Goal: Communication & Community: Answer question/provide support

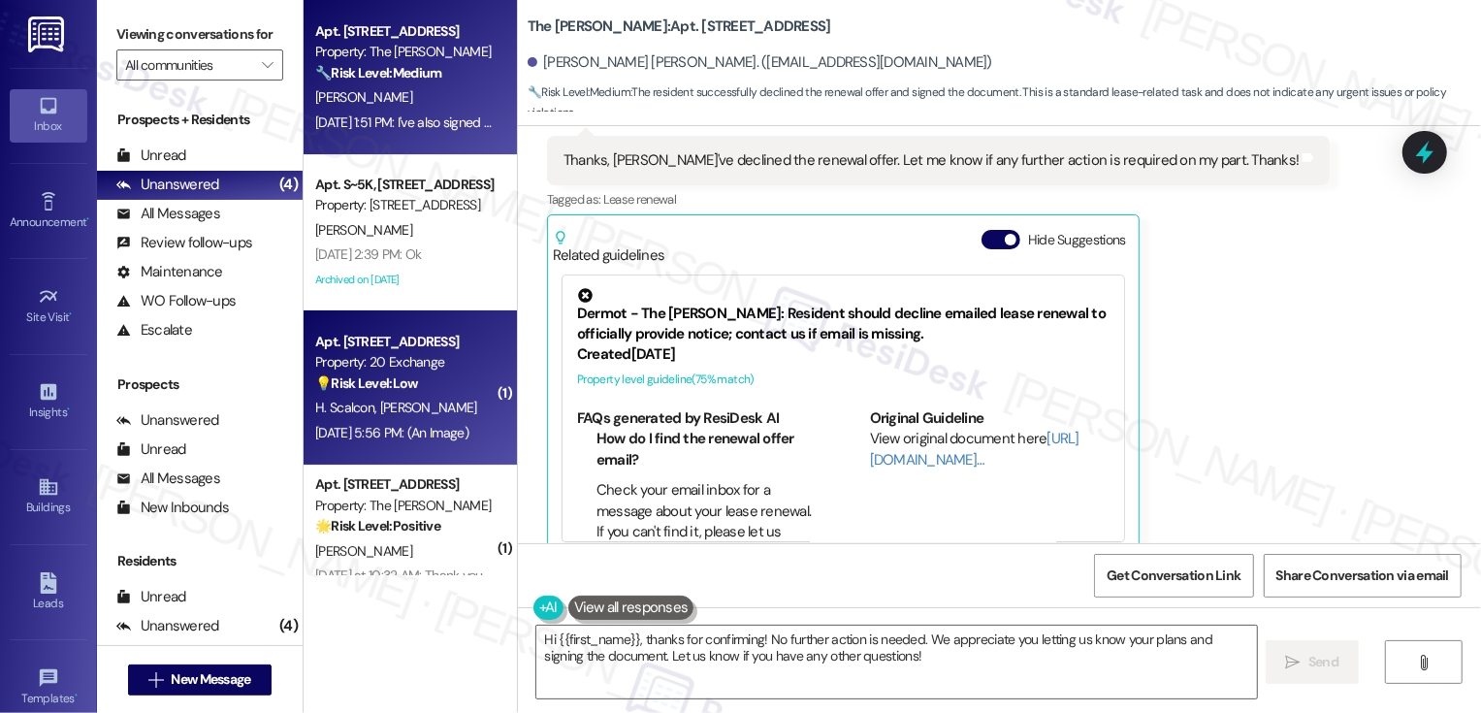
click at [433, 358] on div "Property: 20 Exchange" at bounding box center [404, 362] width 179 height 20
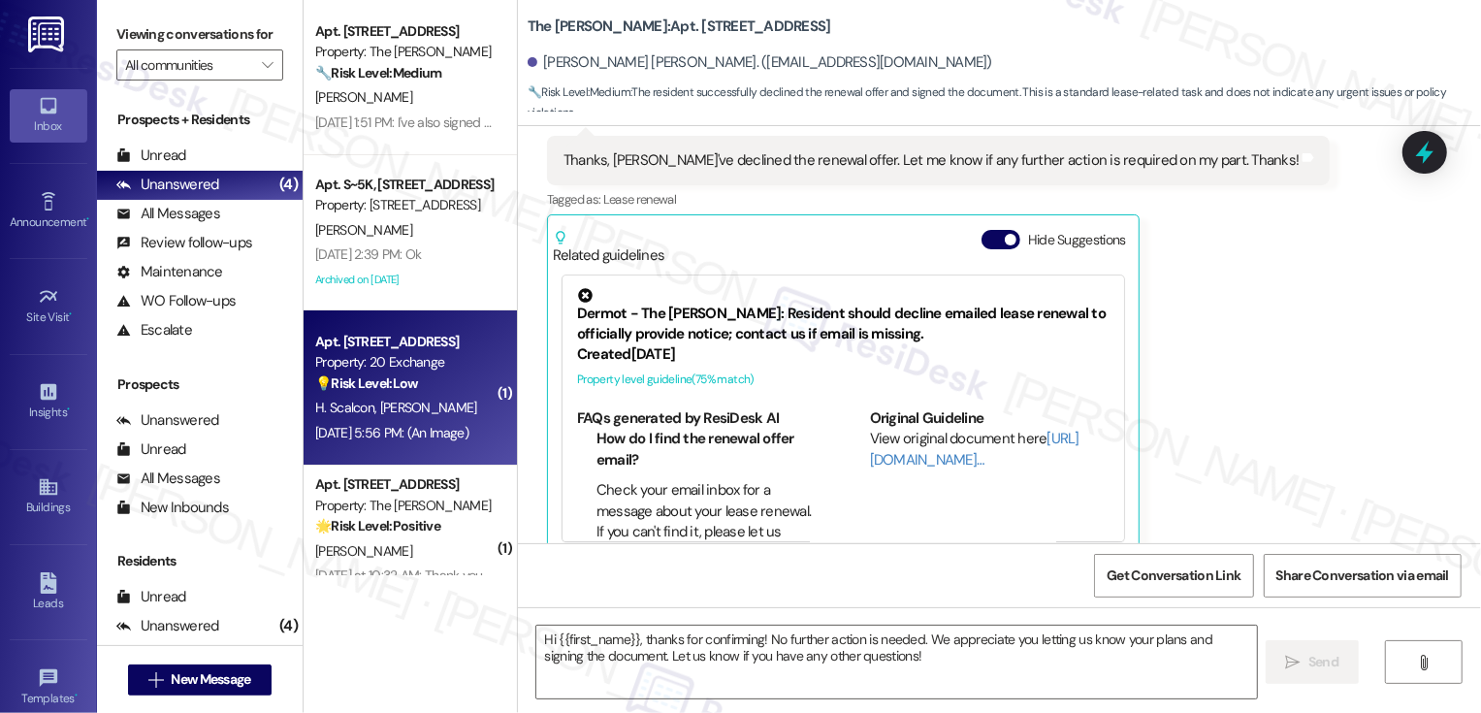
click at [433, 358] on div "Property: 20 Exchange" at bounding box center [404, 362] width 179 height 20
type textarea "Fetching suggested responses. Please feel free to read through the conversation…"
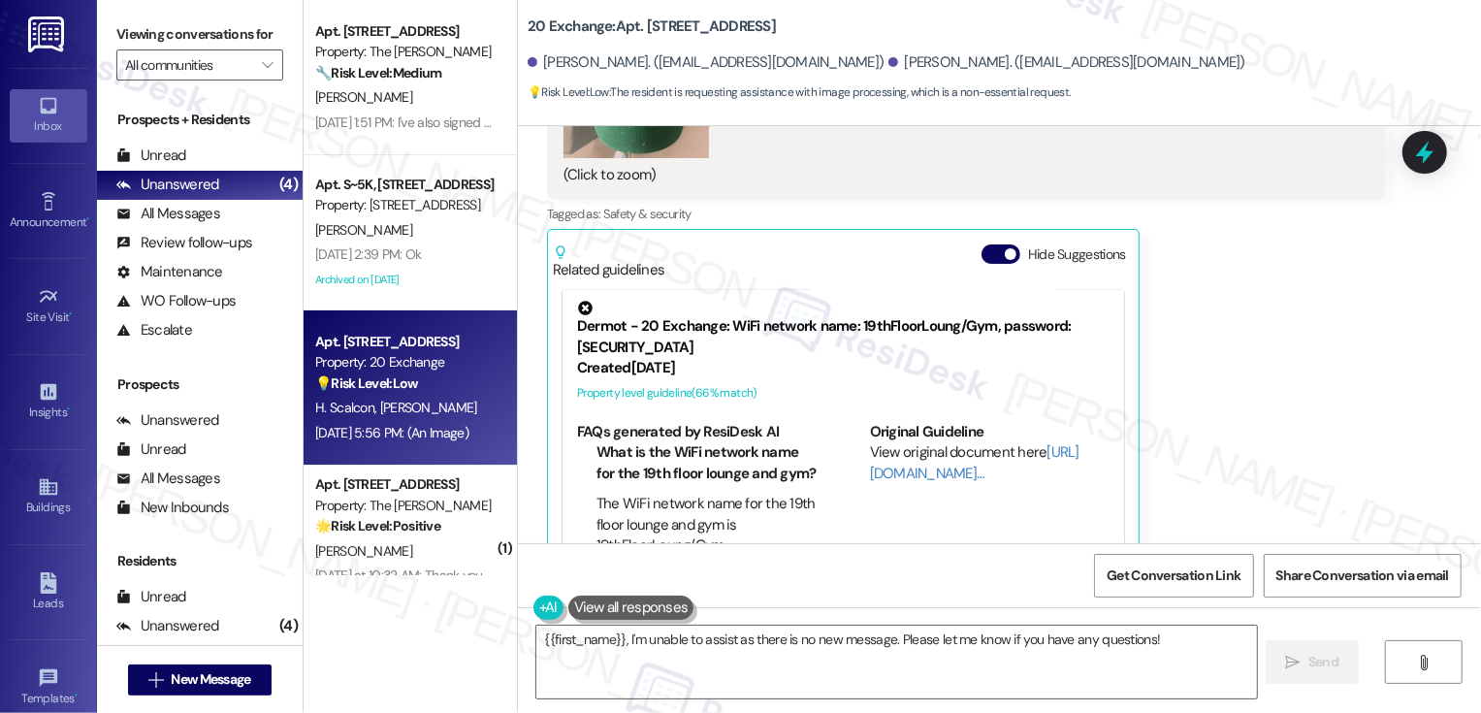
scroll to position [13080, 0]
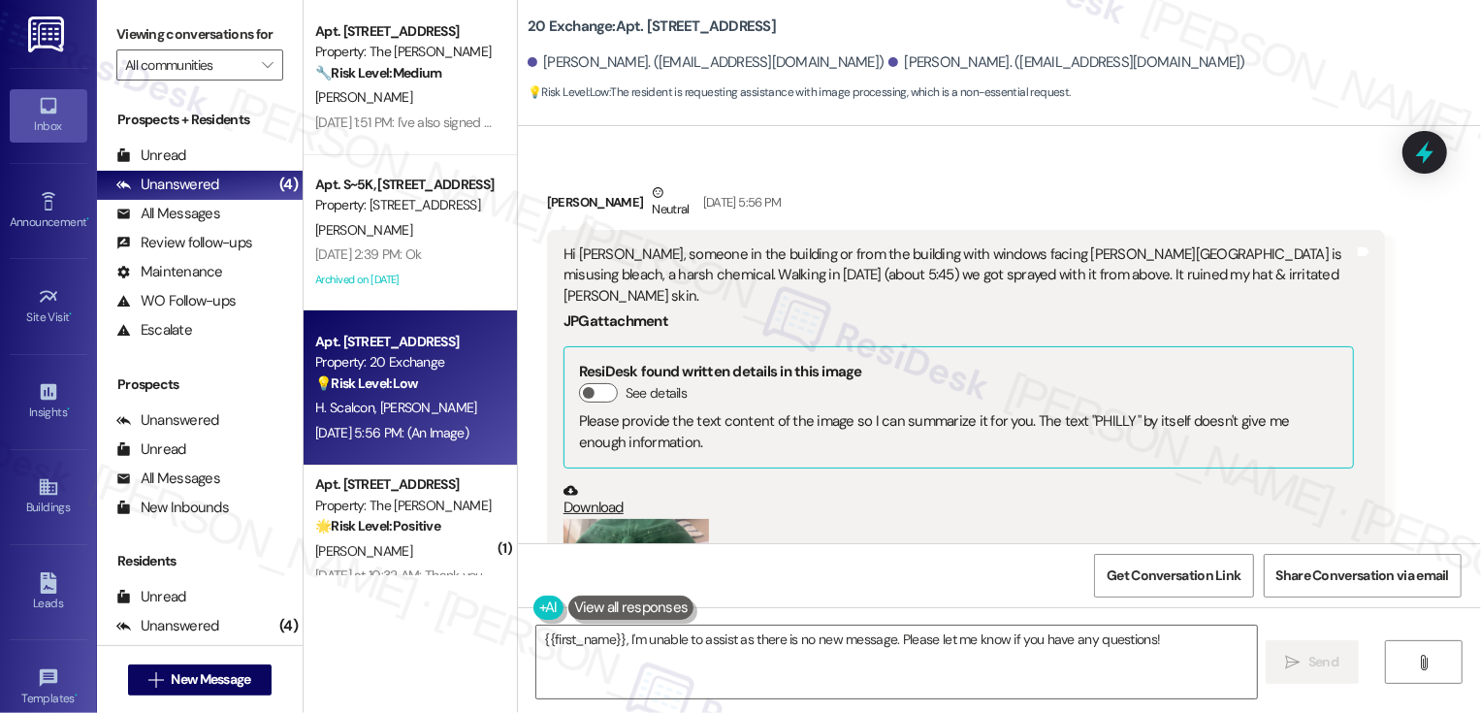
click at [1035, 528] on div "(Click to zoom)" at bounding box center [958, 629] width 790 height 221
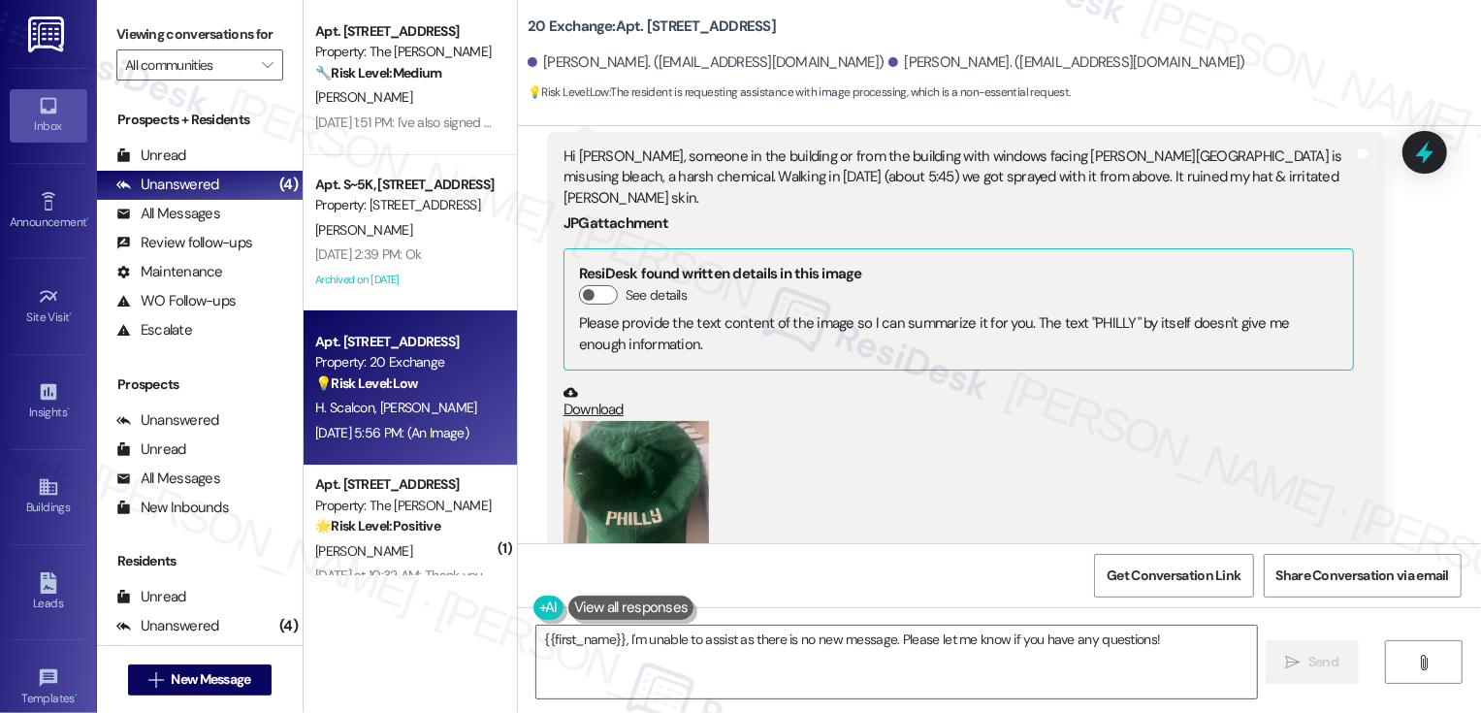
scroll to position [13217, 0]
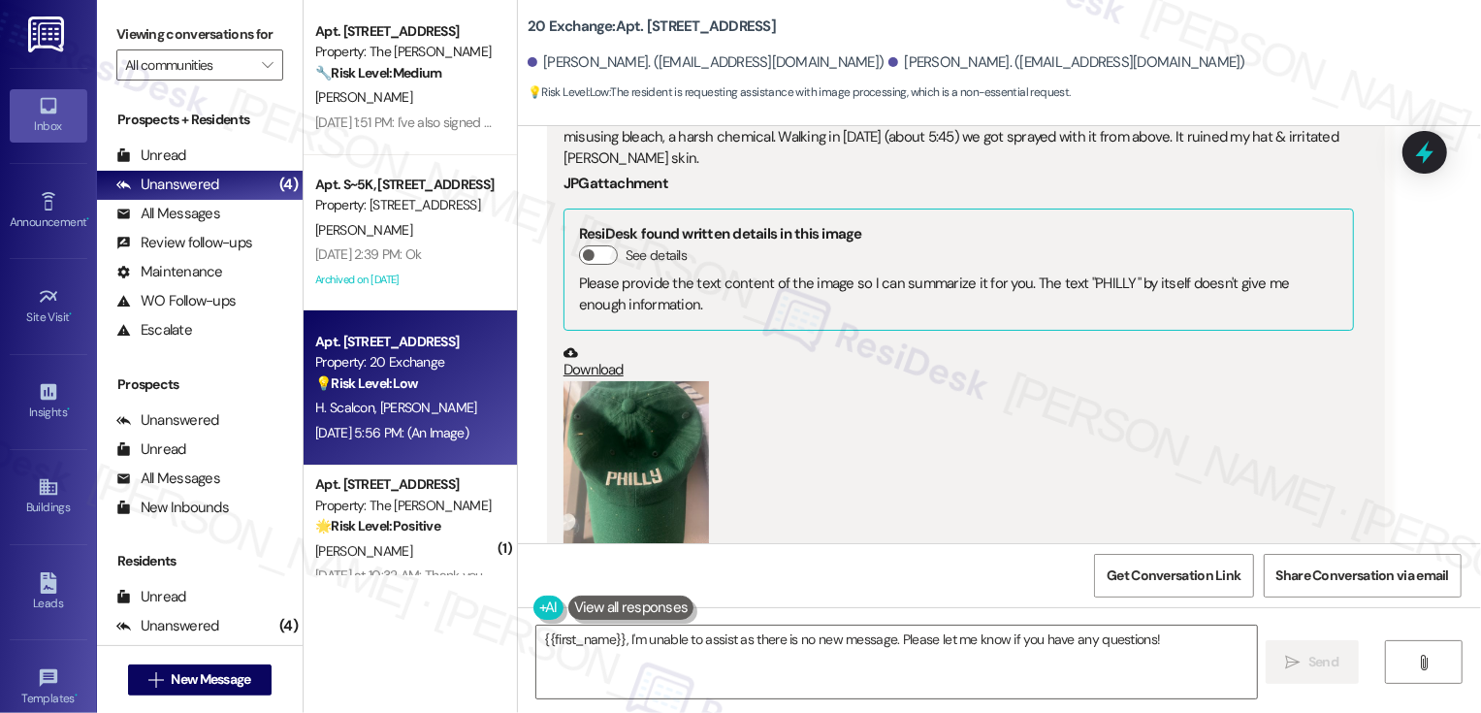
click at [594, 474] on button "Zoom image" at bounding box center [635, 478] width 145 height 194
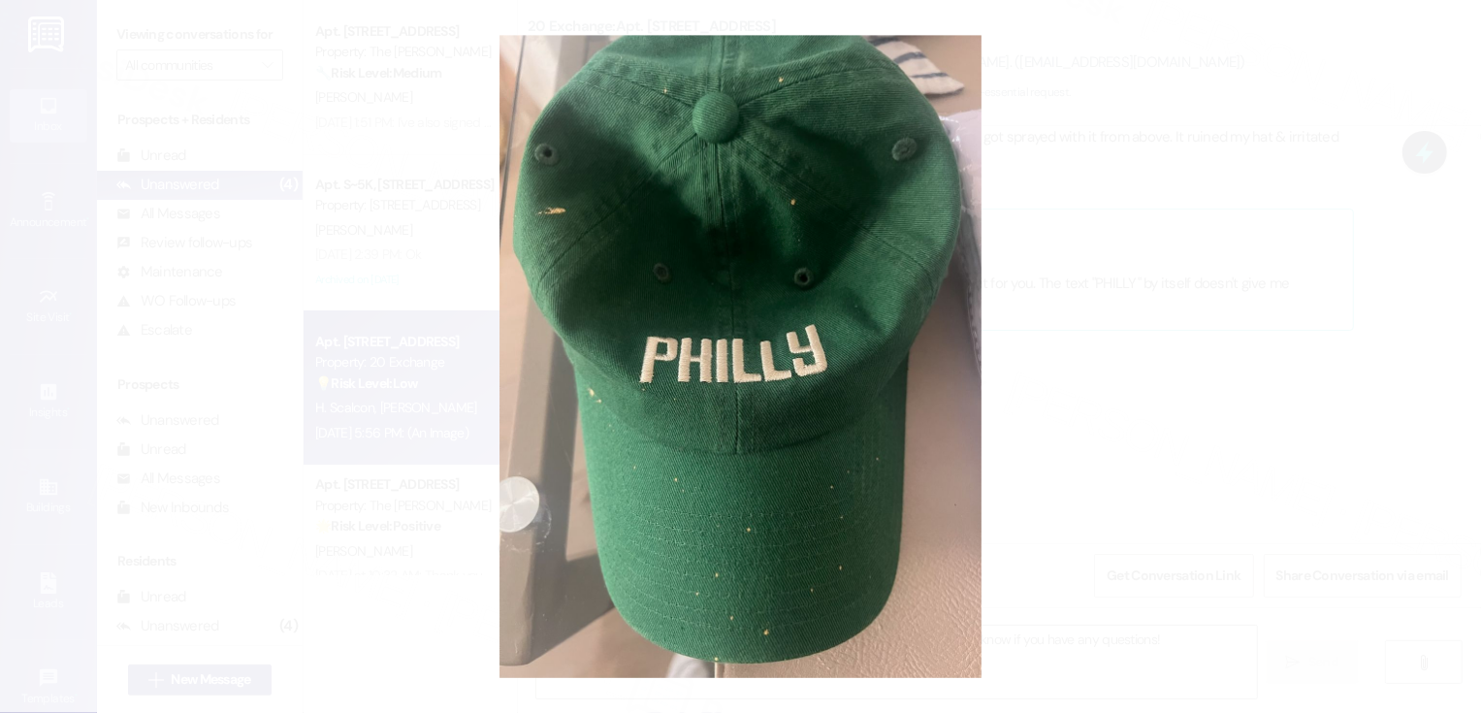
click at [1212, 426] on button "Unzoom image" at bounding box center [740, 356] width 1481 height 713
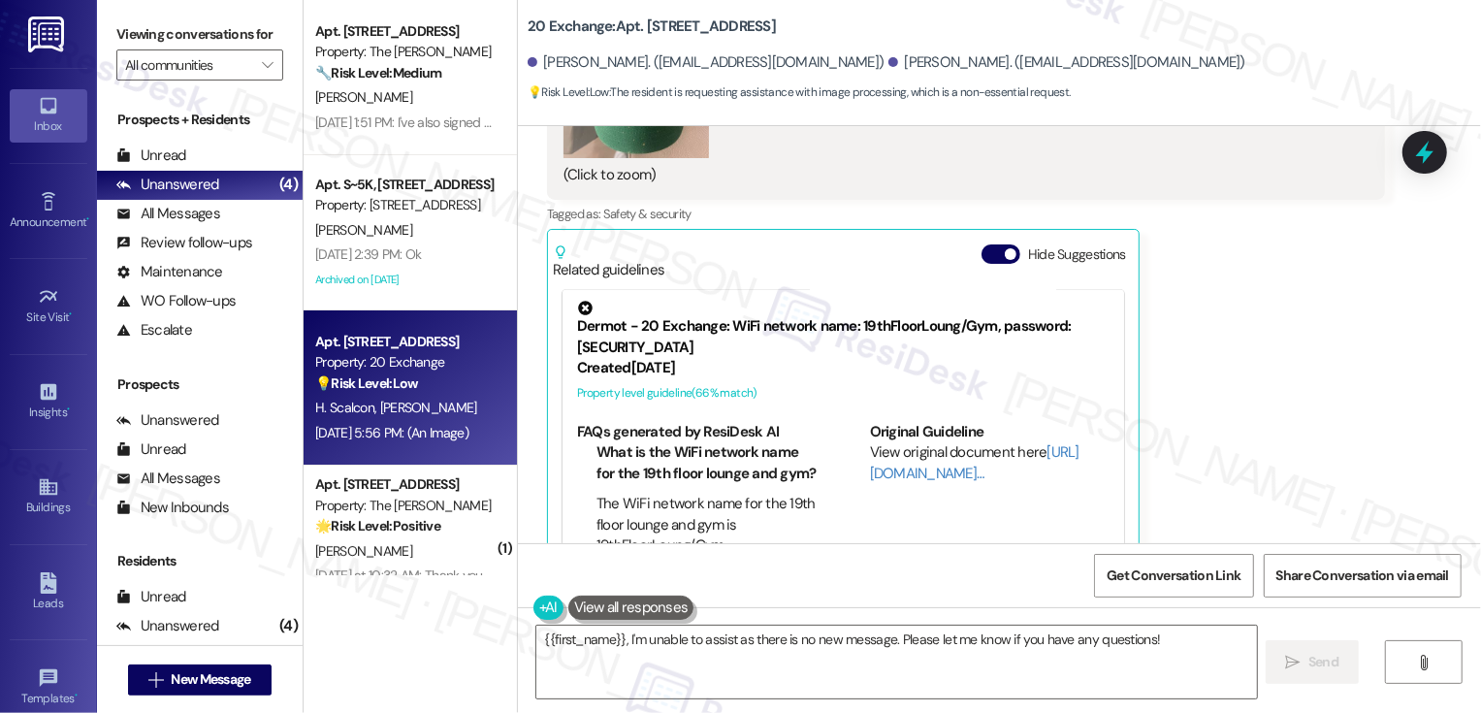
scroll to position [13587, 0]
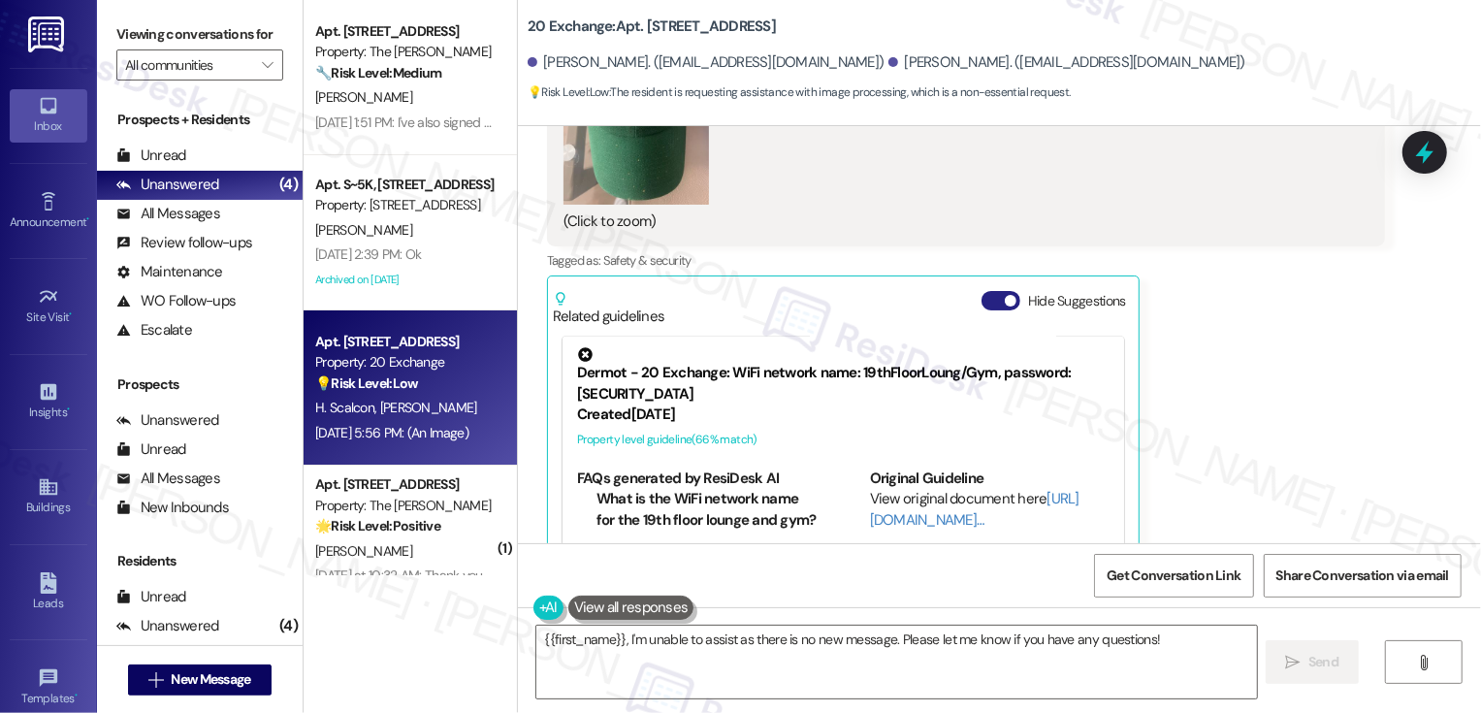
click at [1005, 295] on span "button" at bounding box center [1011, 301] width 12 height 12
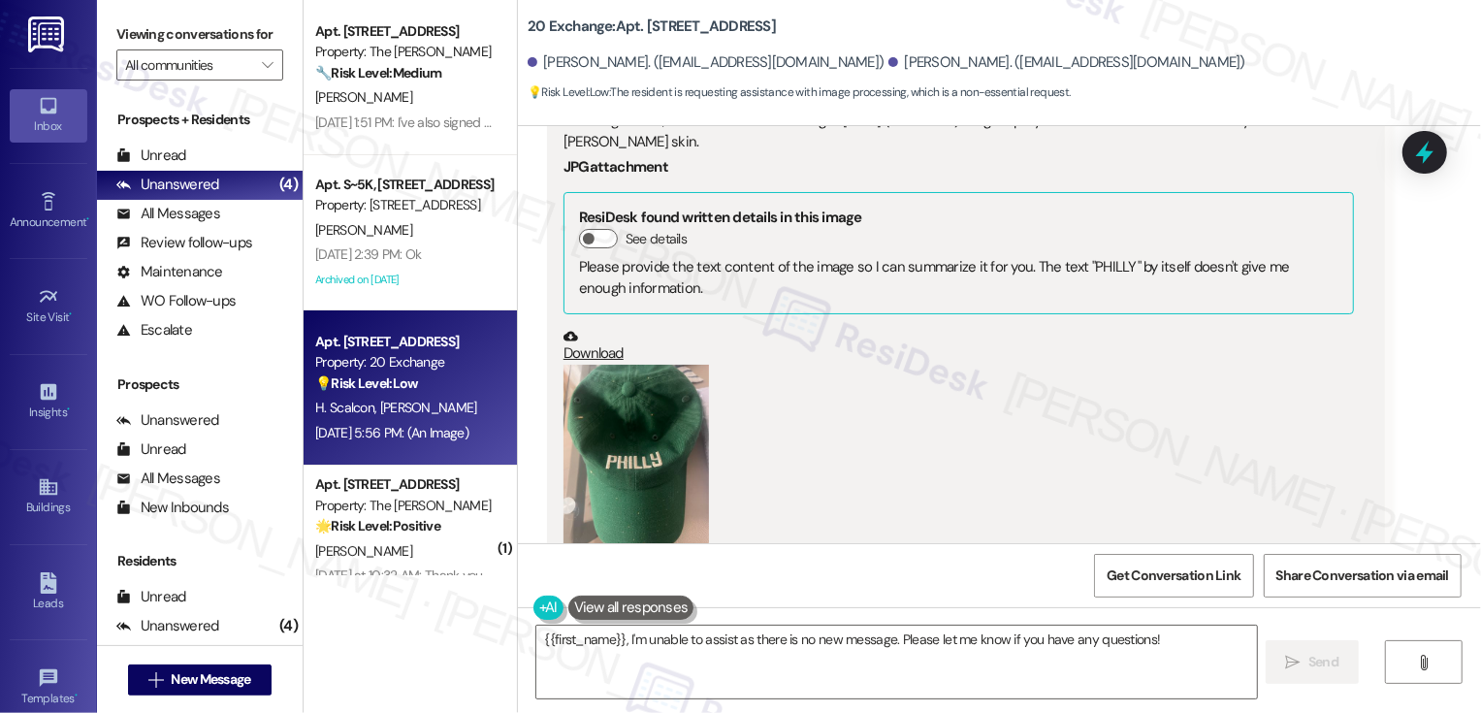
scroll to position [13053, 0]
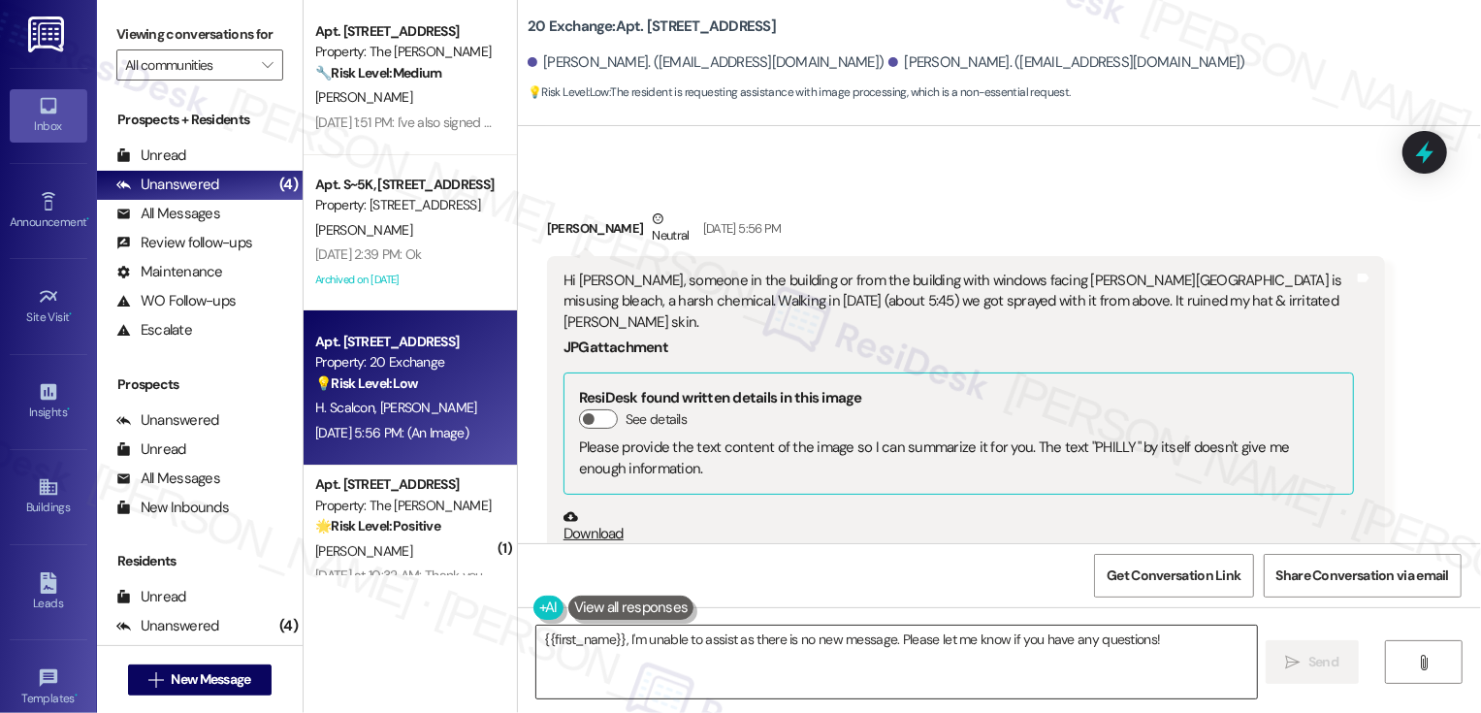
click at [868, 636] on textarea "{{first_name}}, I'm unable to assist as there is no new message. Please let me …" at bounding box center [896, 662] width 721 height 73
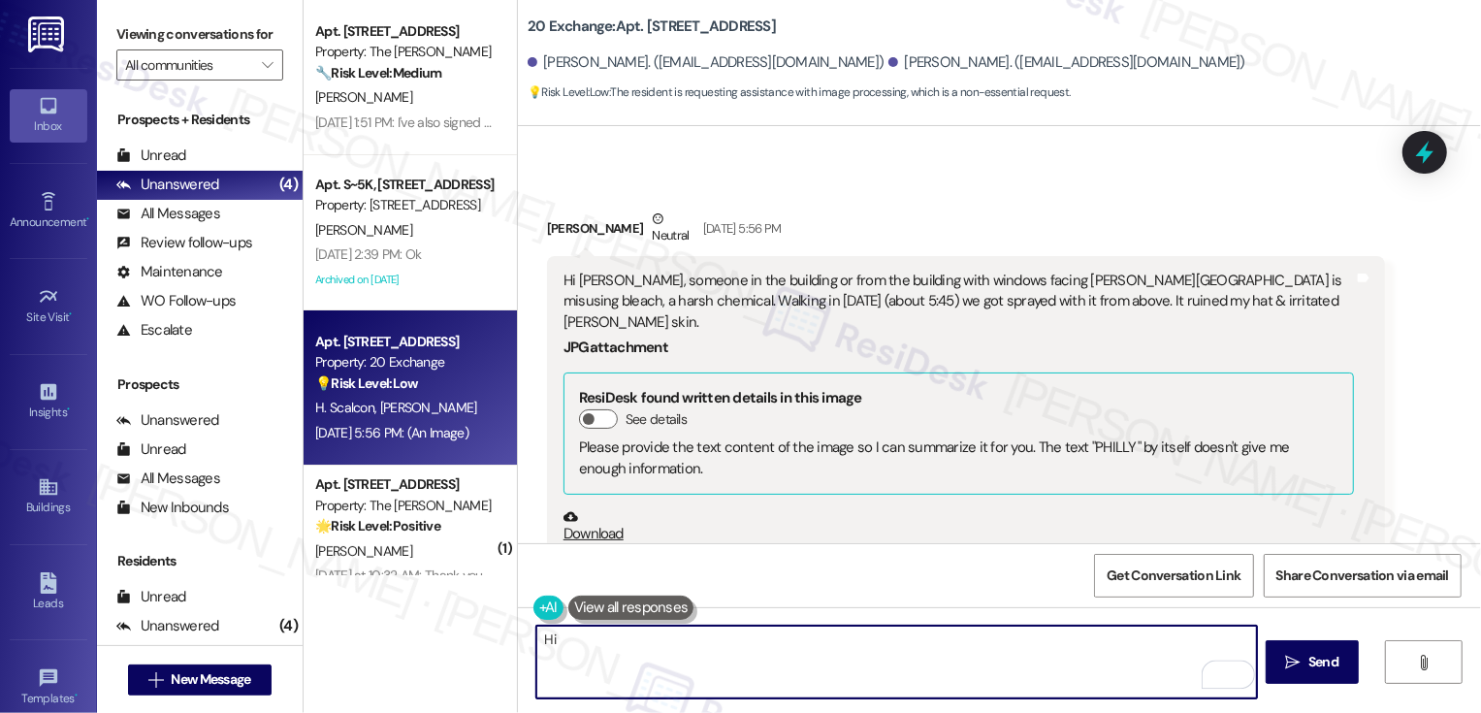
click at [562, 209] on div "[PERSON_NAME] Neutral [DATE] 5:56 PM" at bounding box center [966, 233] width 838 height 48
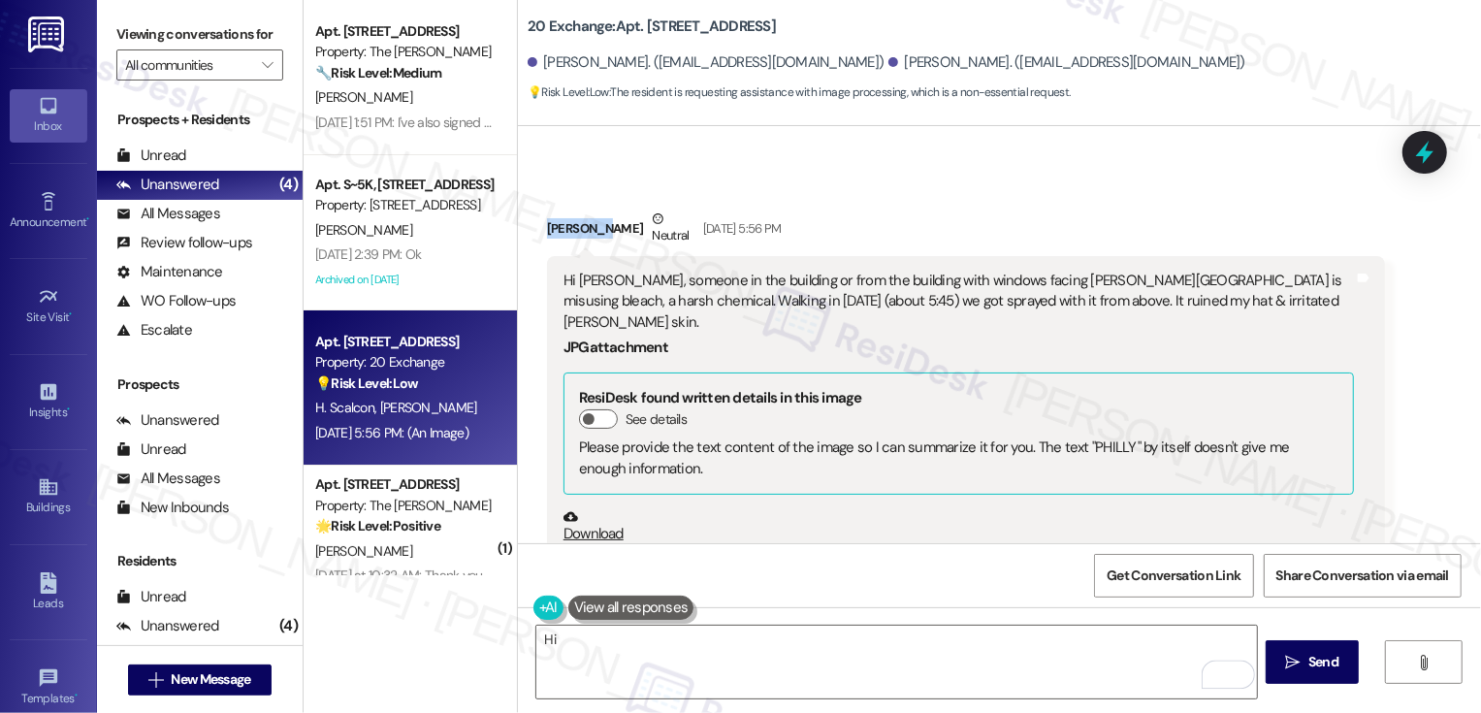
copy div "[PERSON_NAME]"
click at [622, 653] on textarea "Hi" at bounding box center [896, 662] width 721 height 73
paste textarea "[PERSON_NAME]"
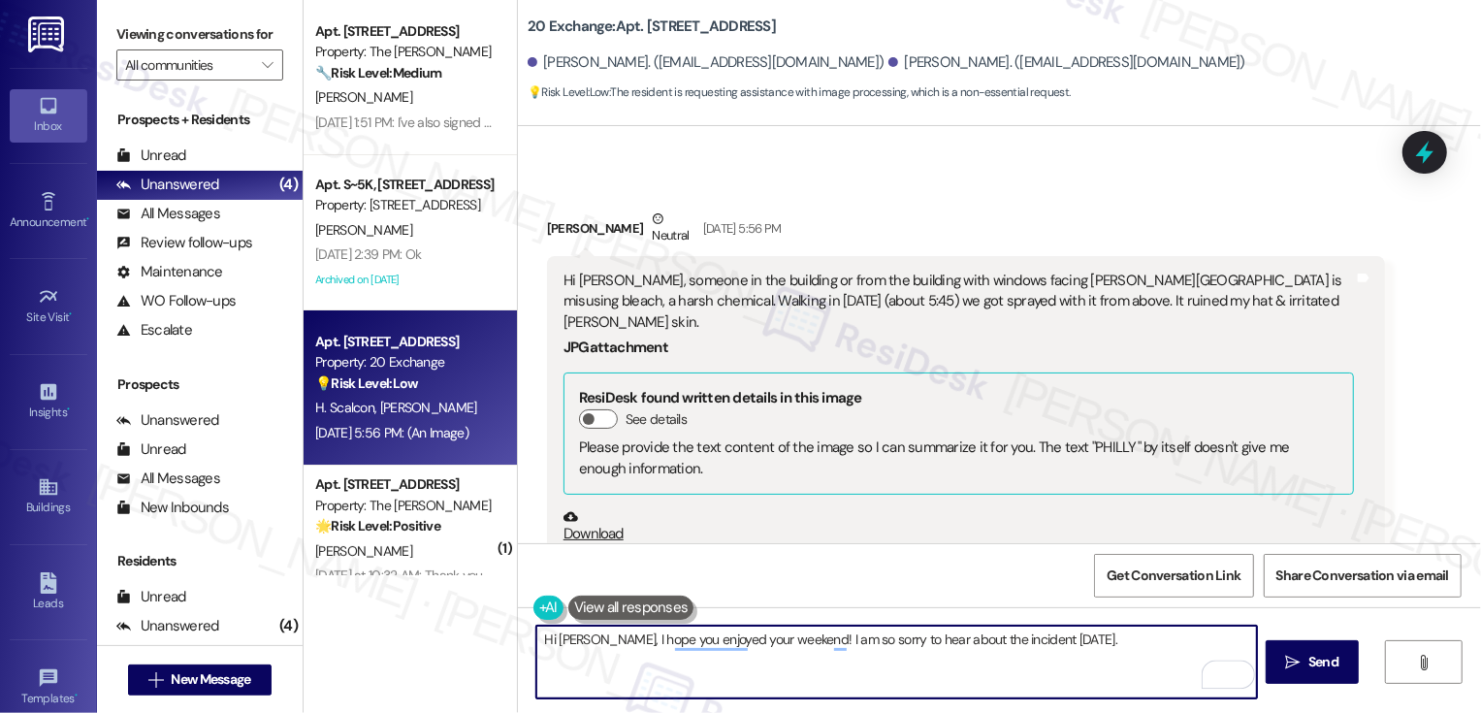
click at [1002, 271] on div "Hi [PERSON_NAME], someone in the building or from the building with windows fac…" at bounding box center [958, 302] width 790 height 62
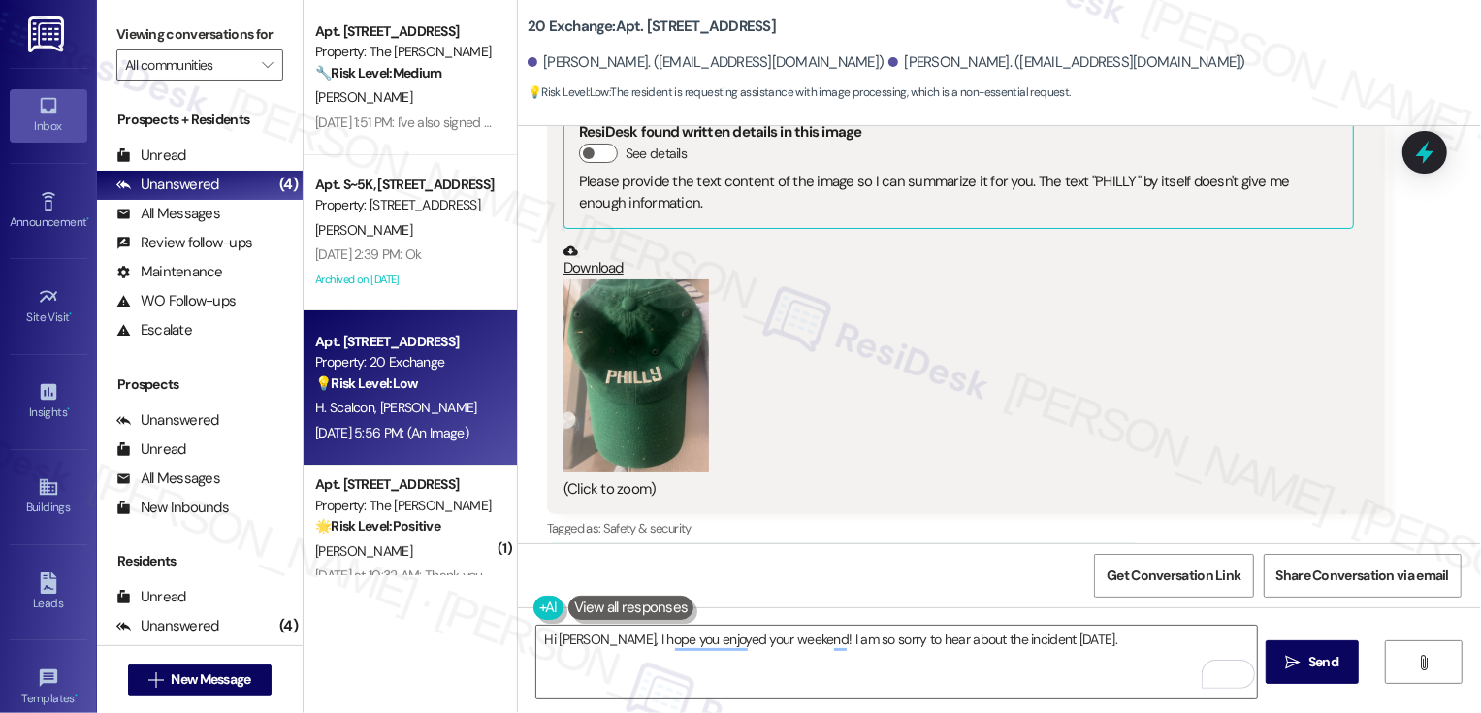
scroll to position [13348, 0]
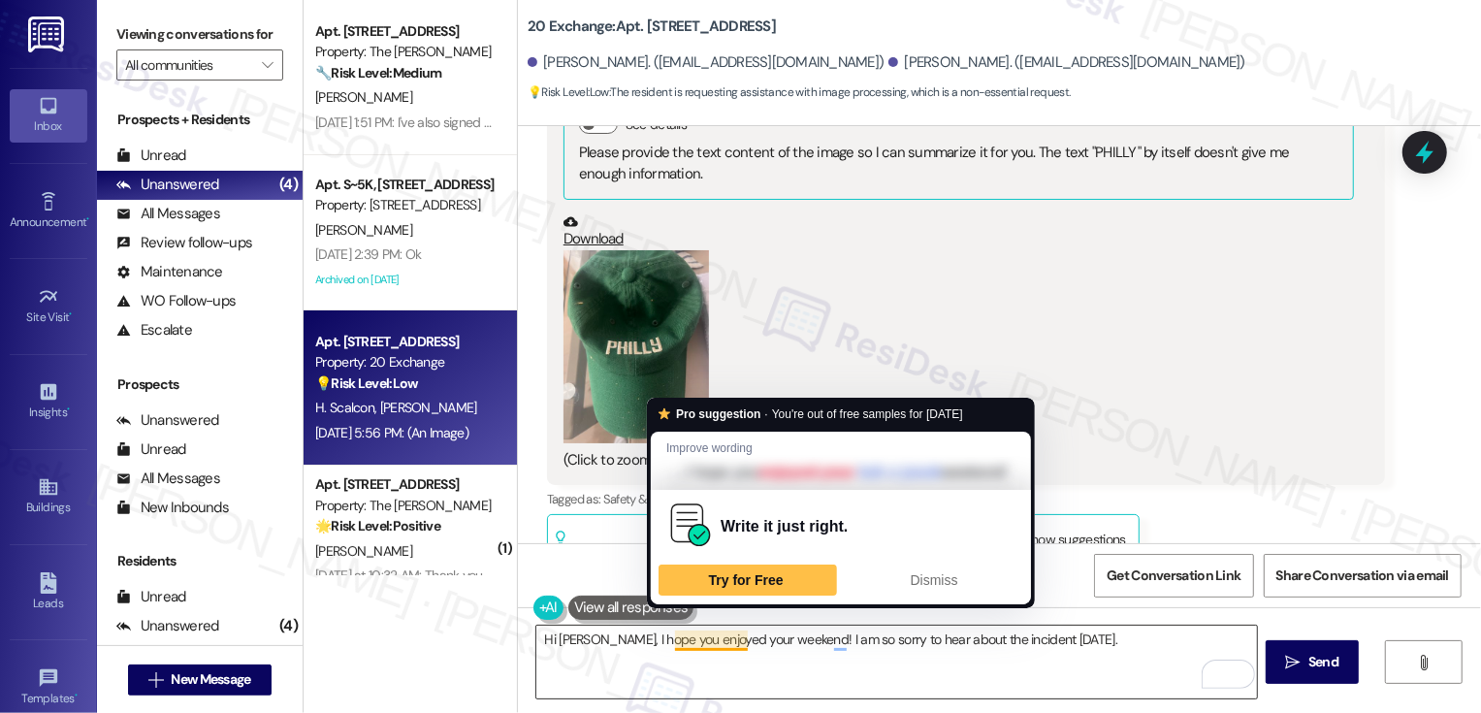
click at [1099, 635] on textarea "Hi [PERSON_NAME], I hope you enjoyed your weekend! I am so sorry to hear about …" at bounding box center [896, 662] width 721 height 73
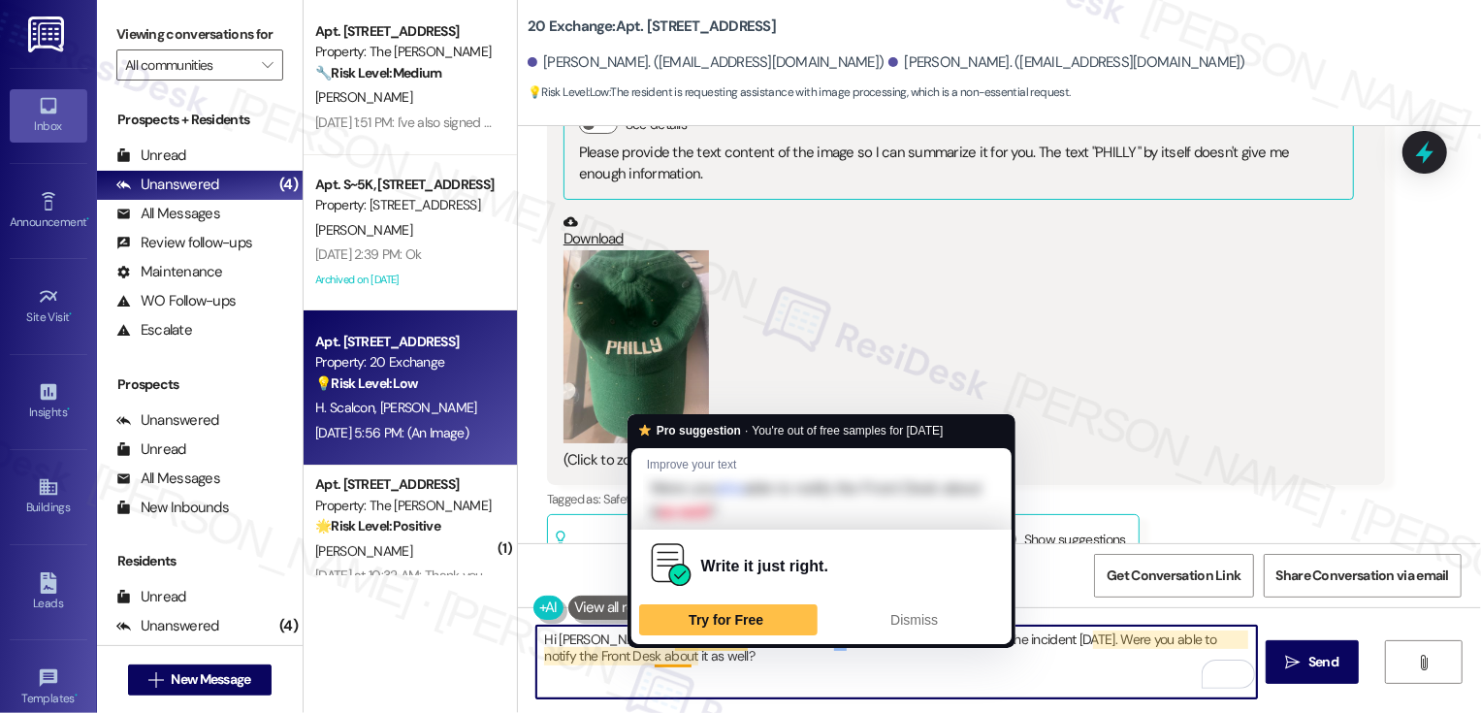
click at [703, 676] on textarea "Hi [PERSON_NAME], I hope you enjoyed your weekend! I am so sorry to hear about …" at bounding box center [896, 662] width 721 height 73
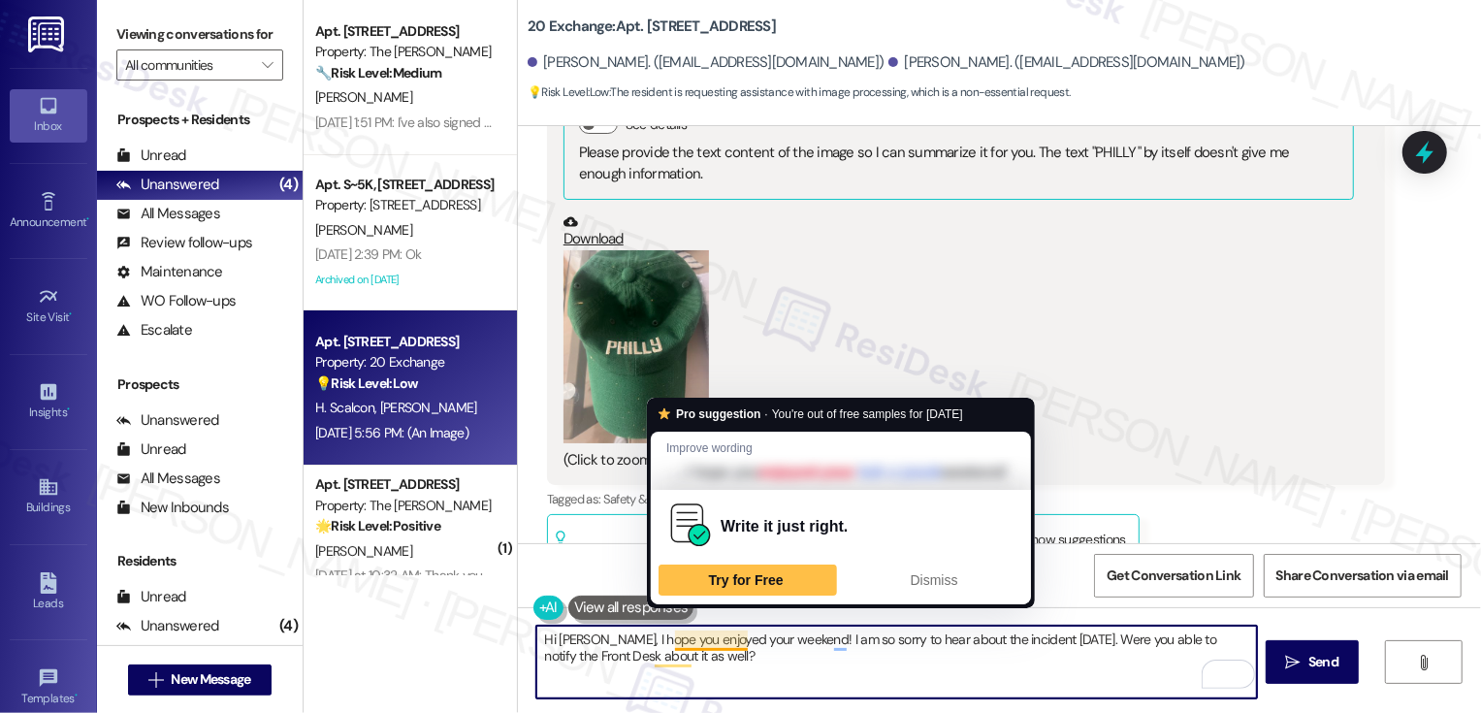
click at [723, 661] on textarea "Hi [PERSON_NAME], I hope you enjoyed your weekend! I am so sorry to hear about …" at bounding box center [896, 662] width 721 height 73
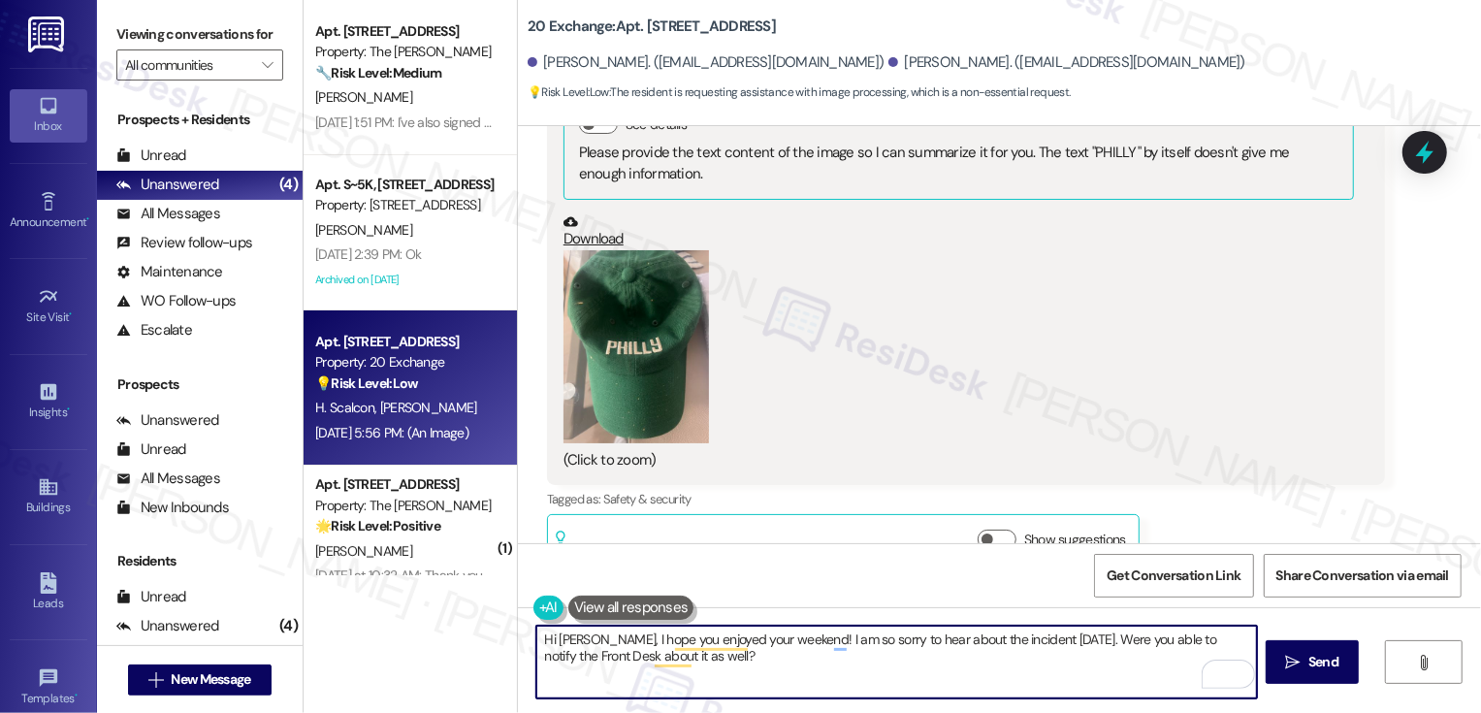
click at [1048, 643] on textarea "Hi [PERSON_NAME], I hope you enjoyed your weekend! I am so sorry to hear about …" at bounding box center [896, 662] width 721 height 73
click at [918, 656] on textarea "Hi [PERSON_NAME], I hope you enjoyed your weekend! I am so sorry to hear about …" at bounding box center [896, 662] width 721 height 73
click at [1211, 675] on div "Rewrite with Grammarly" at bounding box center [1215, 674] width 21 height 22
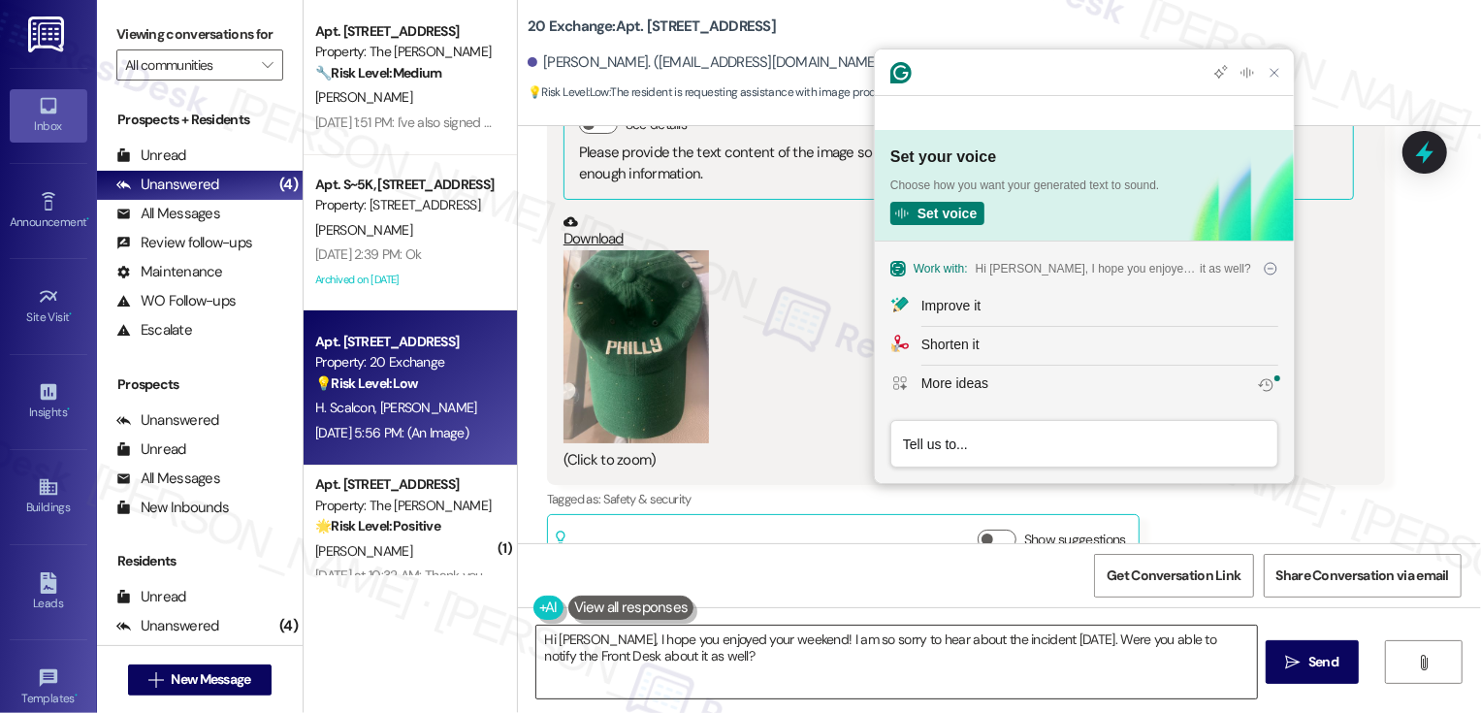
scroll to position [0, 0]
click at [937, 305] on div "Improve it" at bounding box center [950, 306] width 59 height 20
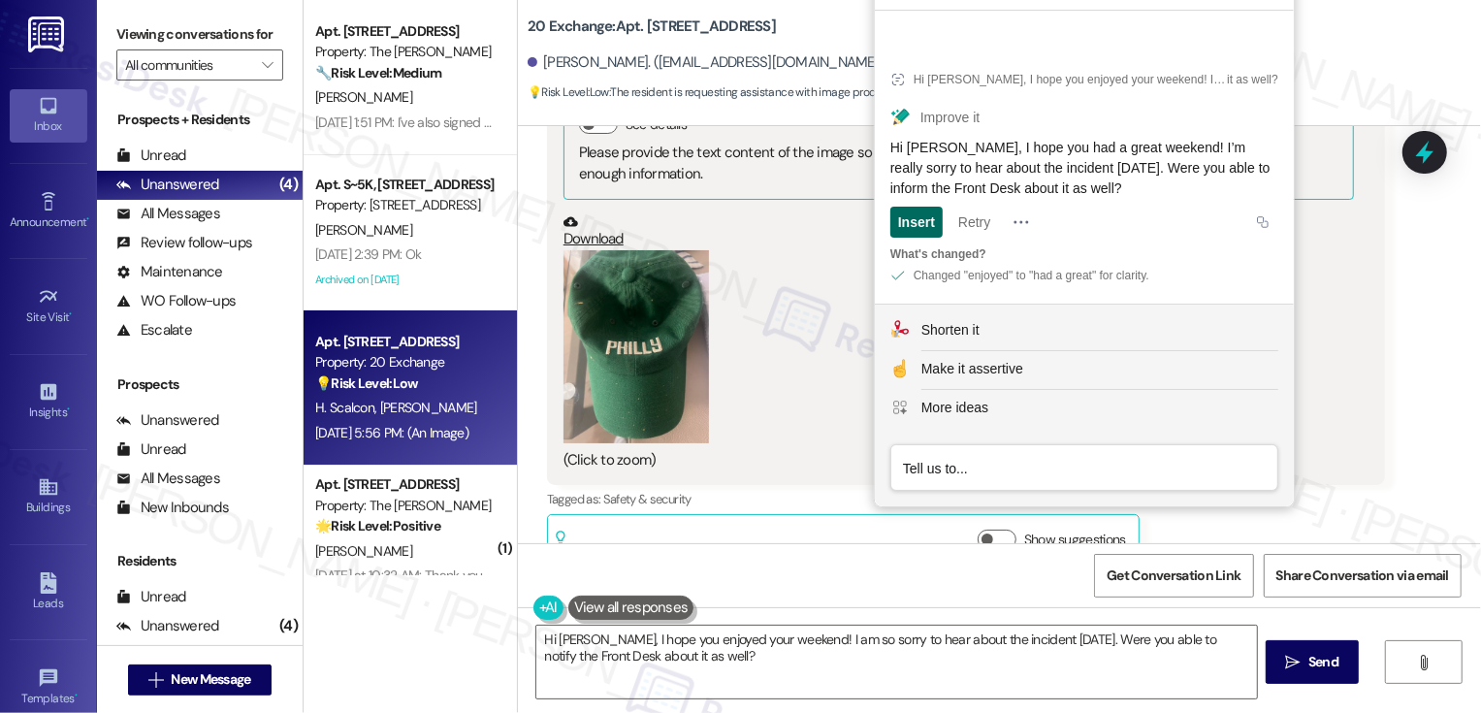
click at [921, 221] on div "Insert" at bounding box center [916, 222] width 37 height 31
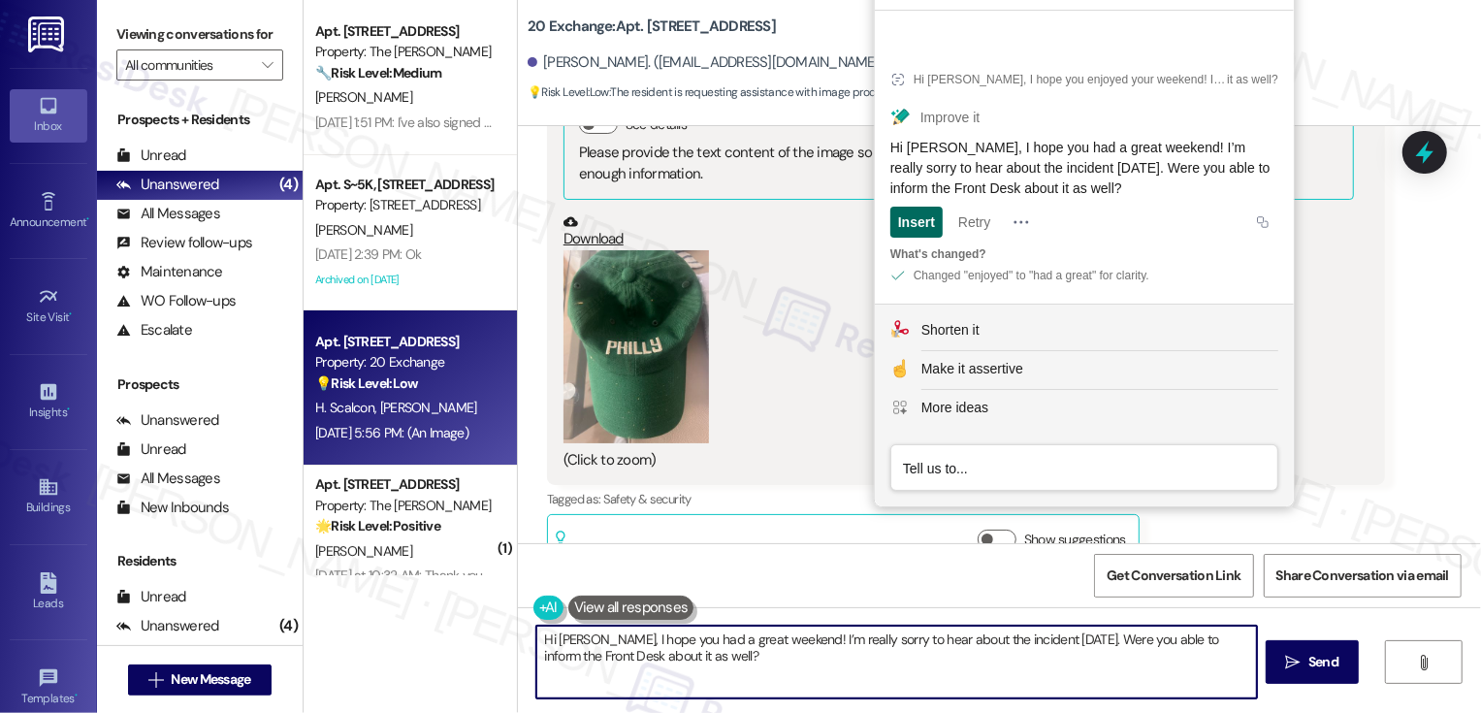
click at [915, 225] on div "Insert" at bounding box center [916, 222] width 37 height 31
type textarea "Hi [PERSON_NAME], I hope you had a great weekend! I’m really sorry to hear abou…"
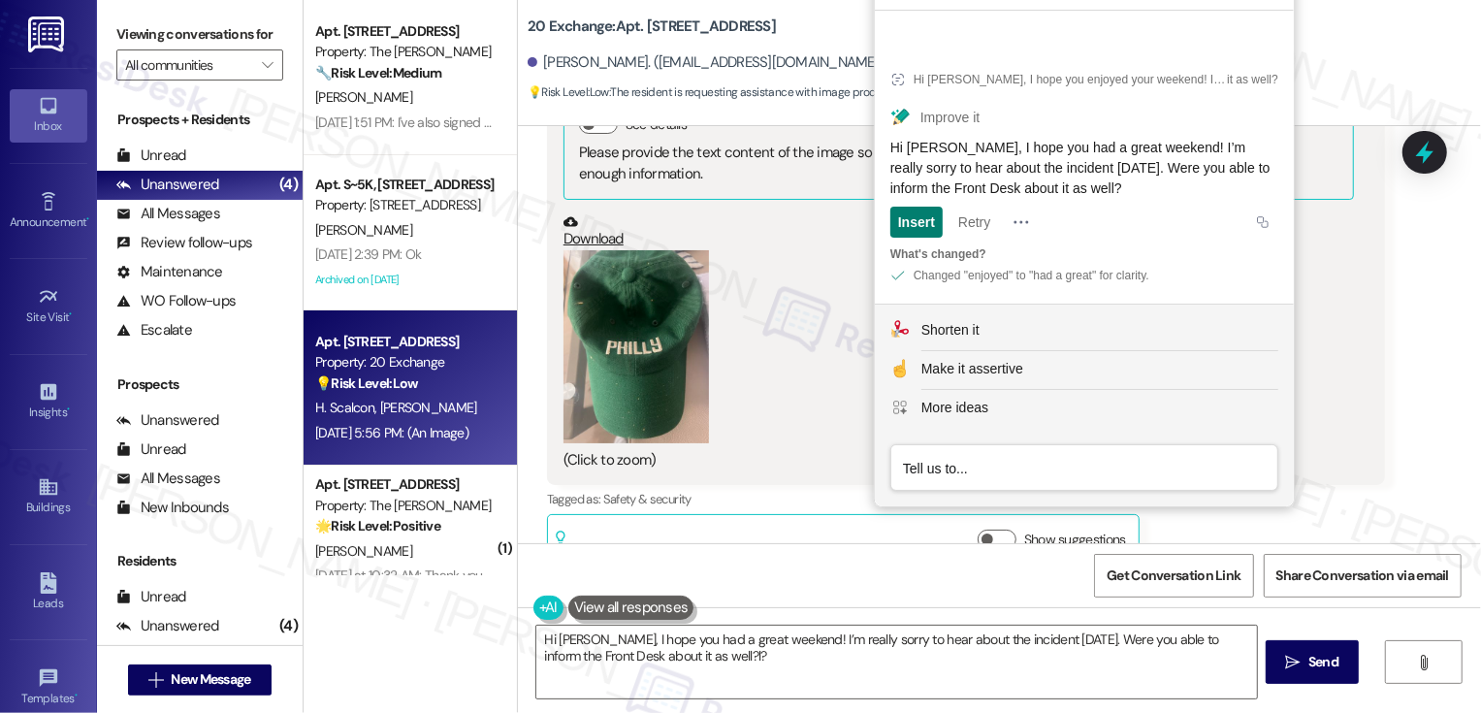
drag, startPoint x: 892, startPoint y: 147, endPoint x: 1151, endPoint y: 201, distance: 264.4
click at [1151, 201] on article "Hi [PERSON_NAME], I hope you enjoyed your weekend! I am so sorry to hear about …" at bounding box center [1084, 174] width 419 height 259
click at [679, 651] on textarea "Hi [PERSON_NAME], I hope you had a great weekend! I’m really sorry to hear abou…" at bounding box center [896, 662] width 721 height 73
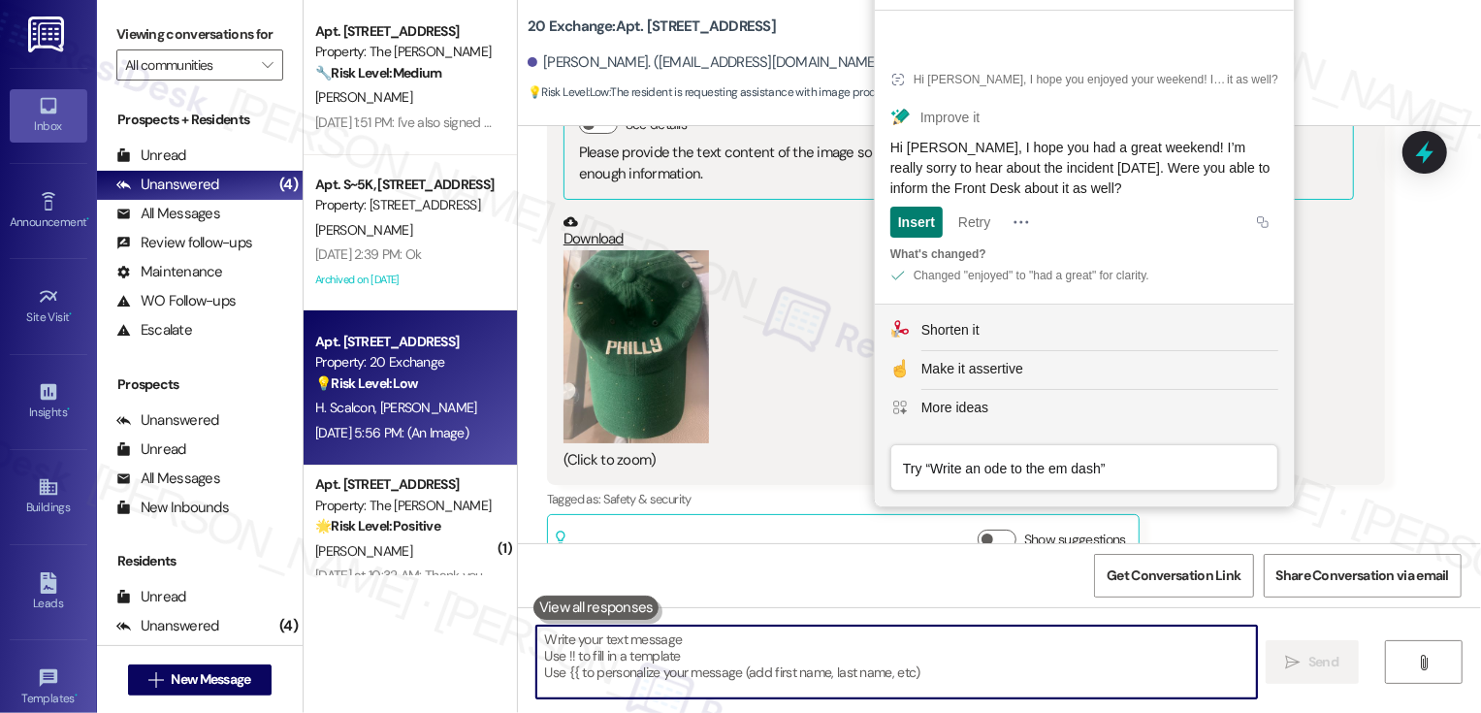
paste textarea "Hi [PERSON_NAME], I hope you had a great weekend! I’m really sorry to hear abou…"
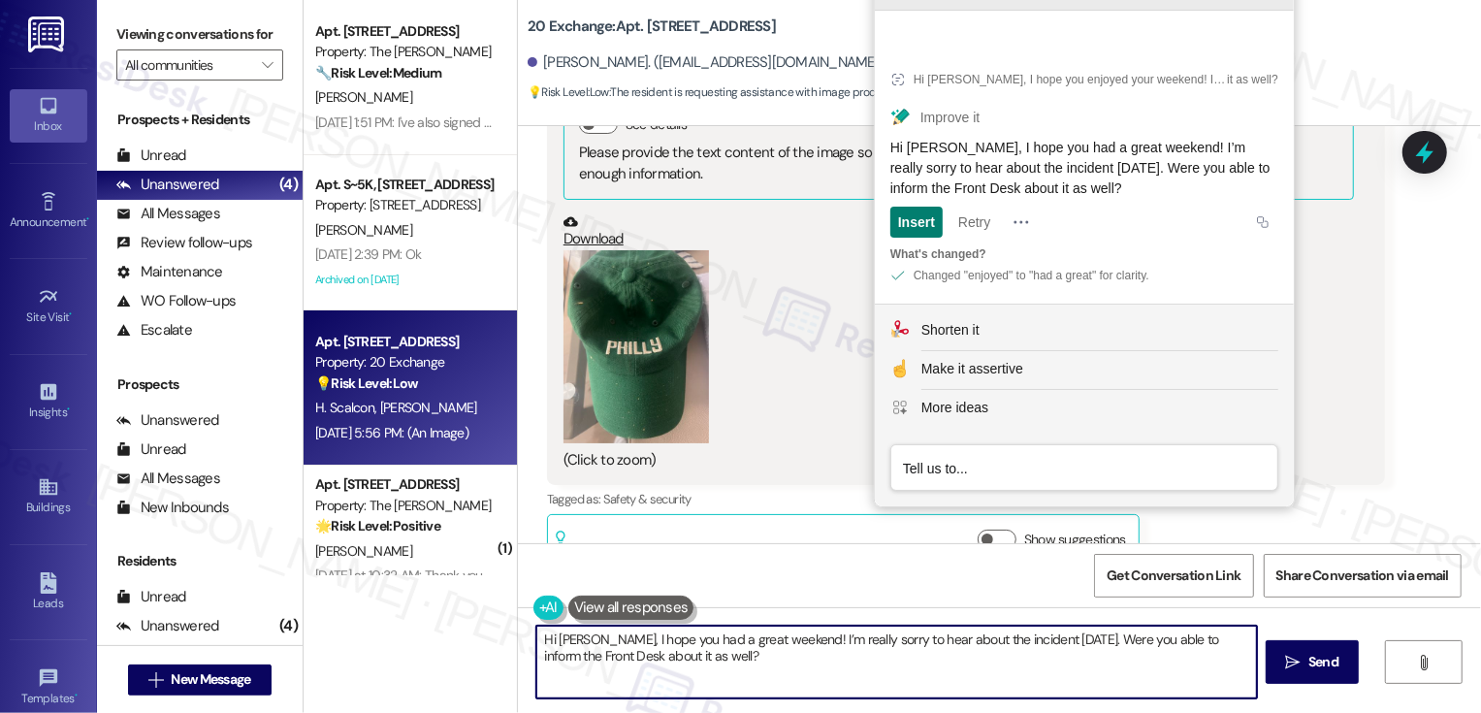
type textarea "Hi [PERSON_NAME], I hope you had a great weekend! I’m really sorry to hear abou…"
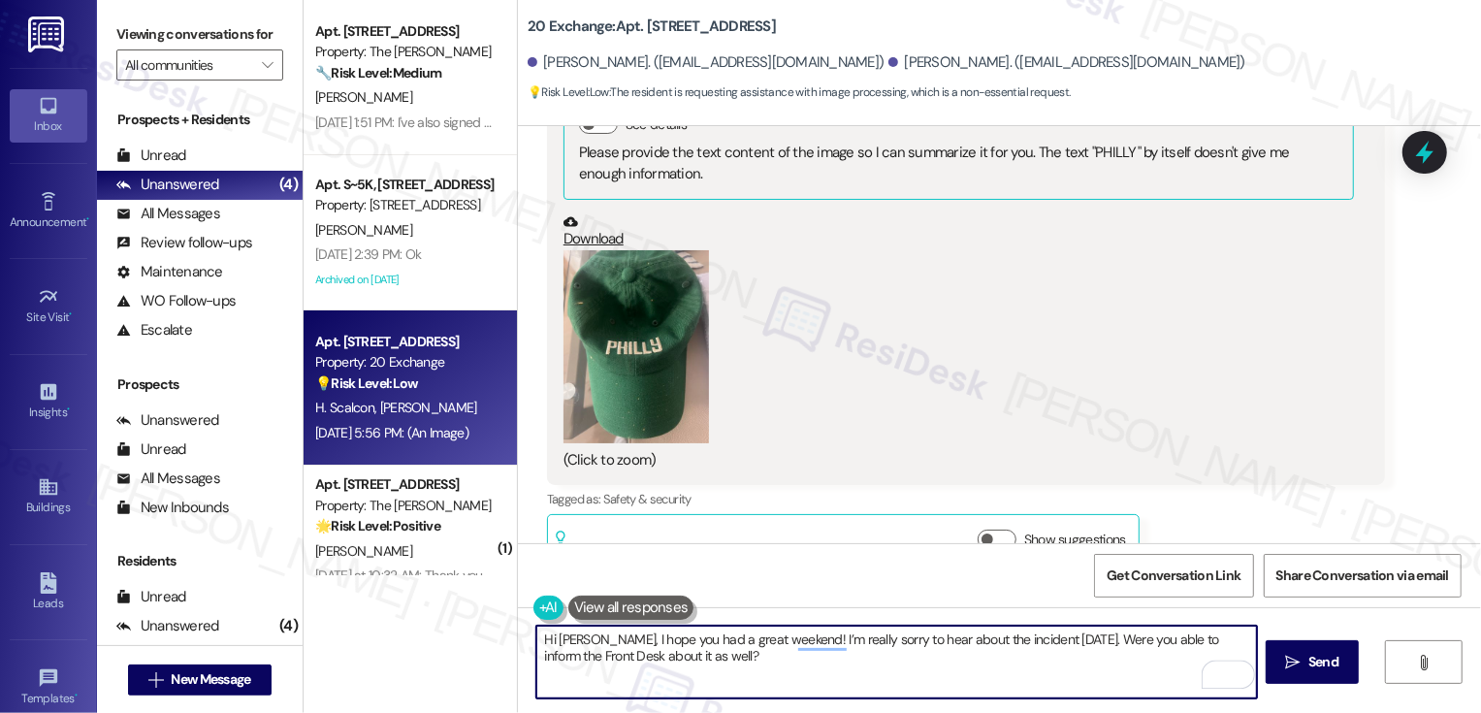
click at [755, 668] on textarea "Hi [PERSON_NAME], I hope you had a great weekend! I’m really sorry to hear abou…" at bounding box center [896, 662] width 721 height 73
click at [789, 667] on textarea "Hi [PERSON_NAME], I hope you had a great weekend! I’m really sorry to hear abou…" at bounding box center [896, 662] width 721 height 73
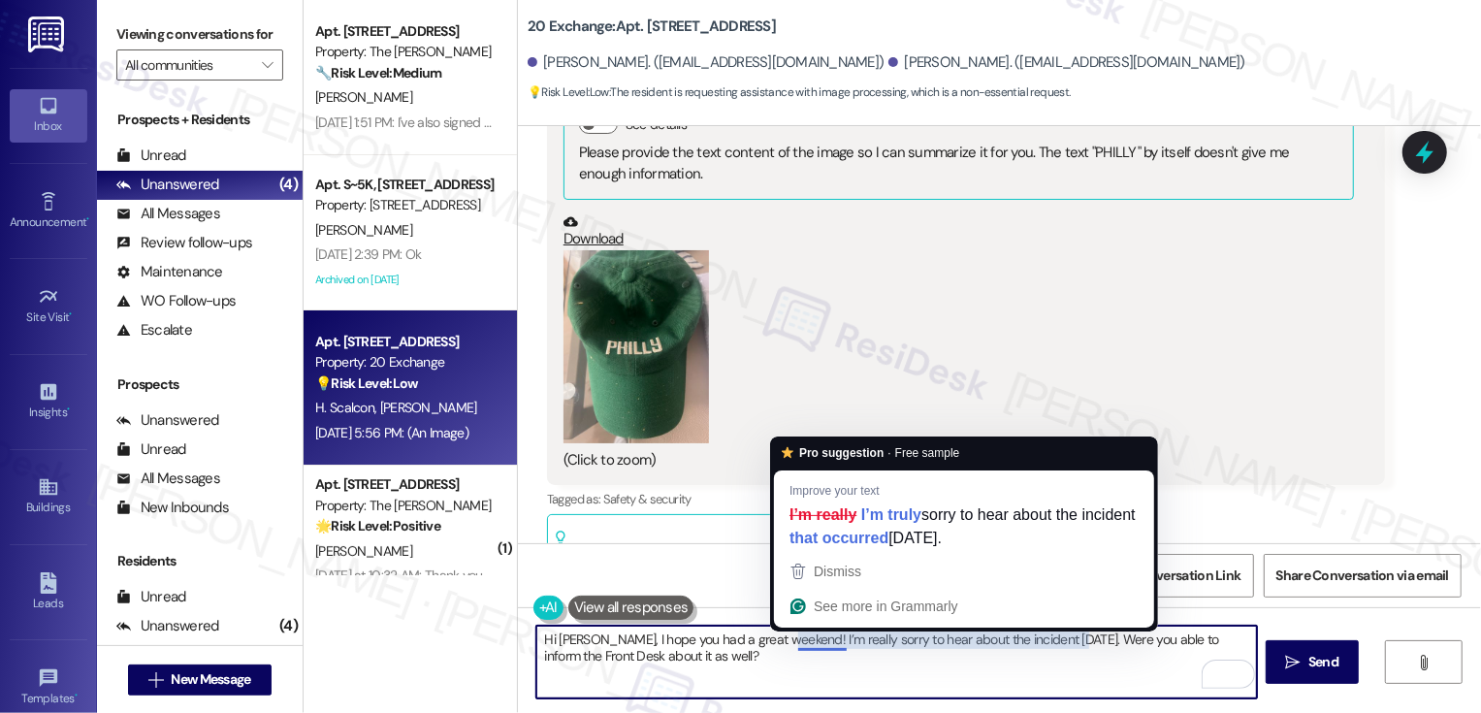
click at [733, 664] on textarea "Hi [PERSON_NAME], I hope you had a great weekend! I’m really sorry to hear abou…" at bounding box center [896, 662] width 721 height 73
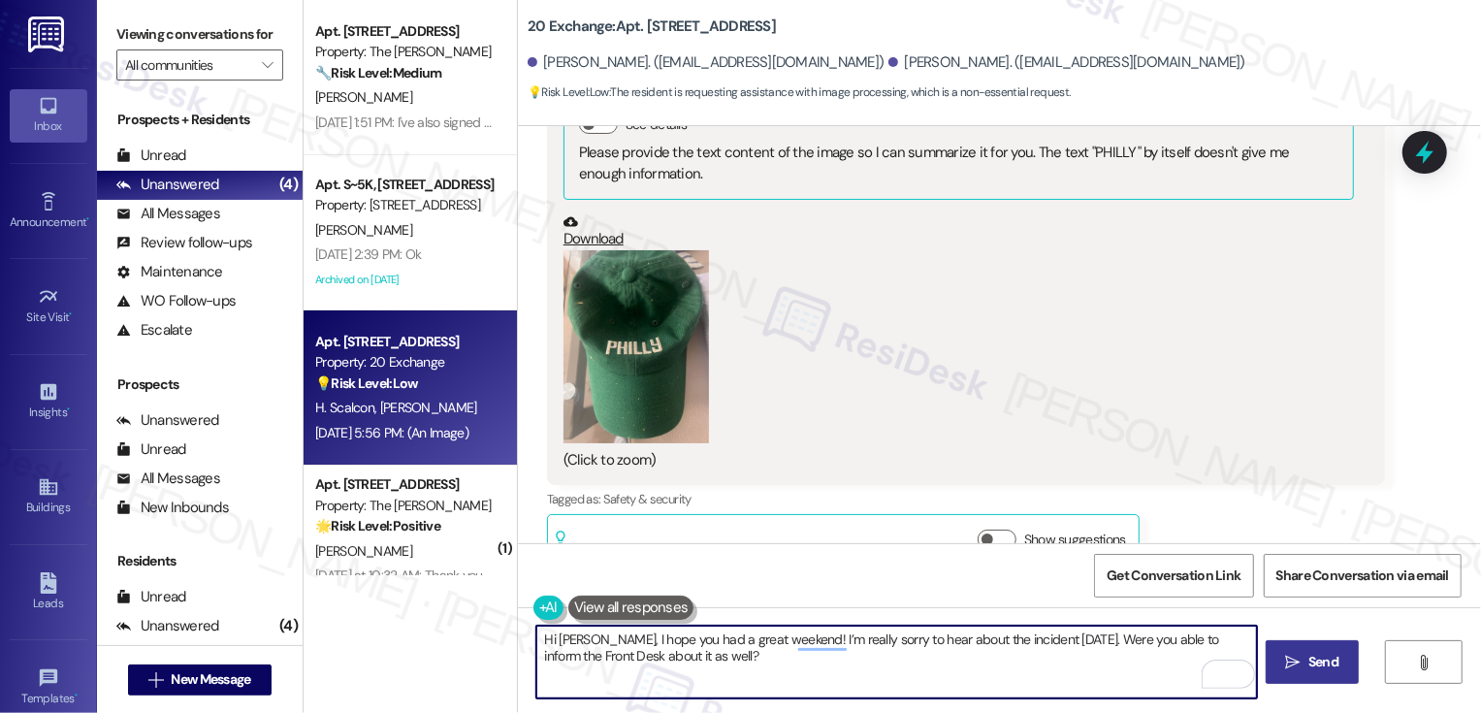
click at [1319, 666] on span "Send" at bounding box center [1323, 662] width 30 height 20
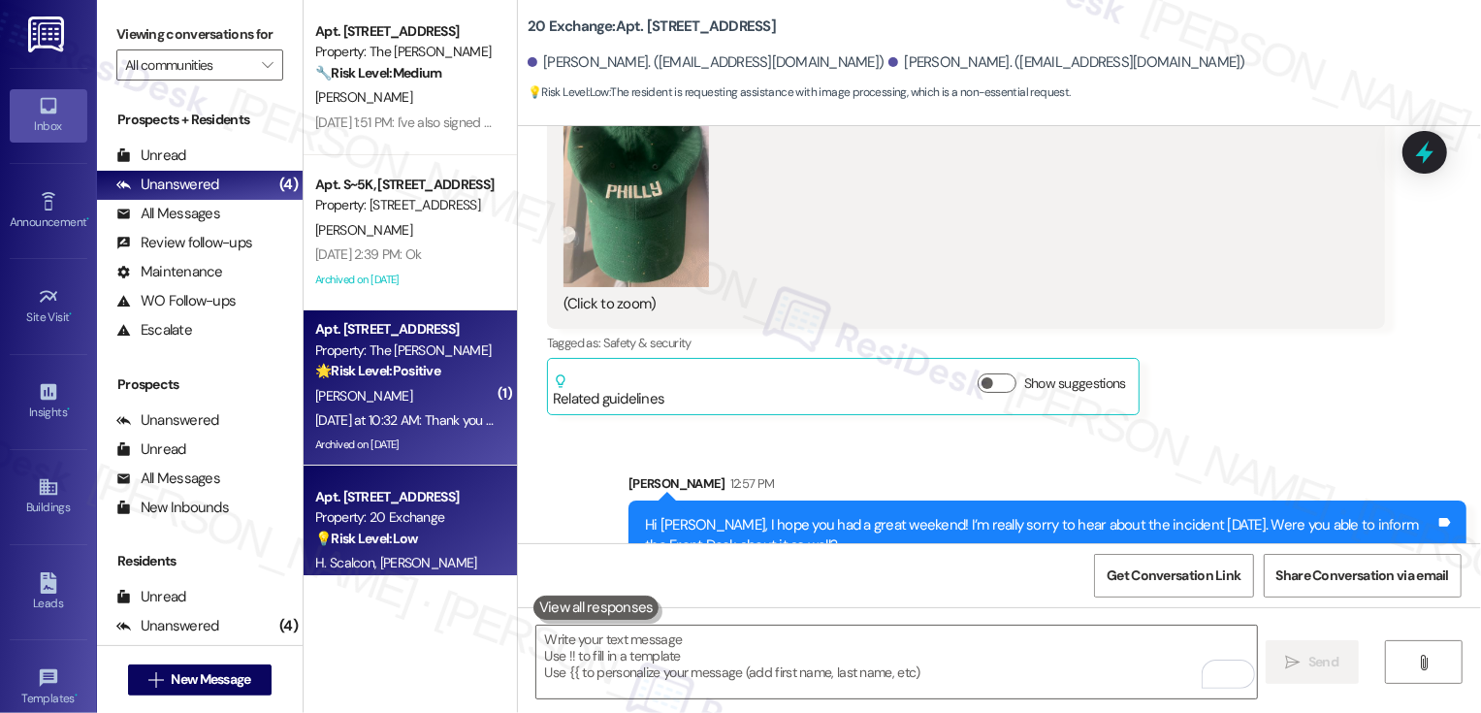
scroll to position [45, 0]
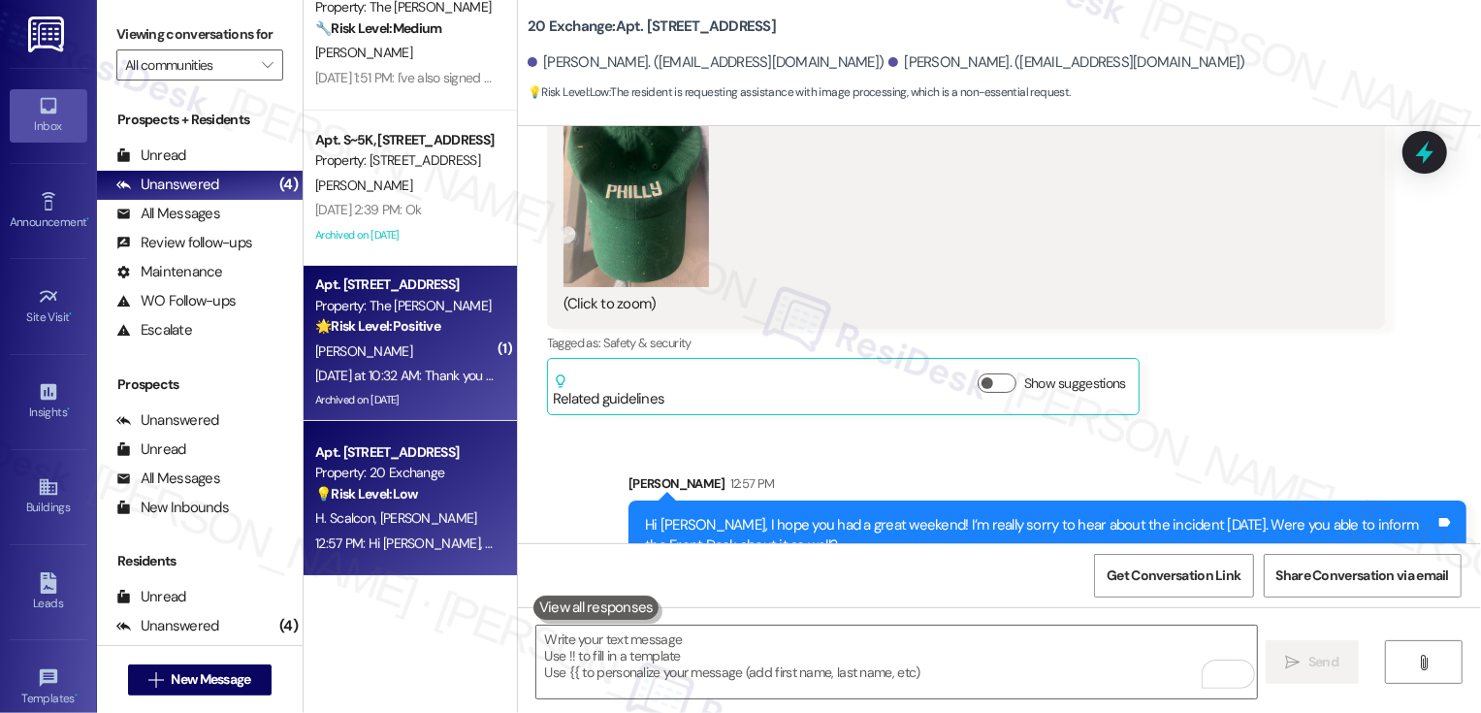
click at [413, 365] on div "[DATE] at 10:32 AM: Thank you for your message. Our offices are currently close…" at bounding box center [404, 376] width 183 height 24
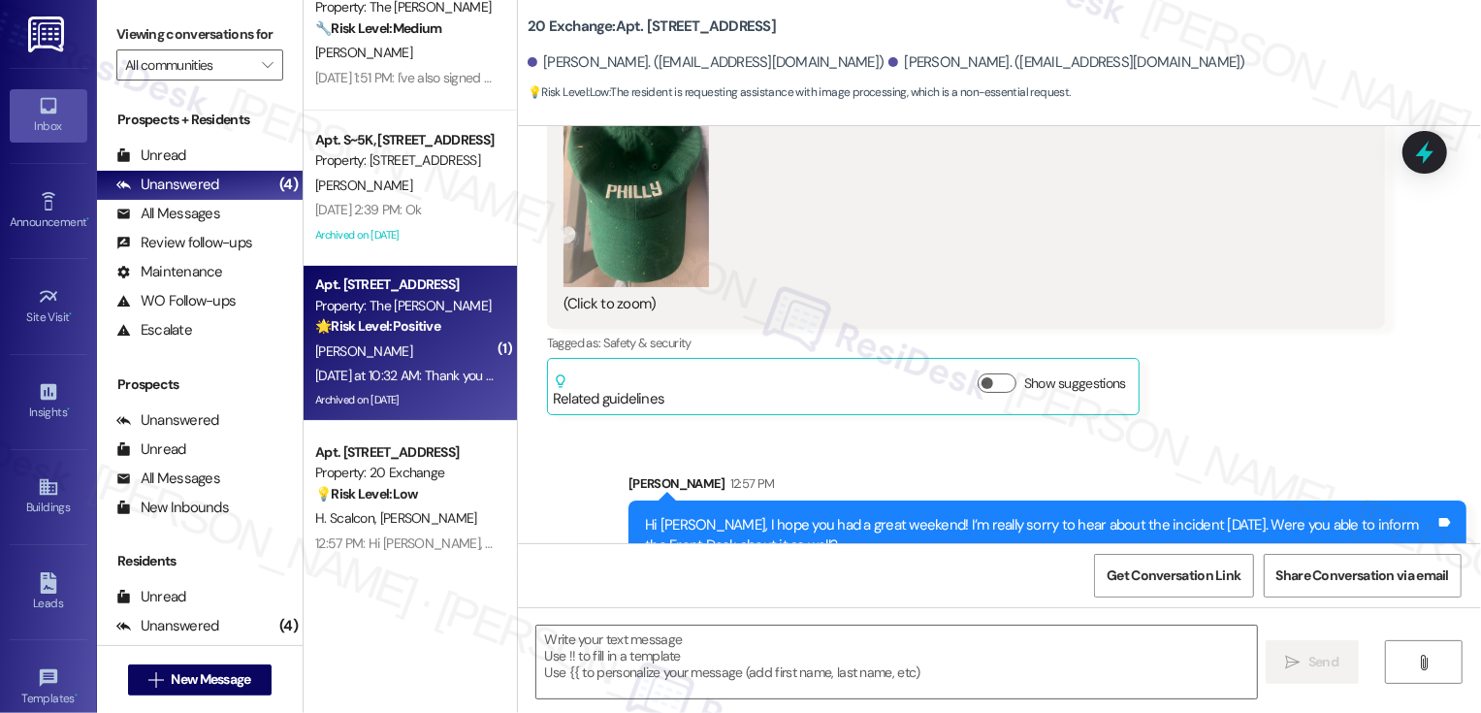
click at [413, 365] on div "[DATE] at 10:32 AM: Thank you for your message. Our offices are currently close…" at bounding box center [404, 376] width 183 height 24
type textarea "Fetching suggested responses. Please feel free to read through the conversation…"
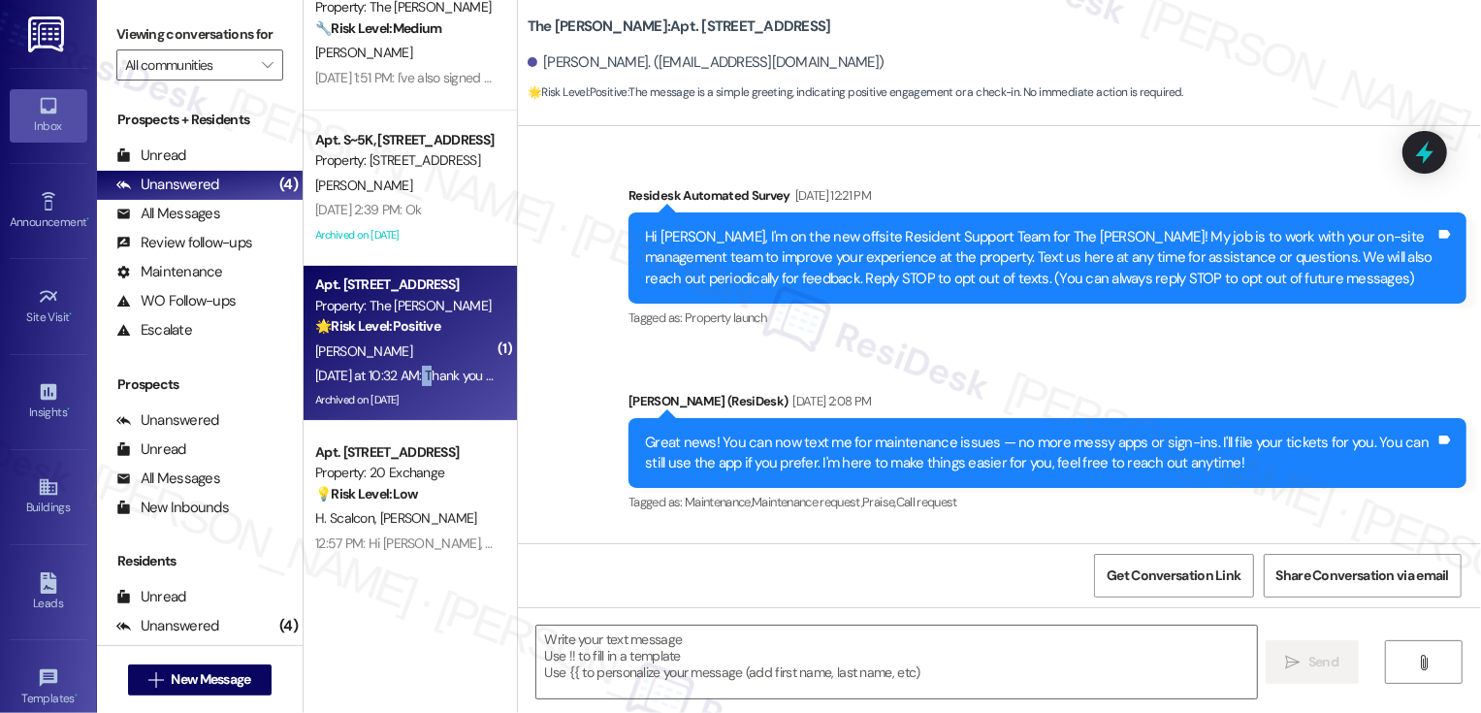
type textarea "Fetching suggested responses. Please feel free to read through the conversation…"
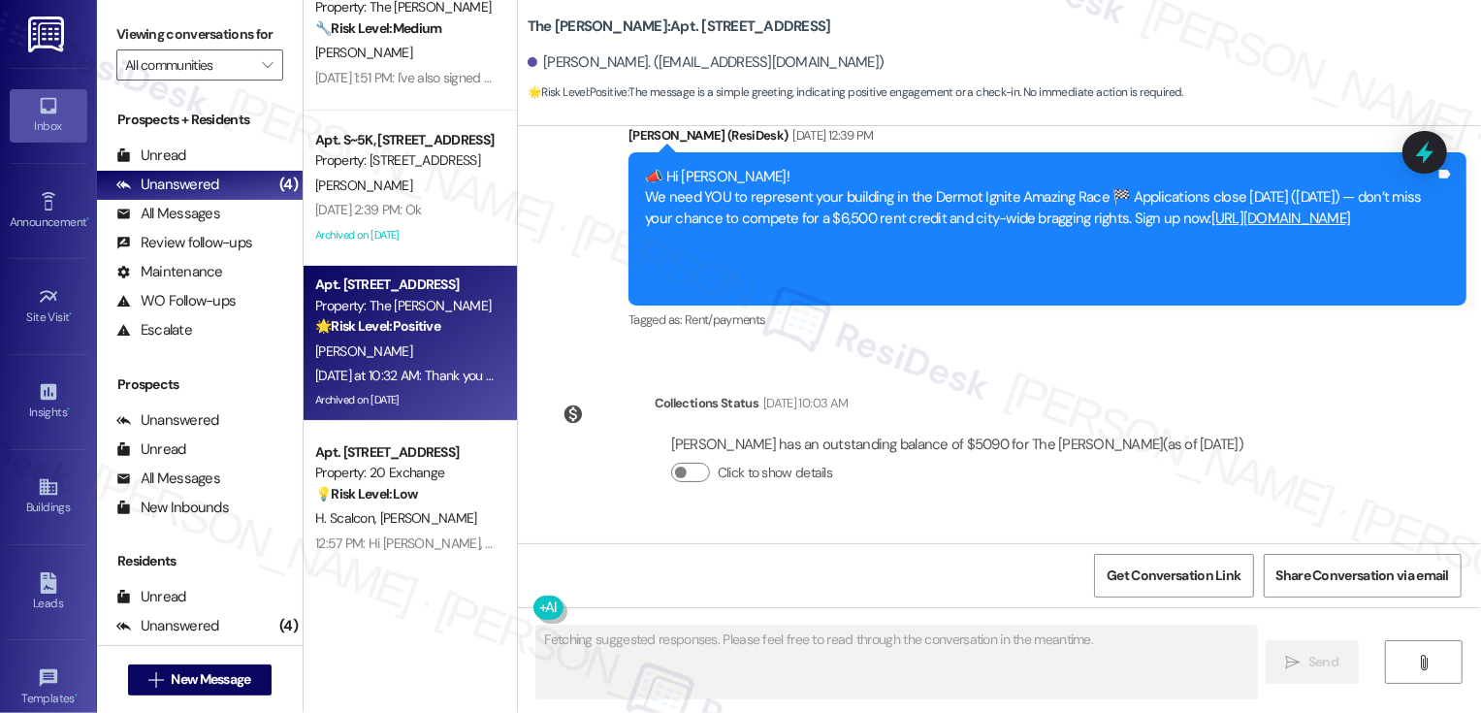
scroll to position [12759, 0]
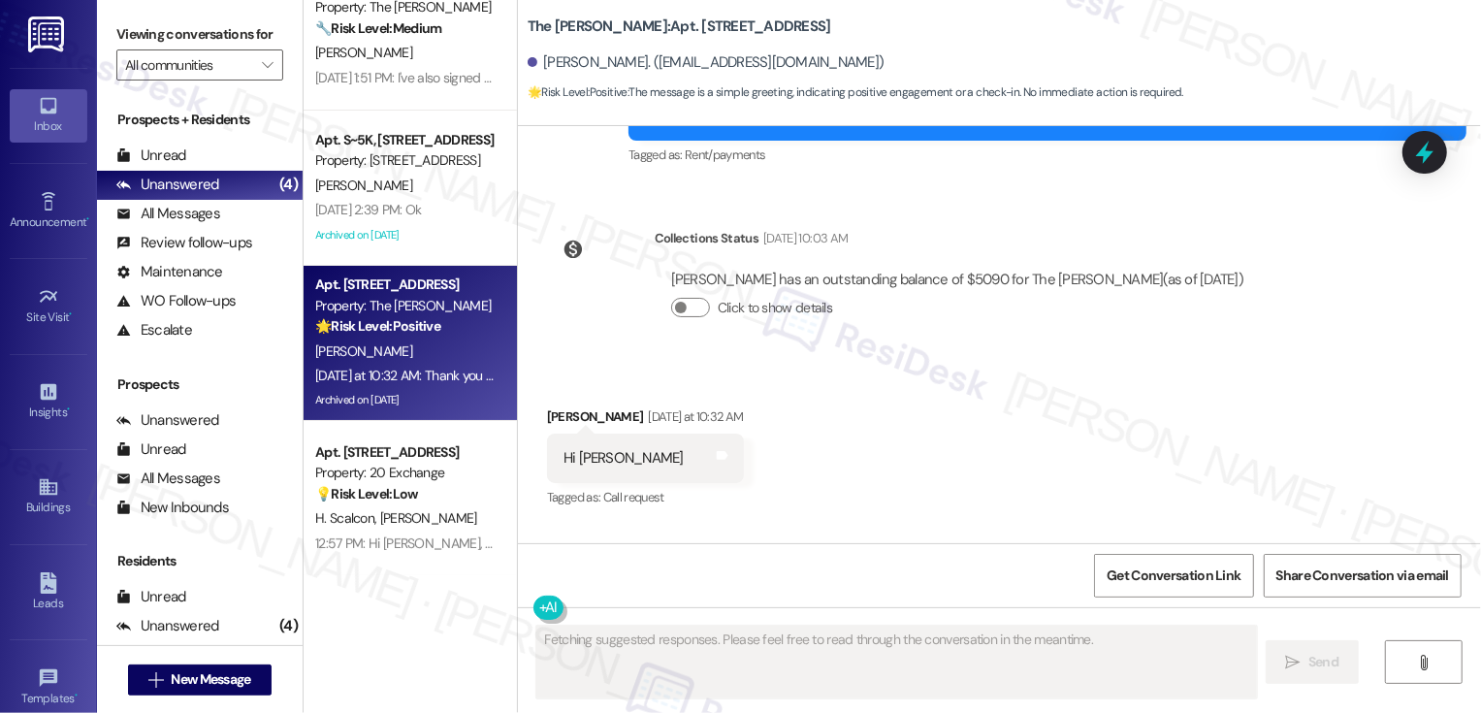
click at [556, 433] on div "Hi [PERSON_NAME] and notes" at bounding box center [645, 457] width 197 height 49
click at [553, 406] on div "[PERSON_NAME] [DATE] at 10:32 AM" at bounding box center [645, 419] width 197 height 27
copy div "[PERSON_NAME]"
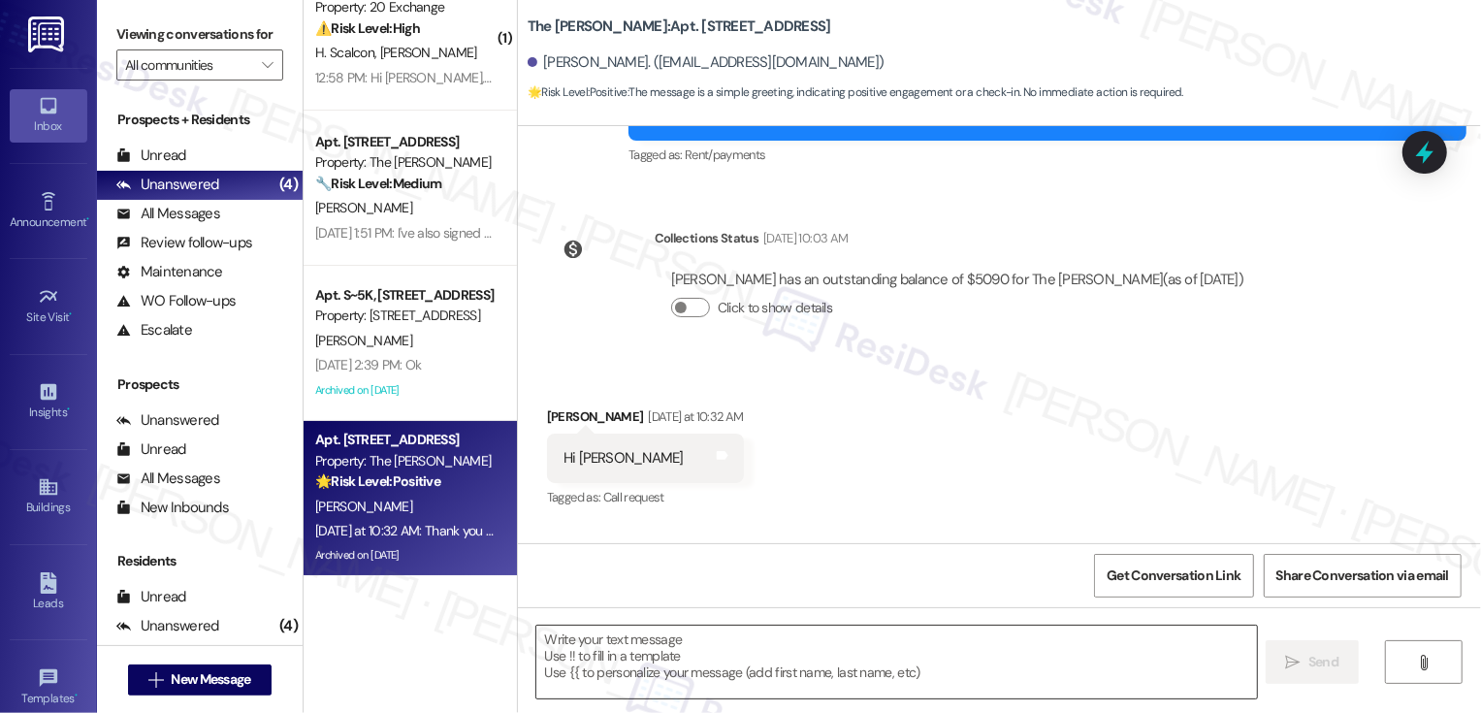
click at [755, 639] on textarea at bounding box center [896, 662] width 721 height 73
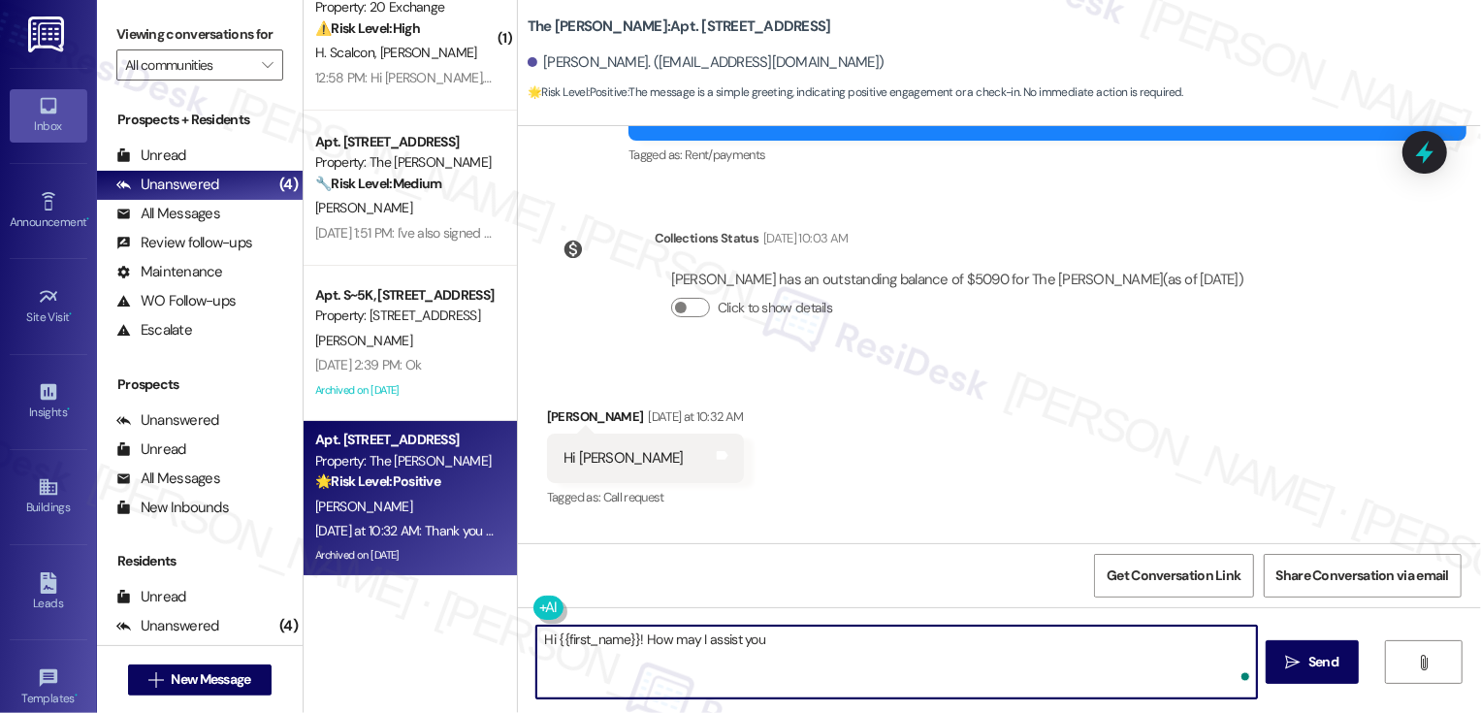
type textarea "Hi {{first_name}}! How may I assist you?"
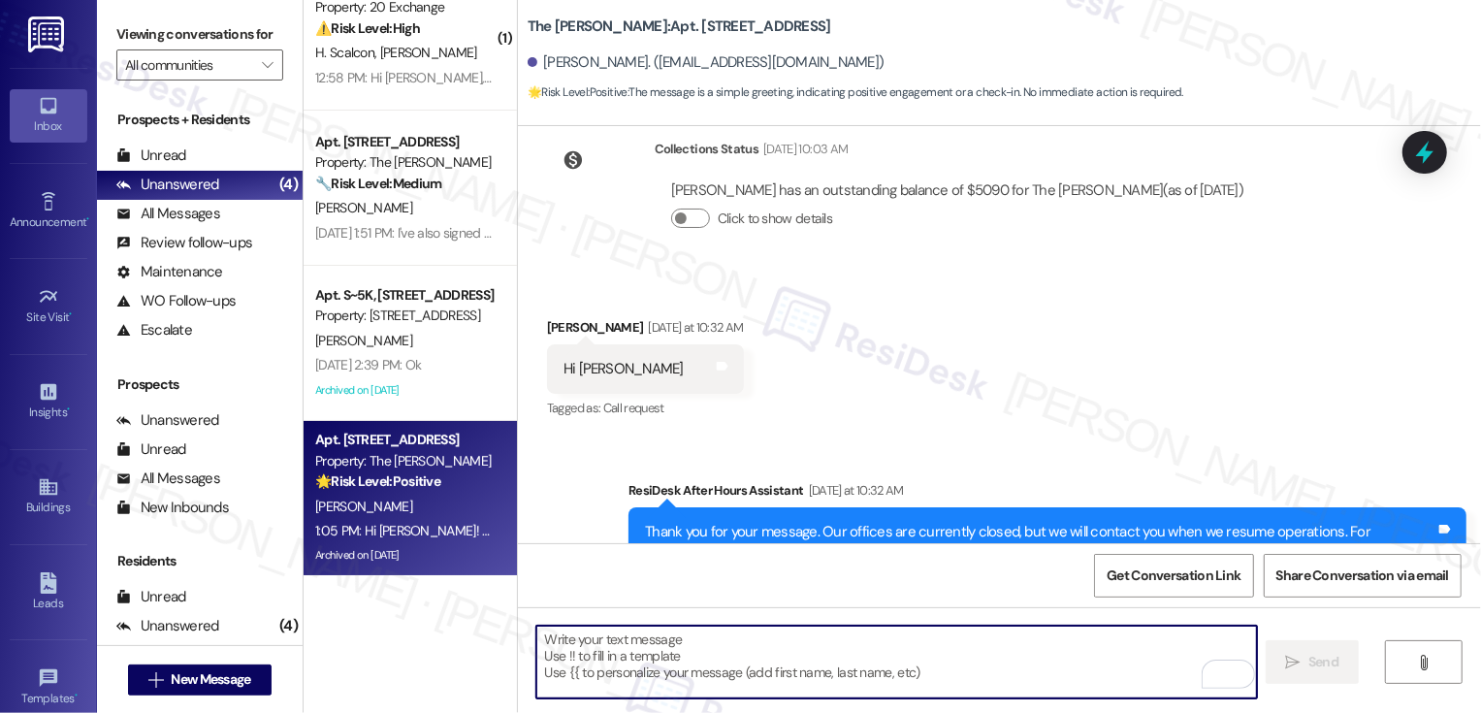
scroll to position [12894, 0]
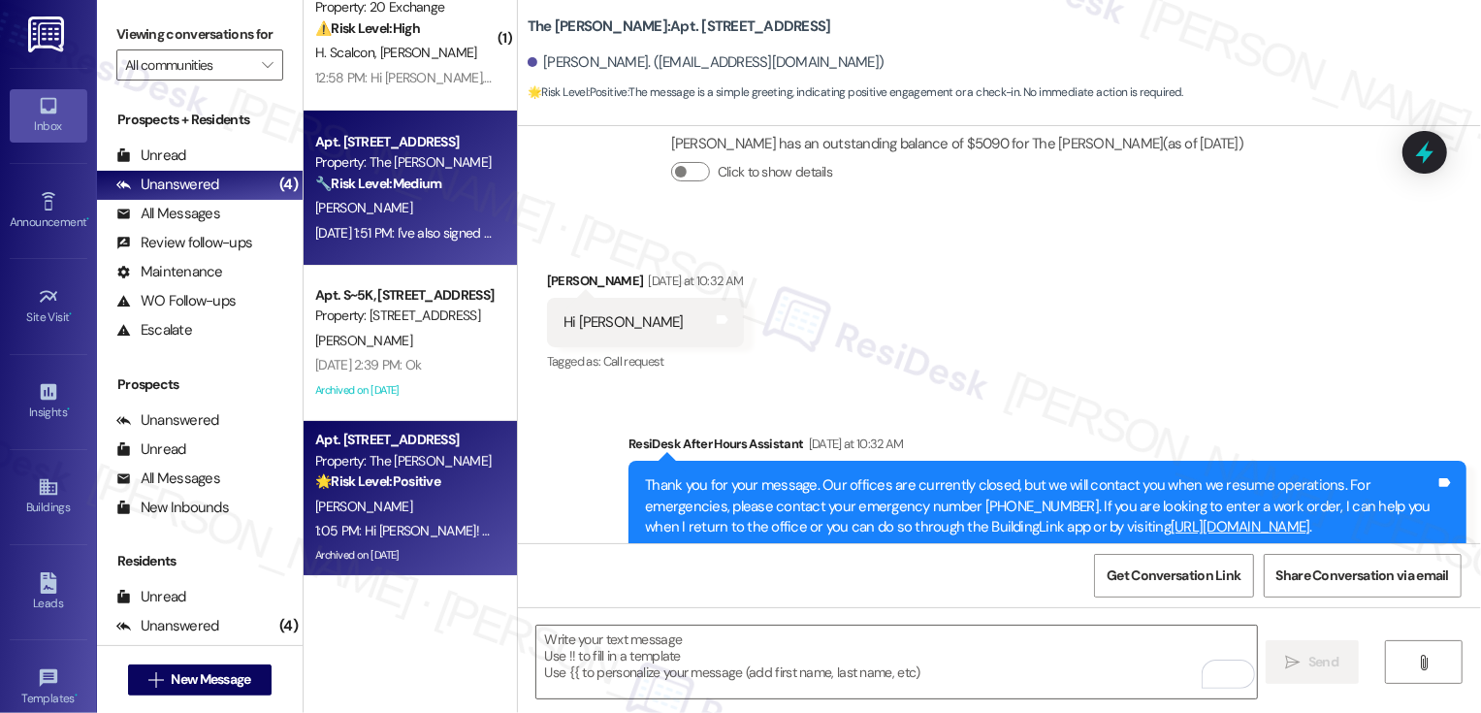
click at [358, 150] on div "Apt. [STREET_ADDRESS]" at bounding box center [404, 142] width 179 height 20
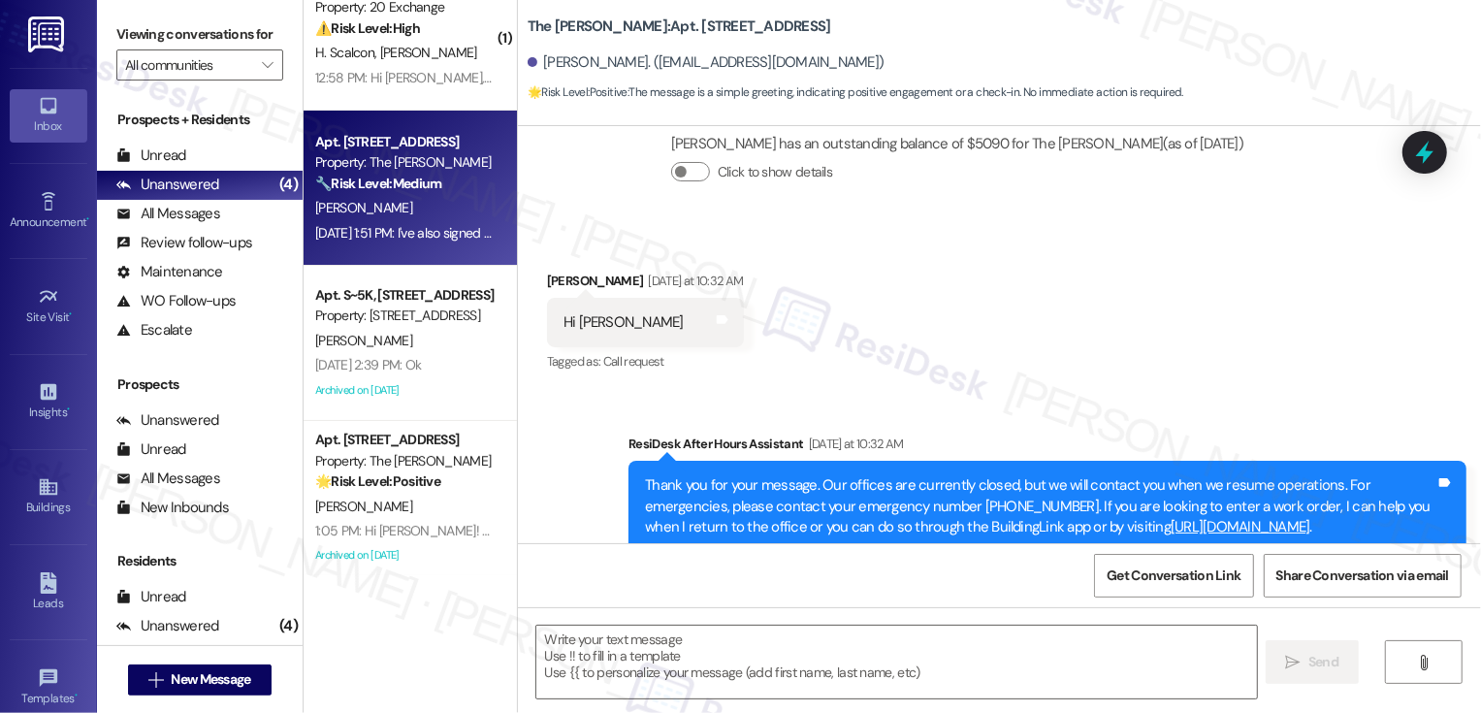
type textarea "Fetching suggested responses. Please feel free to read through the conversation…"
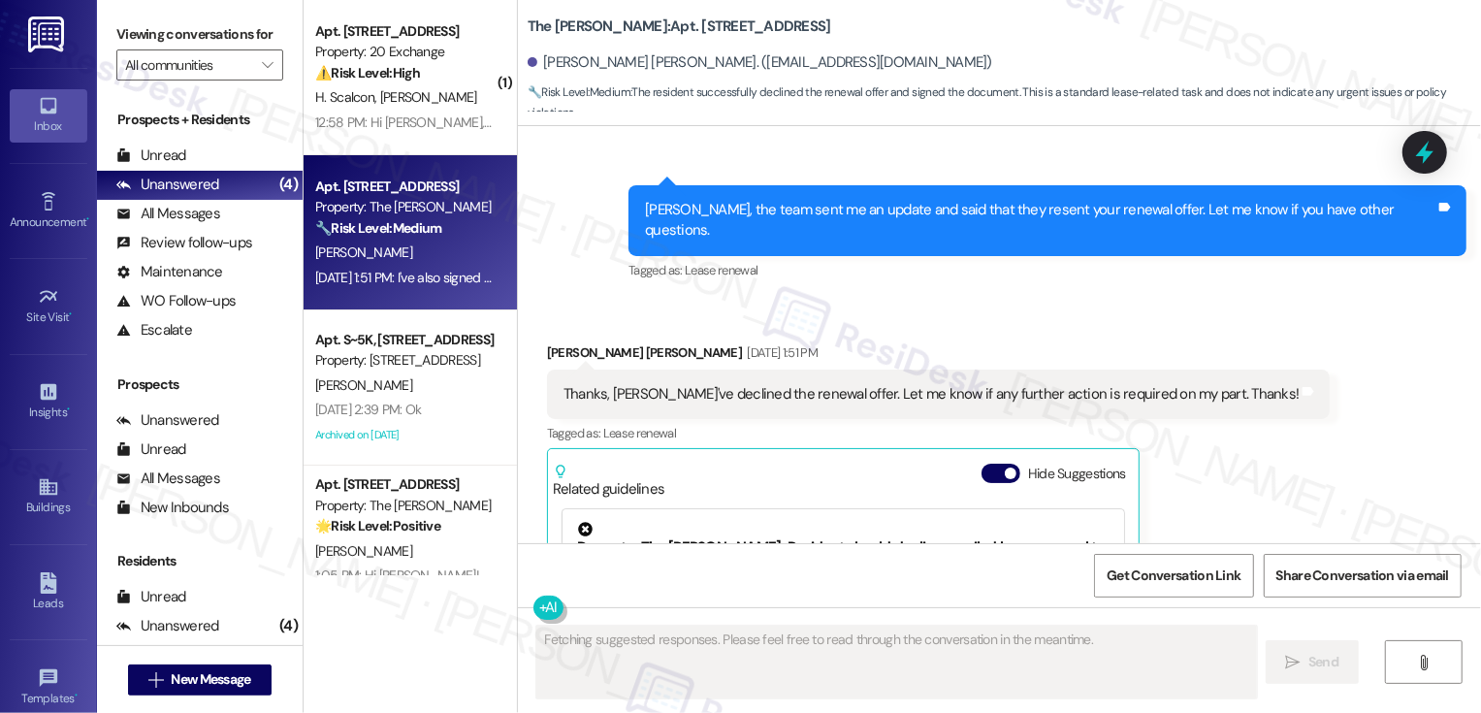
scroll to position [8361, 0]
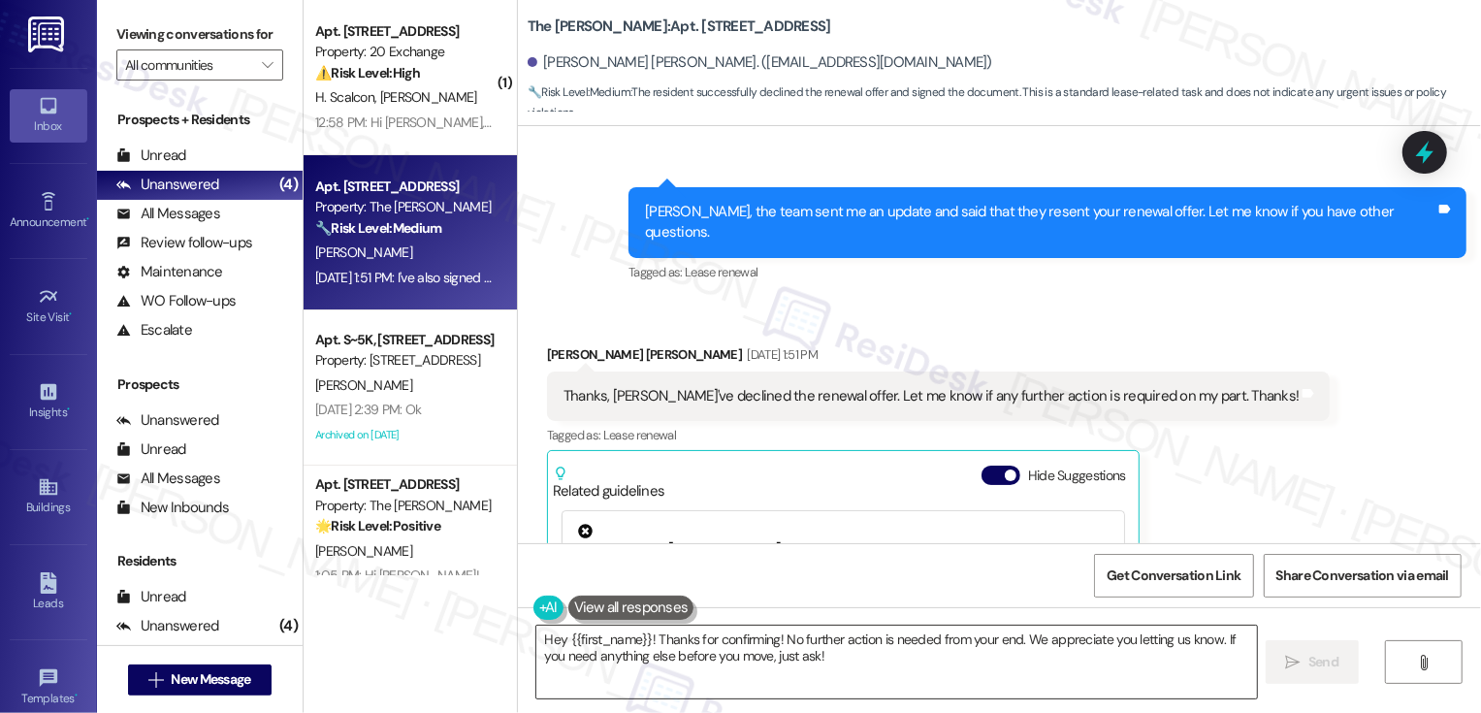
click at [829, 651] on textarea "Hey {{first_name}}! Thanks for confirming! No further action is needed from you…" at bounding box center [896, 662] width 721 height 73
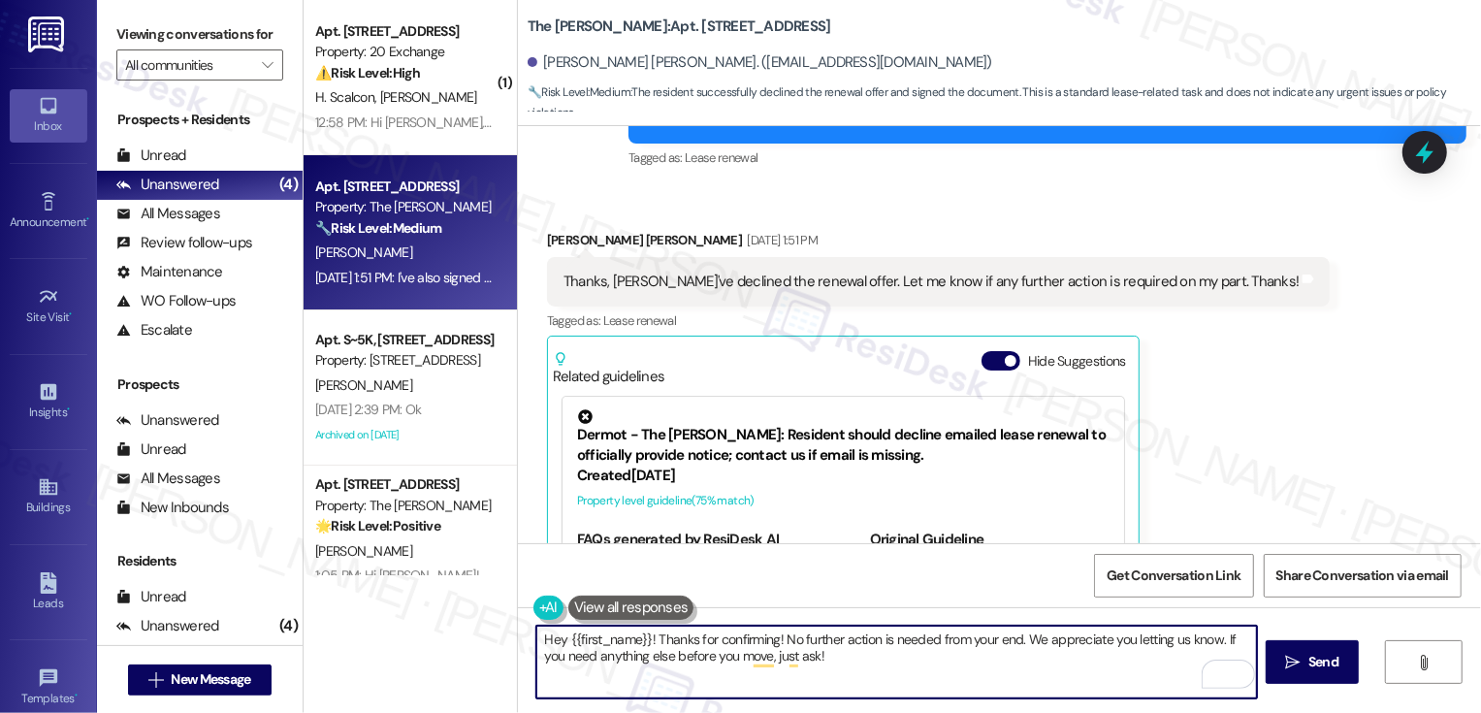
scroll to position [8596, 0]
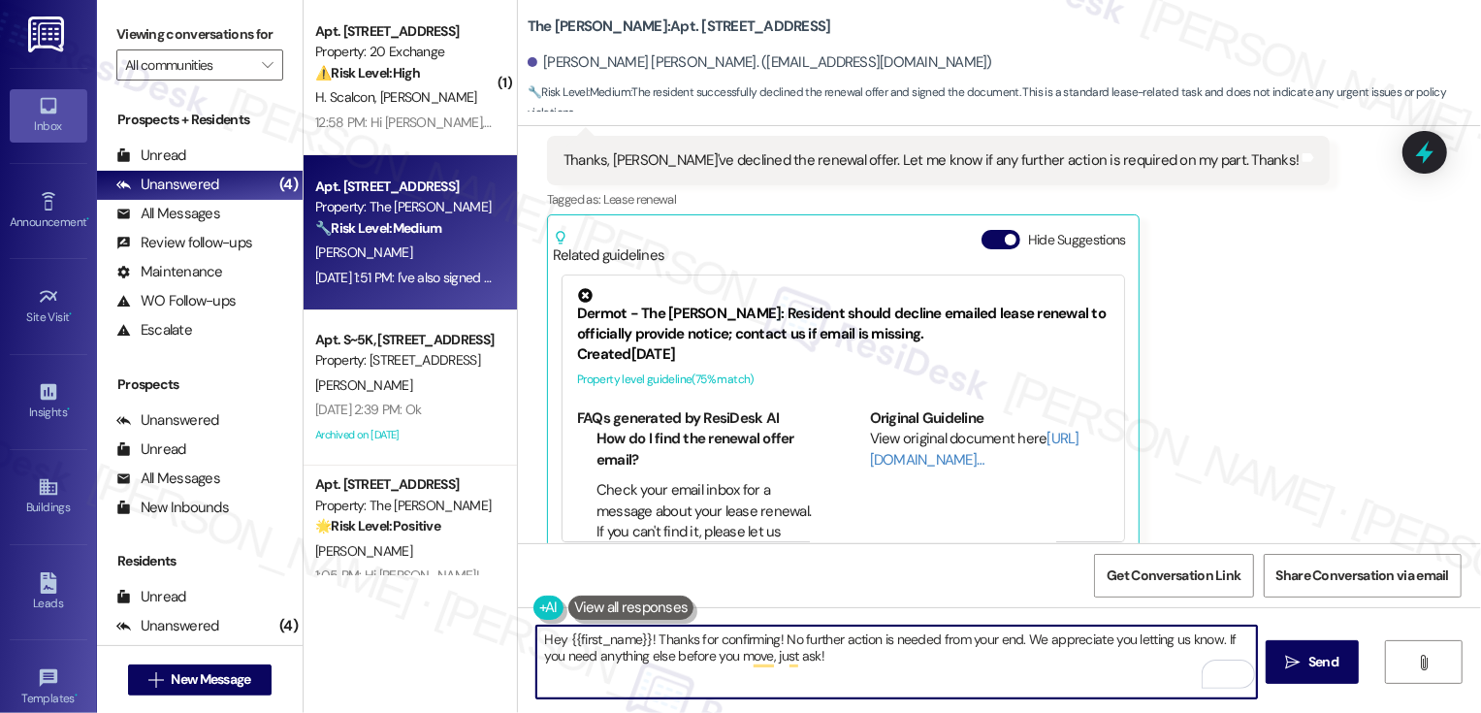
click at [922, 468] on div "Received via SMS [PERSON_NAME] [PERSON_NAME] [DATE] 1:51 PM Thanks, [PERSON_NAM…" at bounding box center [999, 386] width 963 height 643
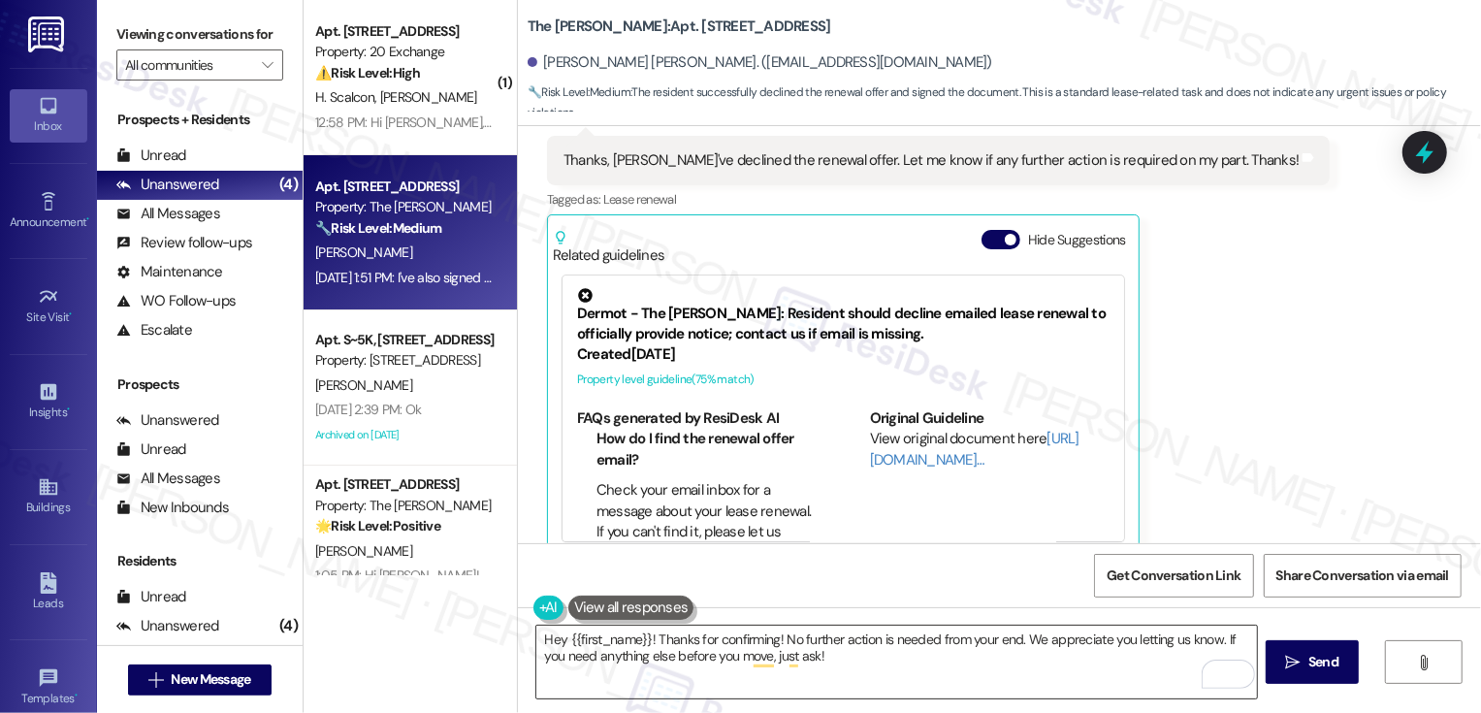
click at [789, 649] on textarea "Hey {{first_name}}! Thanks for confirming! No further action is needed from you…" at bounding box center [896, 662] width 721 height 73
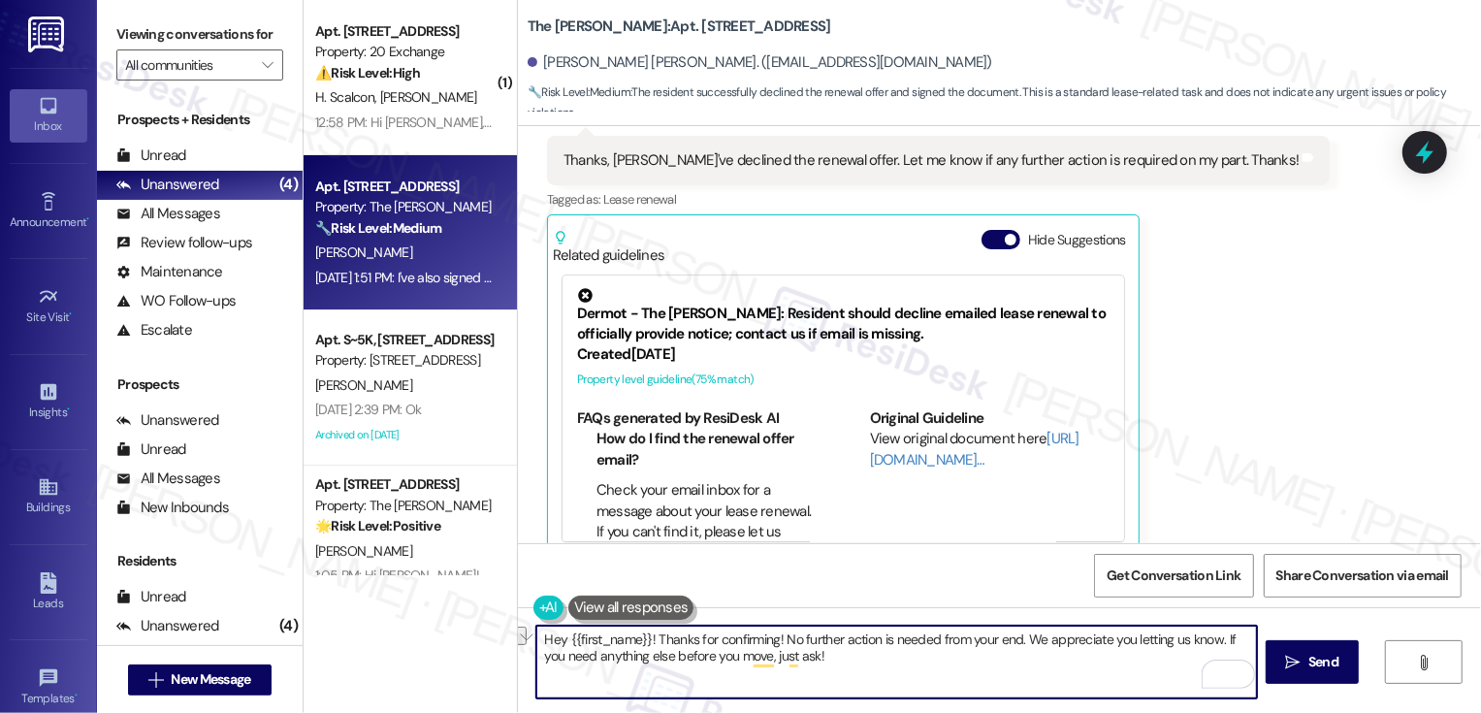
drag, startPoint x: 775, startPoint y: 639, endPoint x: 1011, endPoint y: 644, distance: 236.7
click at [1012, 646] on textarea "Hey {{first_name}}! Thanks for confirming! No further action is needed from you…" at bounding box center [896, 662] width 721 height 73
drag, startPoint x: 978, startPoint y: 637, endPoint x: 1022, endPoint y: 675, distance: 58.5
click at [1022, 675] on textarea "Hey {{first_name}}! Thanks for confirming! We appreciate you letting us know. I…" at bounding box center [896, 662] width 721 height 73
click at [779, 640] on textarea "Hey {{first_name}}! Thanks for confirming! We appreciate you letting us know. I…" at bounding box center [896, 662] width 721 height 73
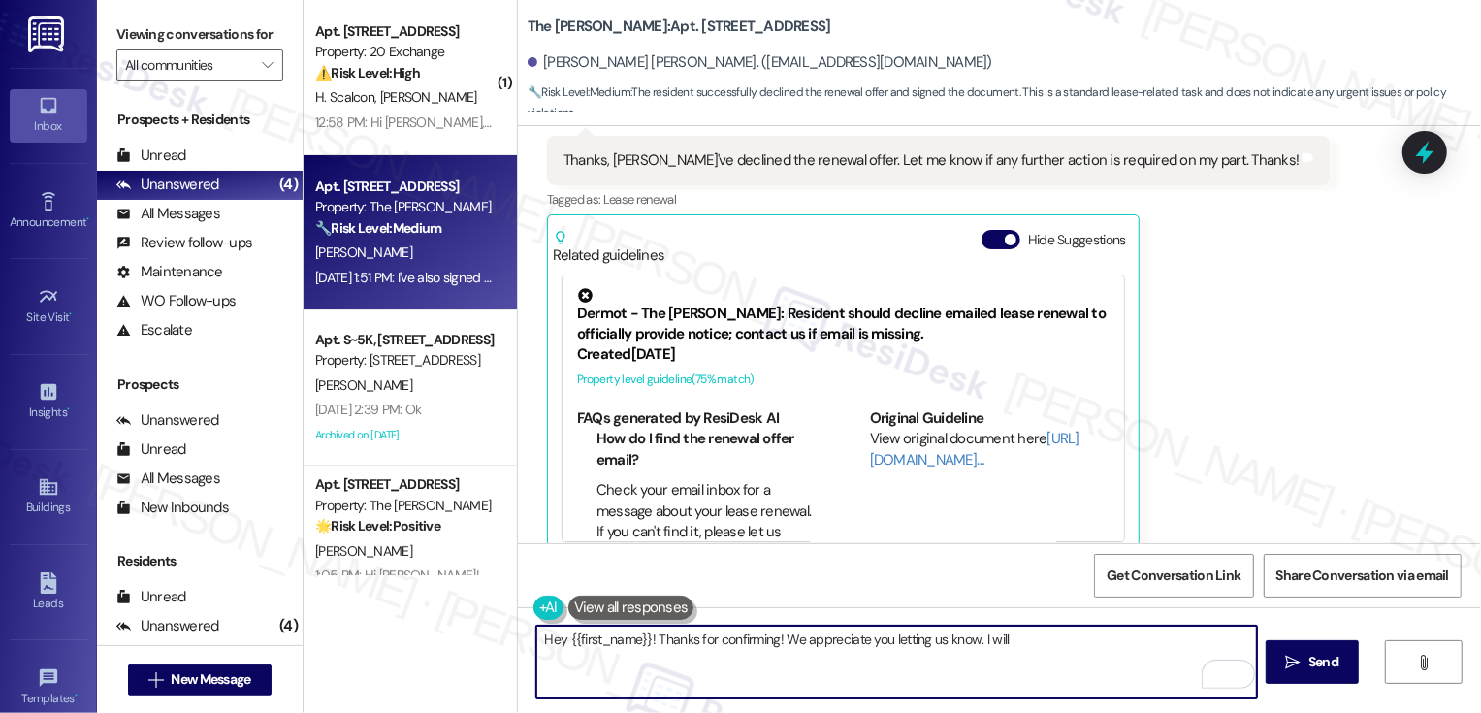
click at [779, 640] on textarea "Hey {{first_name}}! Thanks for confirming! We appreciate you letting us know. I…" at bounding box center [896, 662] width 721 height 73
click at [1010, 637] on textarea "Hey {{first_name}}! Thanks for confirming! I appreciate you letting us know. I …" at bounding box center [896, 662] width 721 height 73
drag, startPoint x: 955, startPoint y: 638, endPoint x: 1048, endPoint y: 638, distance: 93.1
click at [1048, 638] on textarea "Hey {{first_name}}! Thanks for confirming! I appreciate you letting us know. I …" at bounding box center [896, 662] width 721 height 73
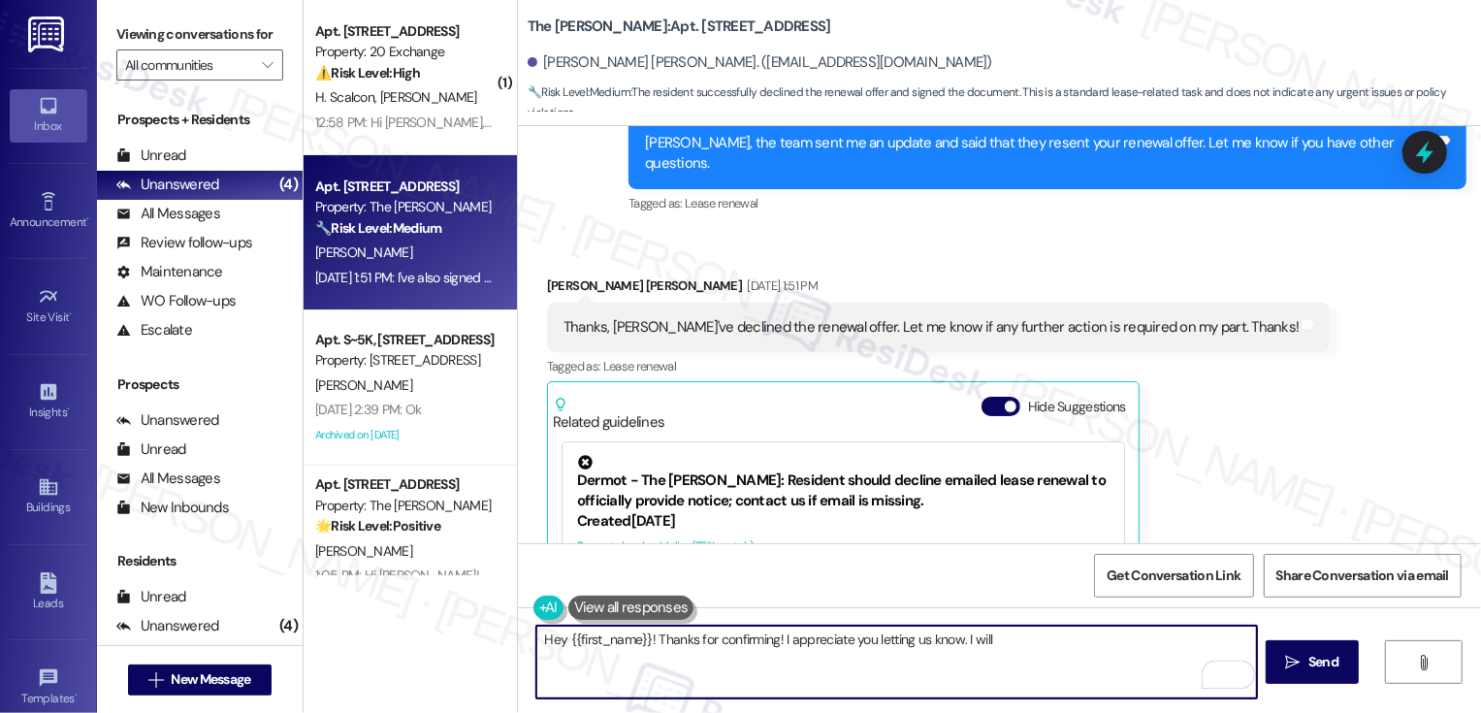
scroll to position [8535, 0]
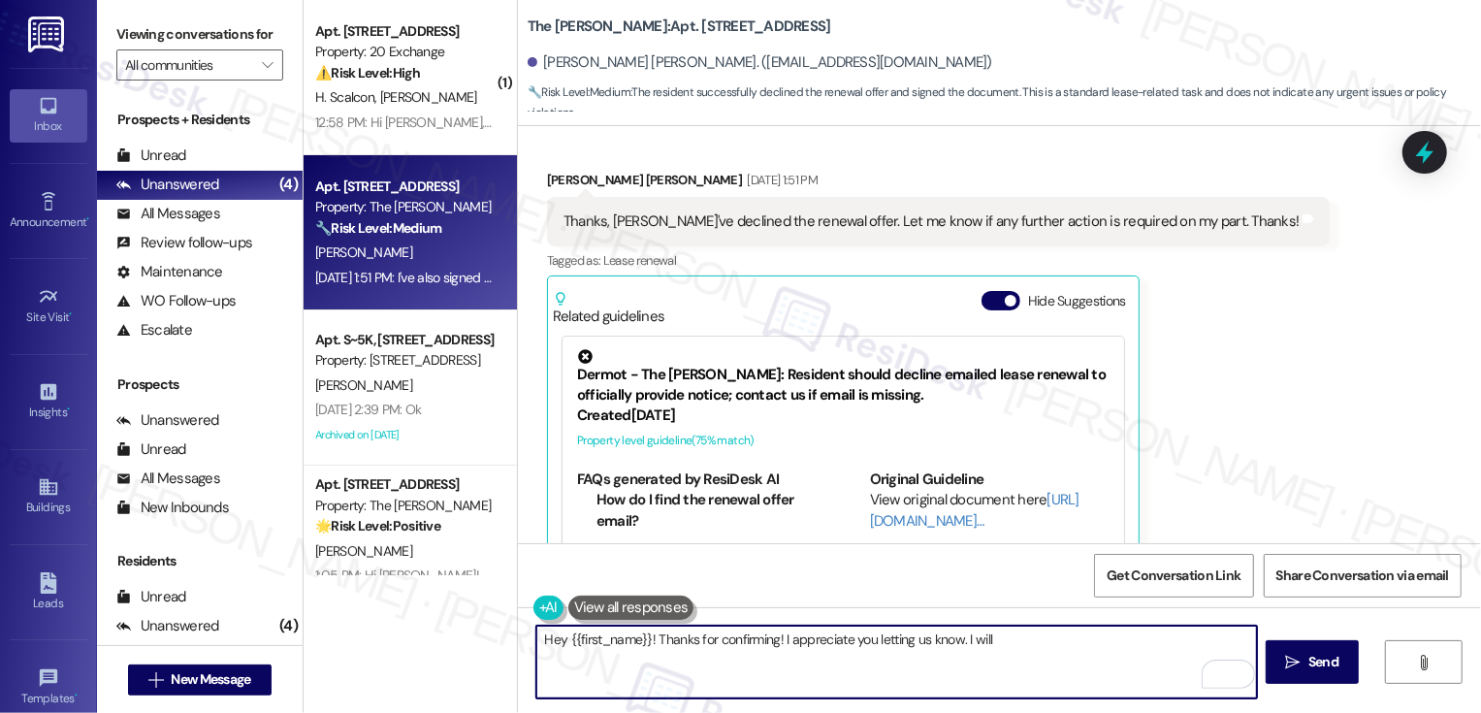
drag, startPoint x: 957, startPoint y: 644, endPoint x: 1013, endPoint y: 644, distance: 56.2
click at [1013, 644] on textarea "Hey {{first_name}}! Thanks for confirming! I appreciate you letting us know. I …" at bounding box center [896, 662] width 721 height 73
click at [541, 636] on textarea "Hey {{first_name}}! Thanks for confirming! I appreciate you letting us know. I'…" at bounding box center [896, 662] width 721 height 73
click at [536, 637] on textarea "{{first_name}}! Thanks for confirming! I appreciate you letting us know. I'll u…" at bounding box center [896, 662] width 721 height 73
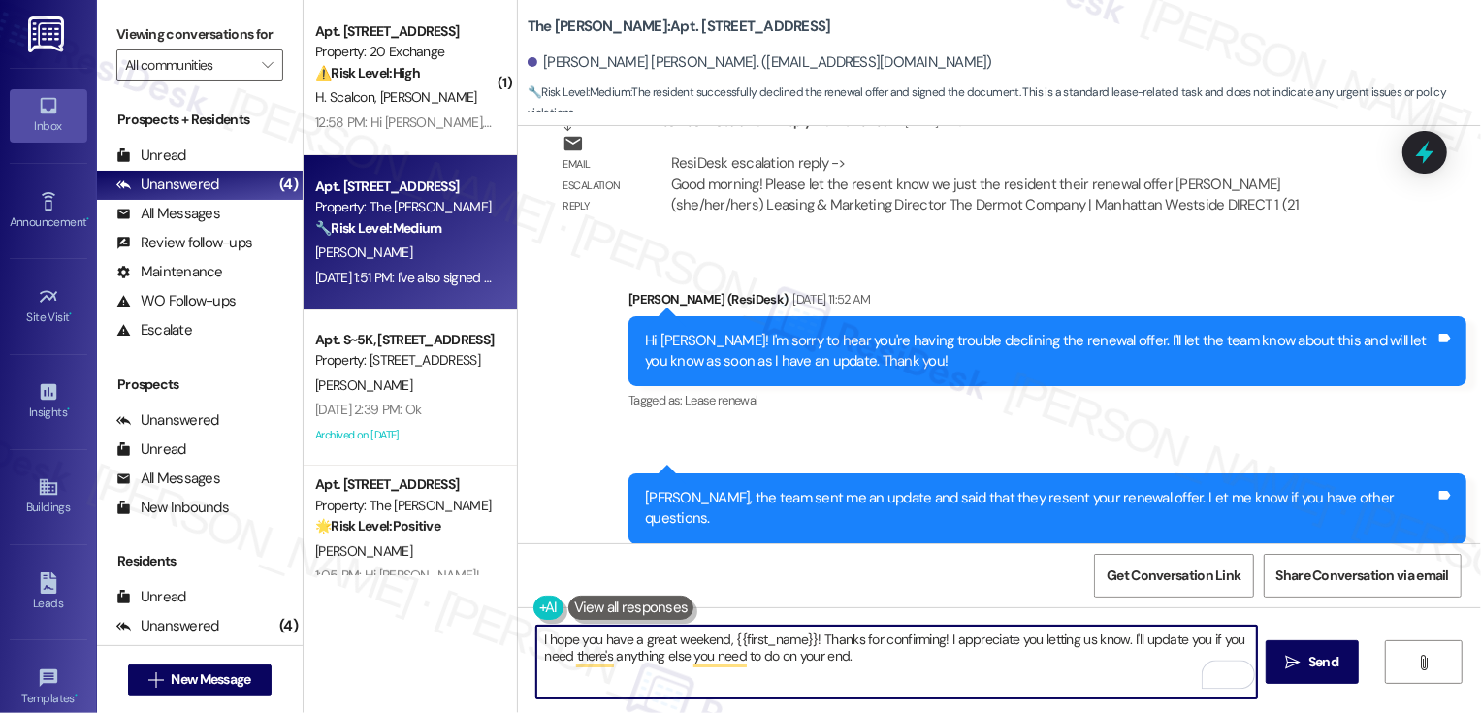
scroll to position [8074, 0]
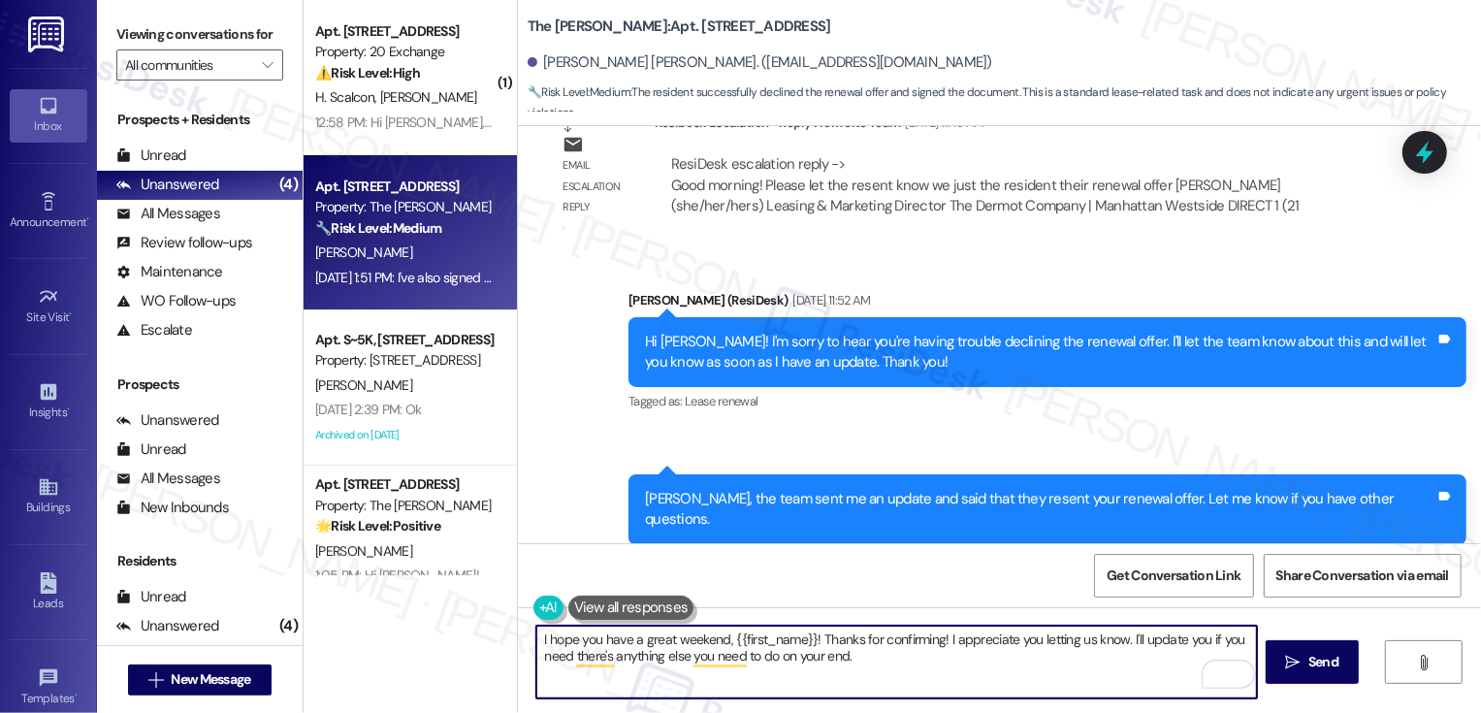
click at [616, 645] on textarea "I hope you have a great weekend, {{first_name}}! Thanks for confirming! I appre…" at bounding box center [896, 662] width 721 height 73
click at [640, 640] on textarea "I hope you had a great weekend, {{first_name}}! Thanks for confirming! I apprec…" at bounding box center [896, 662] width 721 height 73
click at [781, 642] on textarea "I hope you had a great weekend, {{first_name}}! Thanks for confirming! I apprec…" at bounding box center [896, 662] width 721 height 73
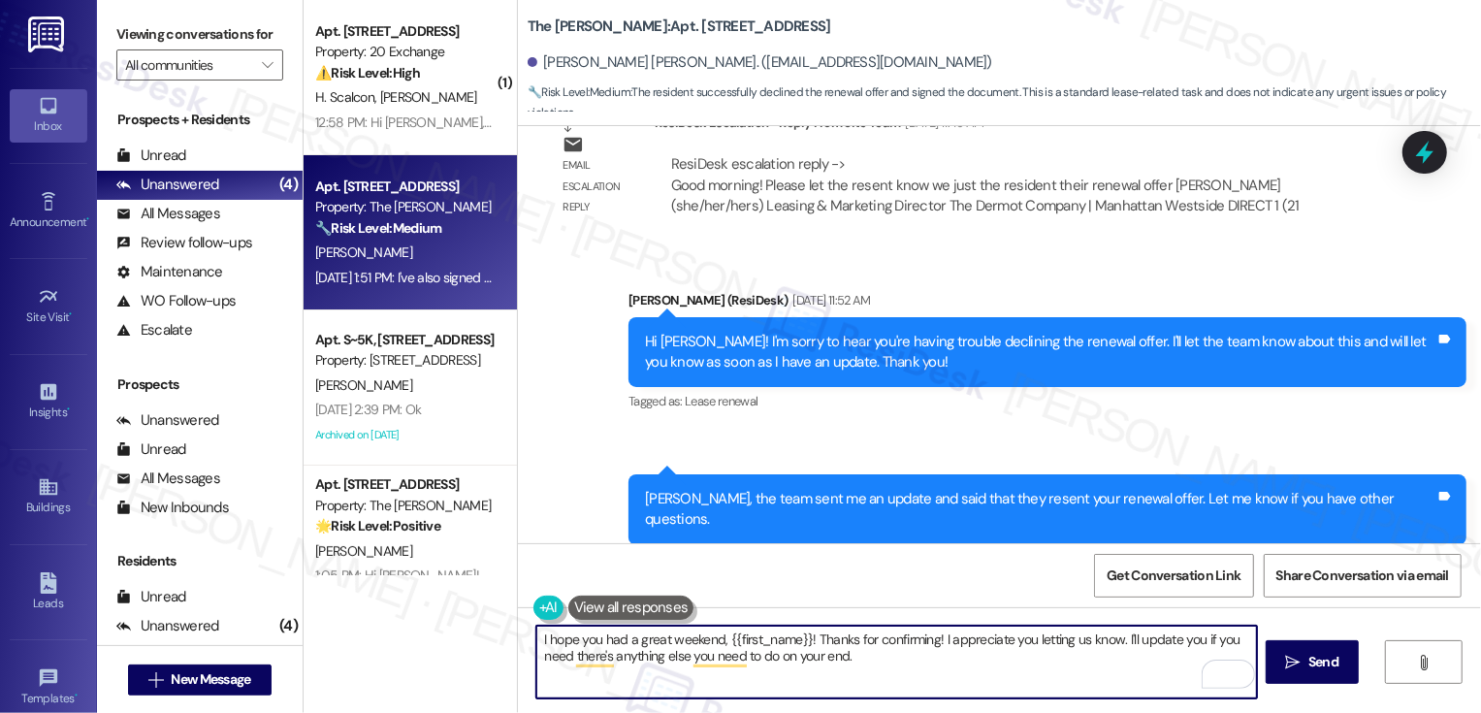
click at [781, 642] on textarea "I hope you had a great weekend, {{first_name}}! Thanks for confirming! I apprec…" at bounding box center [896, 662] width 721 height 73
click at [1138, 640] on textarea "I hope you had a great weekend, [PERSON_NAME]! Thanks for confirming! I appreci…" at bounding box center [896, 662] width 721 height 73
drag, startPoint x: 539, startPoint y: 655, endPoint x: 696, endPoint y: 659, distance: 157.2
click at [698, 659] on textarea "I hope you had a great weekend, [PERSON_NAME]! Thanks for confirming! I appreci…" at bounding box center [896, 662] width 721 height 73
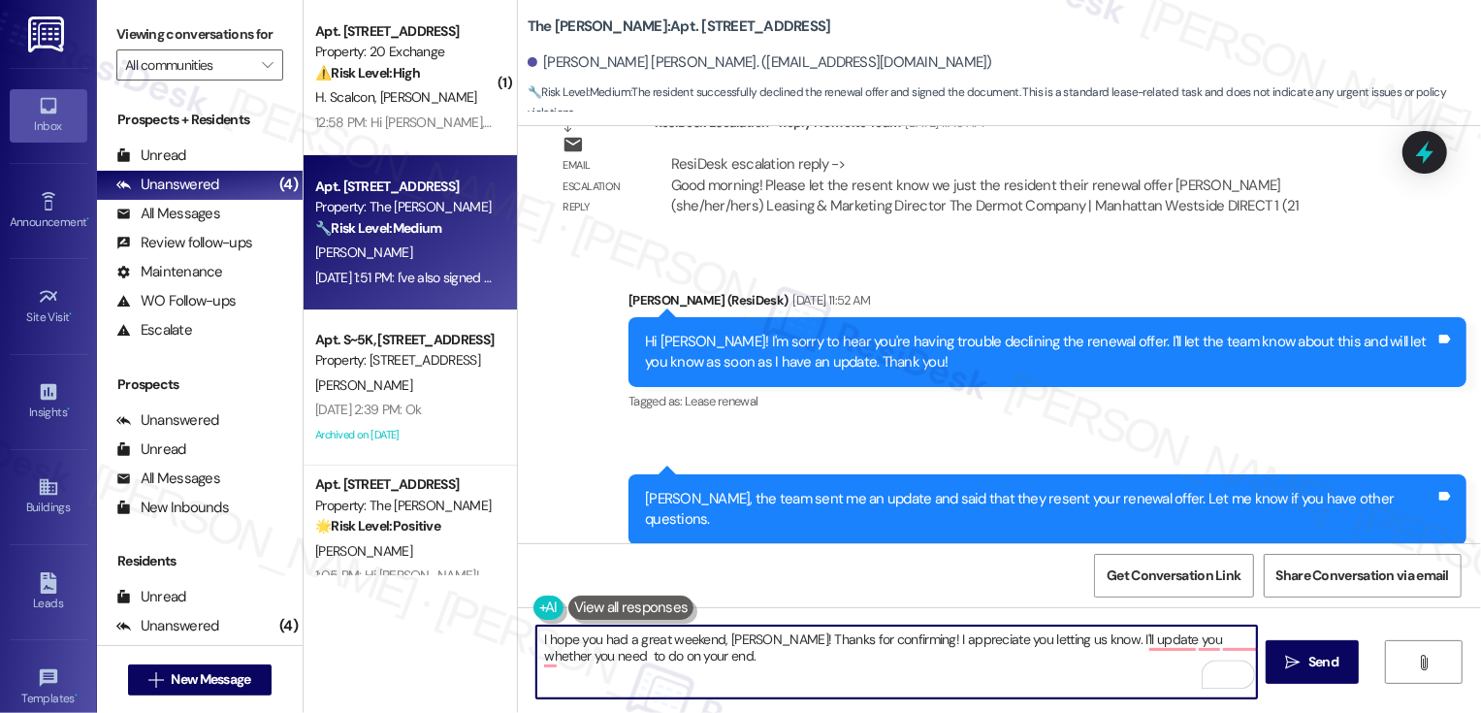
click at [577, 654] on textarea "I hope you had a great weekend, [PERSON_NAME]! Thanks for confirming! I appreci…" at bounding box center [896, 662] width 721 height 73
click at [1205, 671] on div "Rewrite with Grammarly" at bounding box center [1215, 674] width 21 height 22
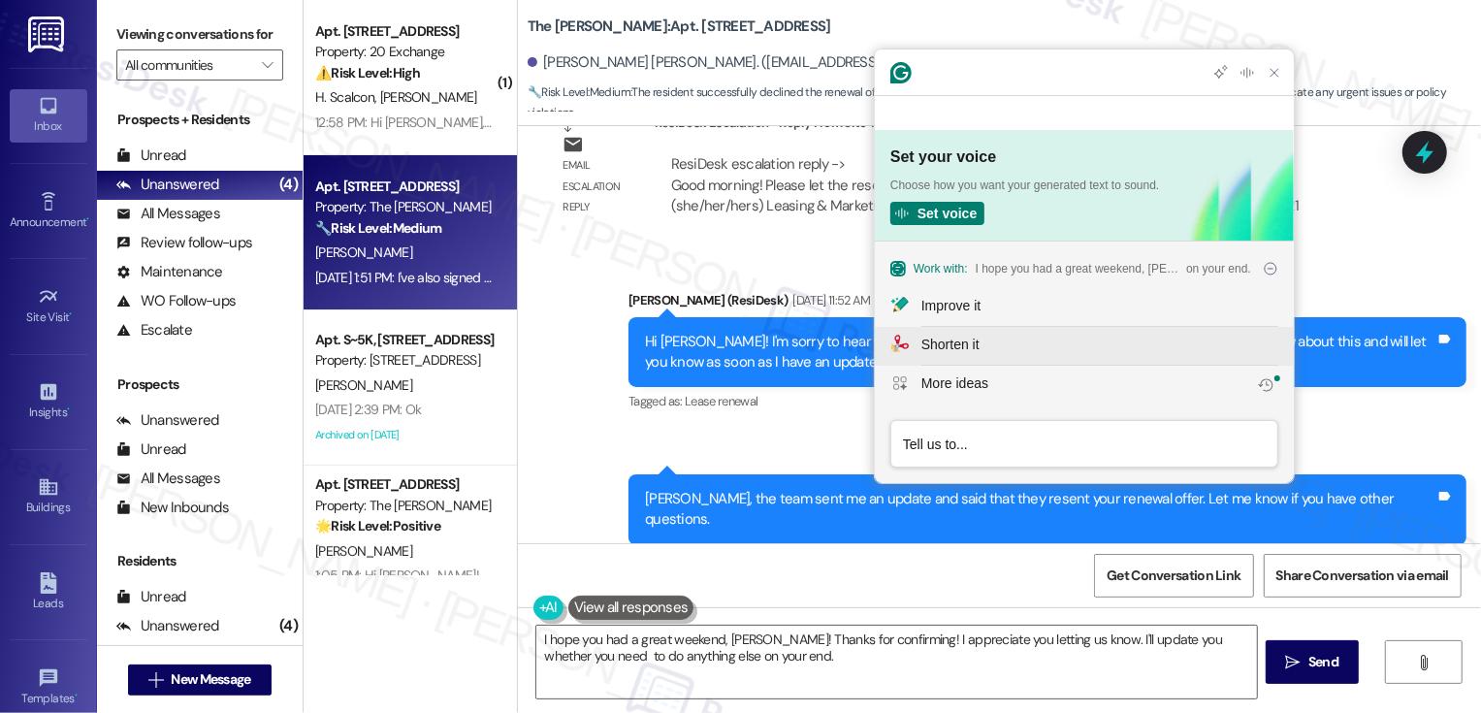
scroll to position [0, 0]
click at [997, 306] on div "Improve it" at bounding box center [1099, 306] width 357 height 20
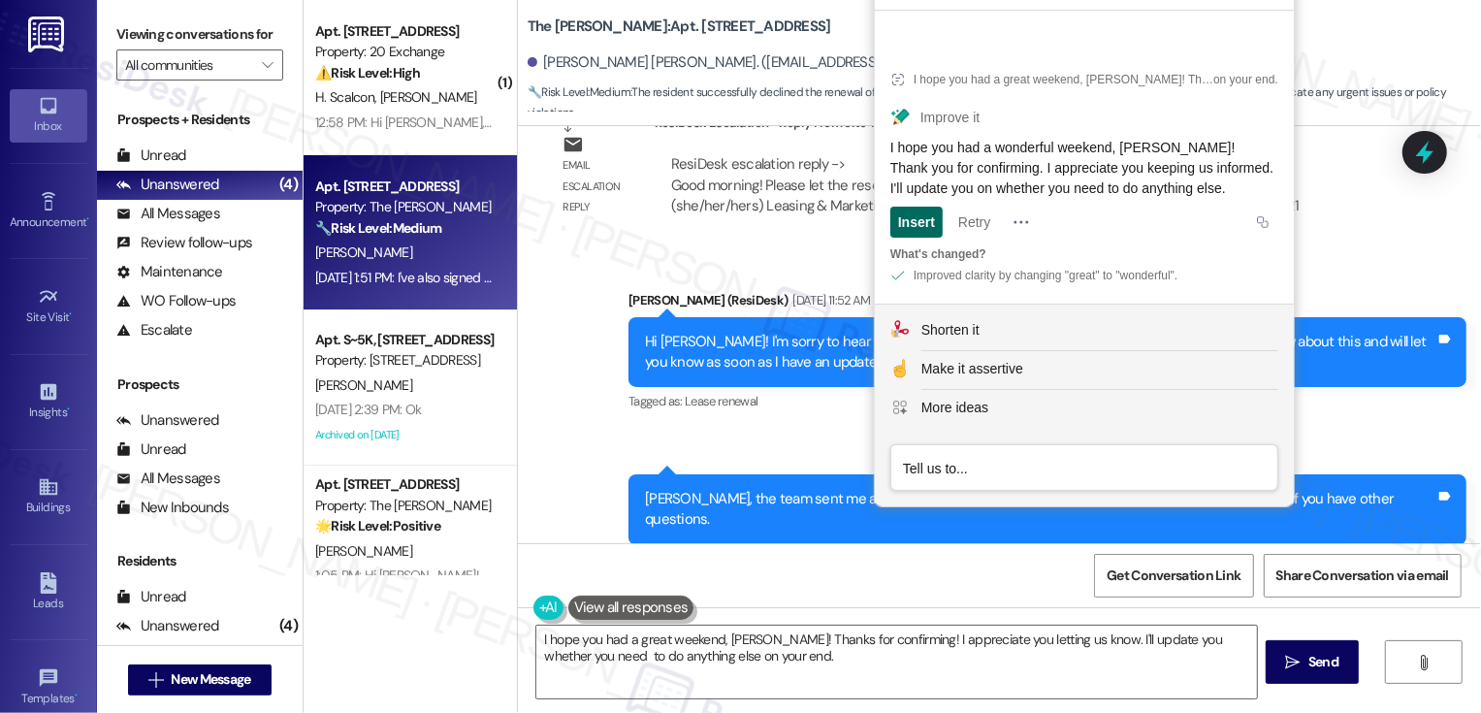
click at [925, 219] on div "Insert" at bounding box center [916, 222] width 37 height 31
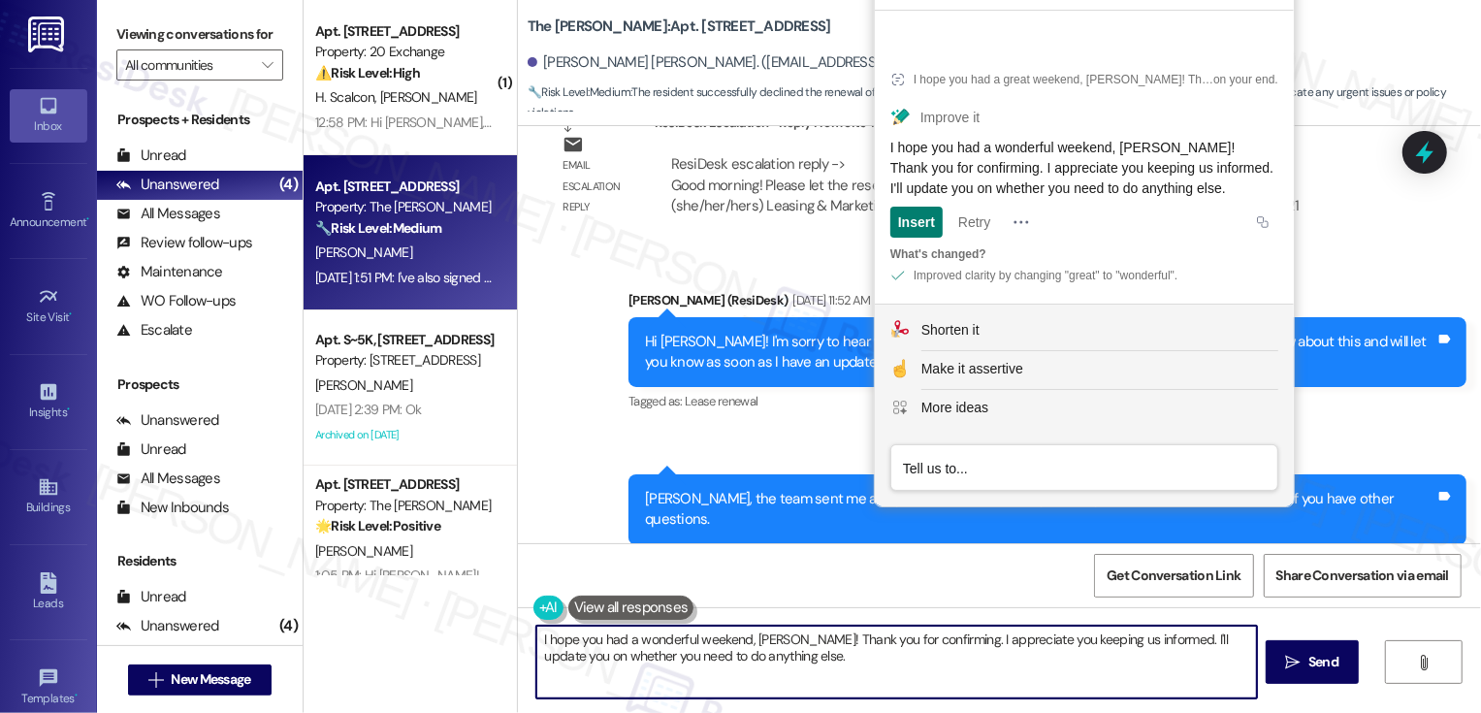
click at [796, 678] on textarea "I hope you had a wonderful weekend, [PERSON_NAME]! Thank you for confirming. I …" at bounding box center [896, 662] width 721 height 73
type textarea "I hope you had a wonderful weekend, [PERSON_NAME]! Thank you for confirming. I …"
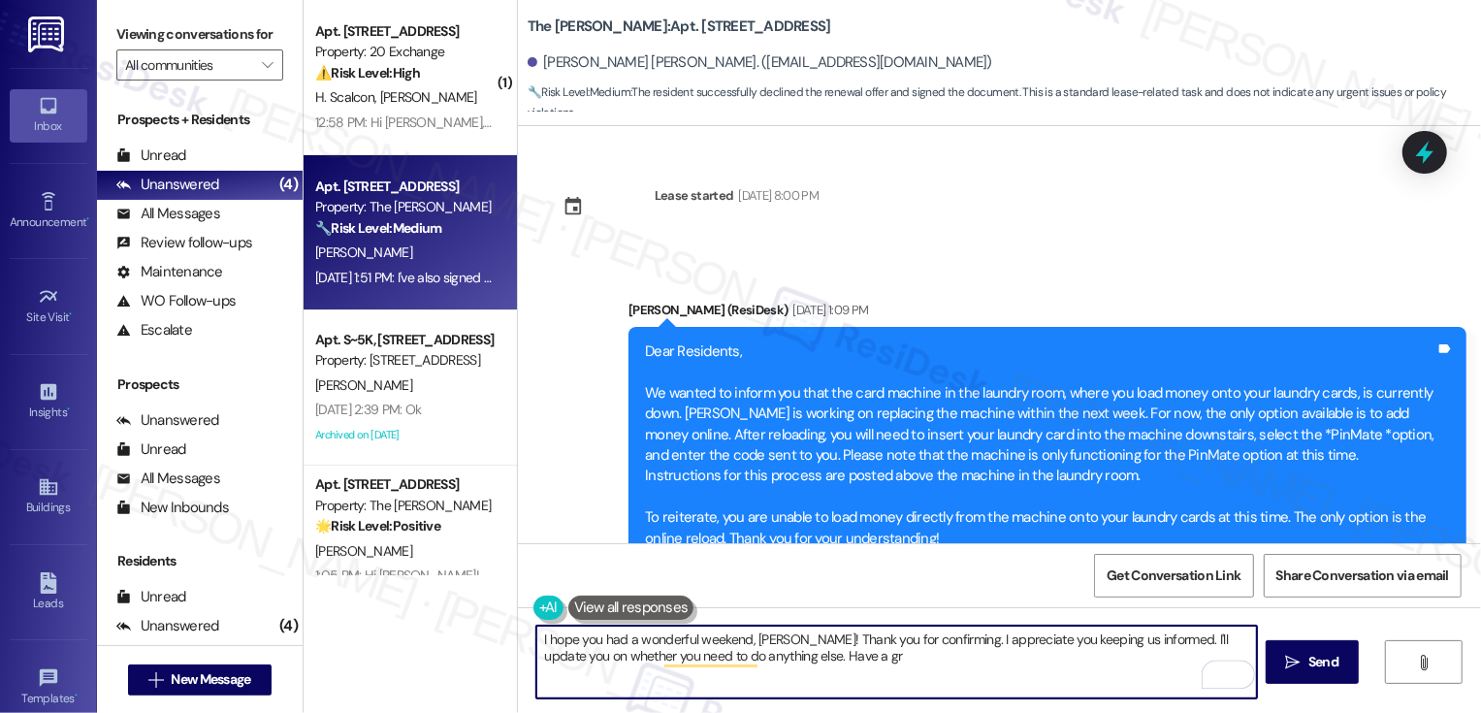
scroll to position [8074, 0]
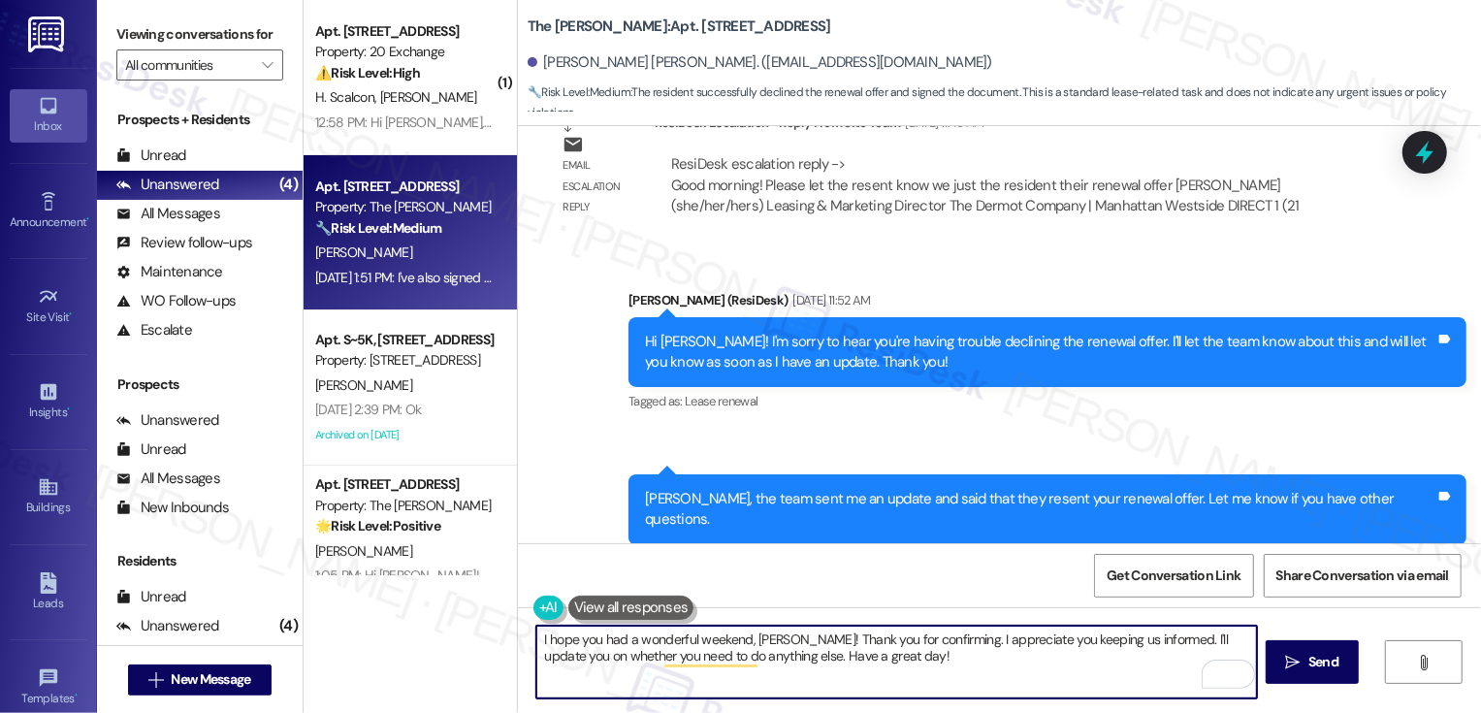
click at [1064, 637] on textarea "I hope you had a wonderful weekend, [PERSON_NAME]! Thank you for confirming. I …" at bounding box center [896, 662] width 721 height 73
drag, startPoint x: 920, startPoint y: 639, endPoint x: 1132, endPoint y: 643, distance: 211.5
click at [1132, 643] on textarea "I hope you had a wonderful weekend, Ryan! Thank you for confirming. I appreciat…" at bounding box center [896, 662] width 721 height 73
type textarea "I hope you had a wonderful weekend, Ryan! Thank you for confirming. I'll update…"
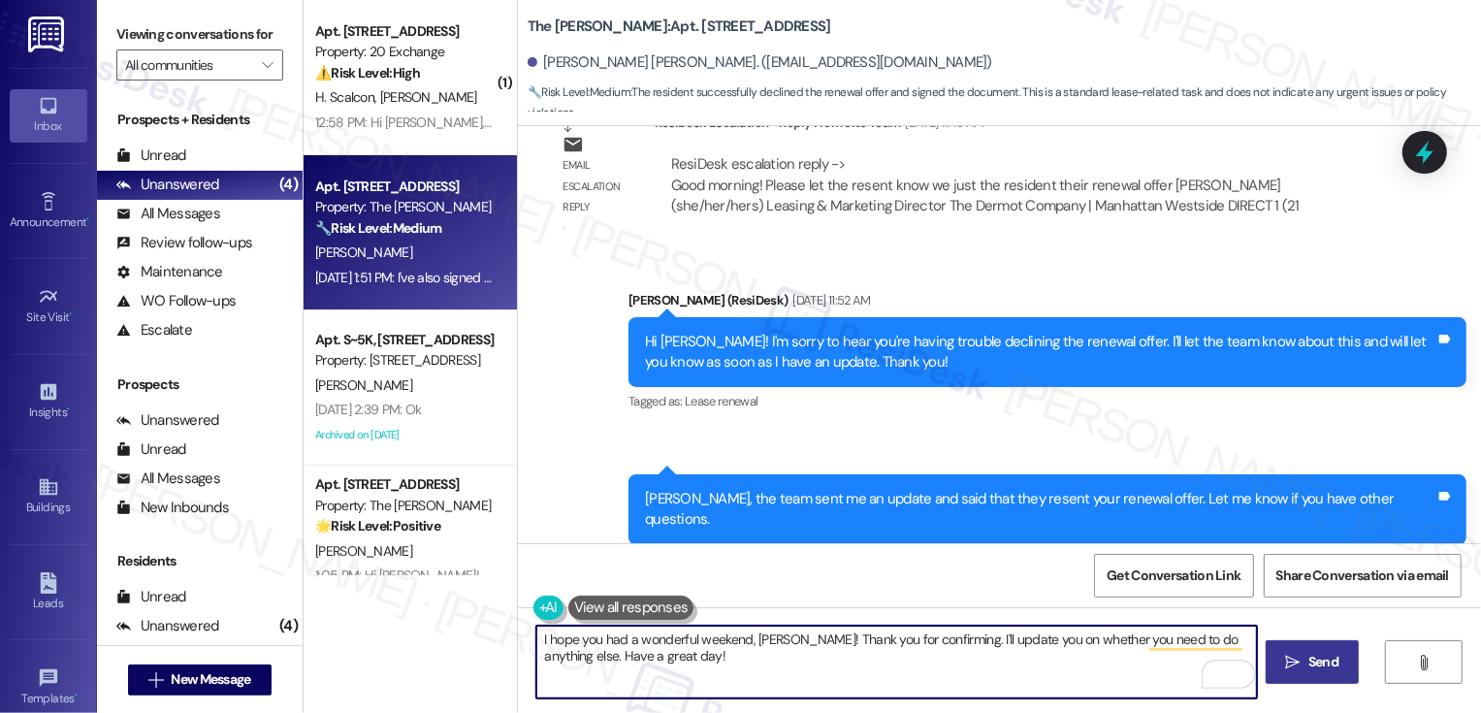
click at [1321, 651] on button " Send" at bounding box center [1313, 662] width 94 height 44
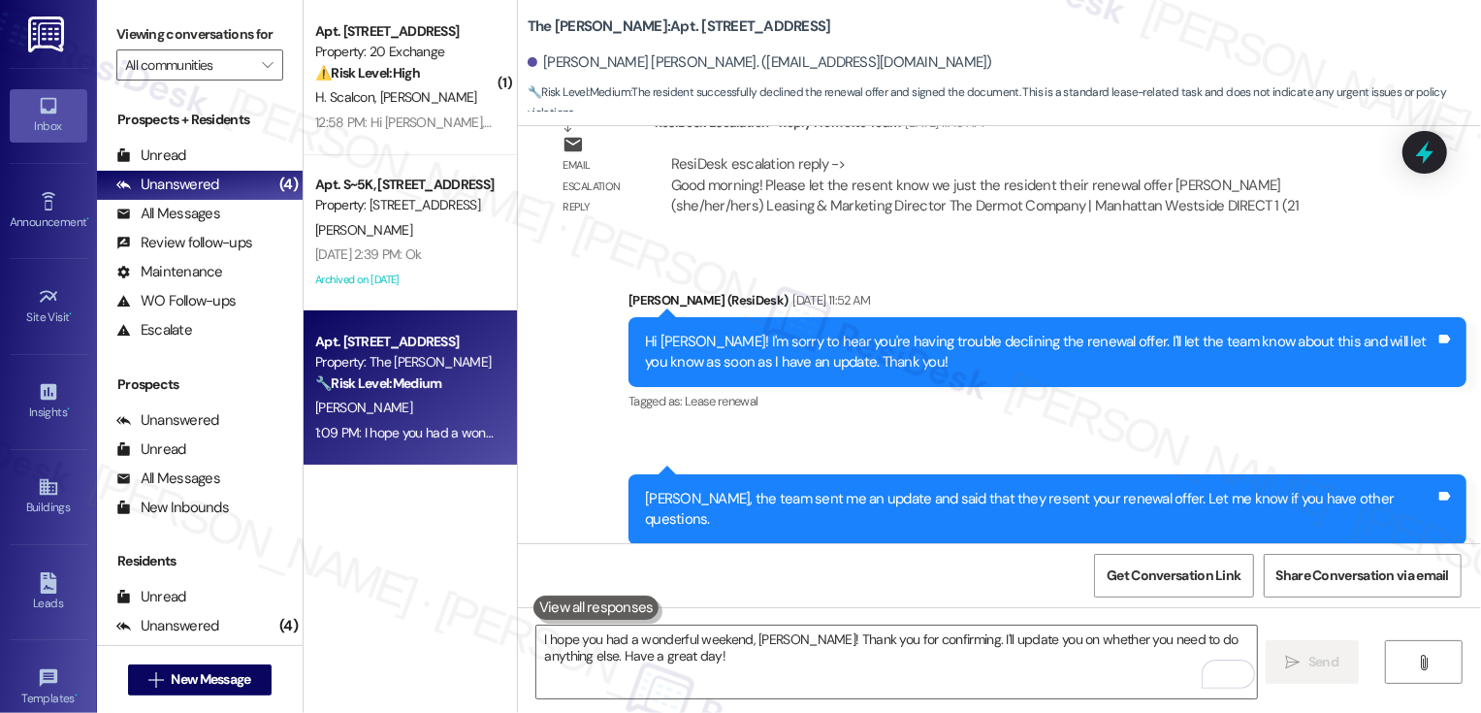
scroll to position [8752, 0]
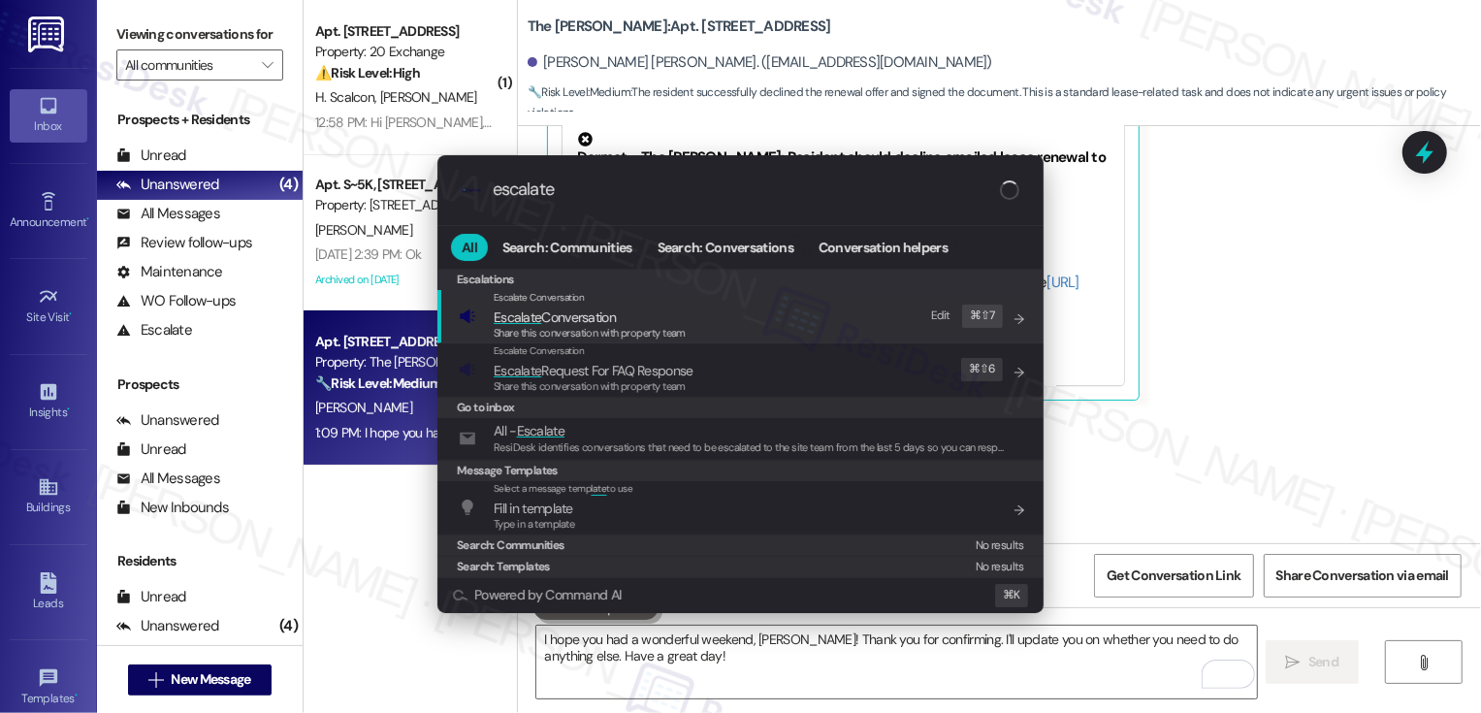
type input "escalate"
click at [556, 316] on span "Escalate Conversation" at bounding box center [555, 316] width 122 height 17
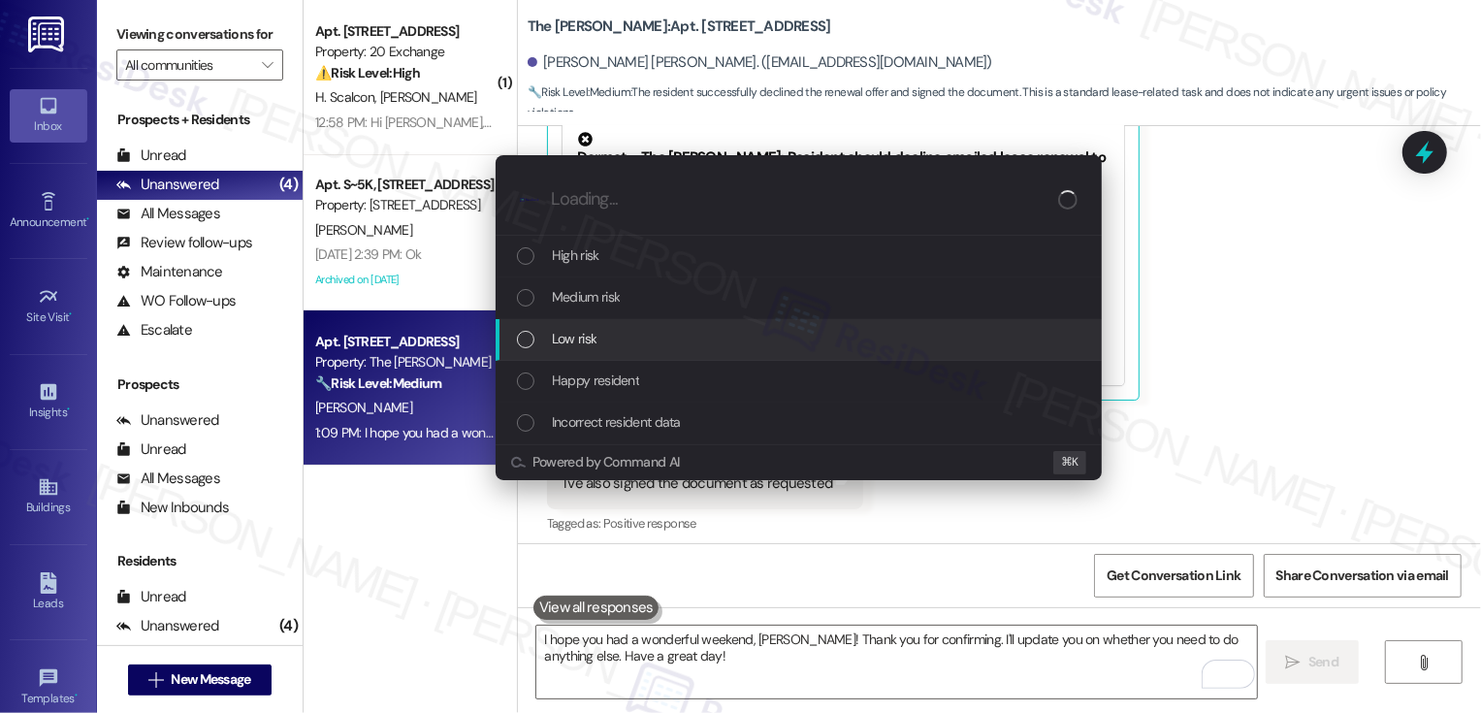
click at [578, 339] on span "Low risk" at bounding box center [574, 338] width 45 height 21
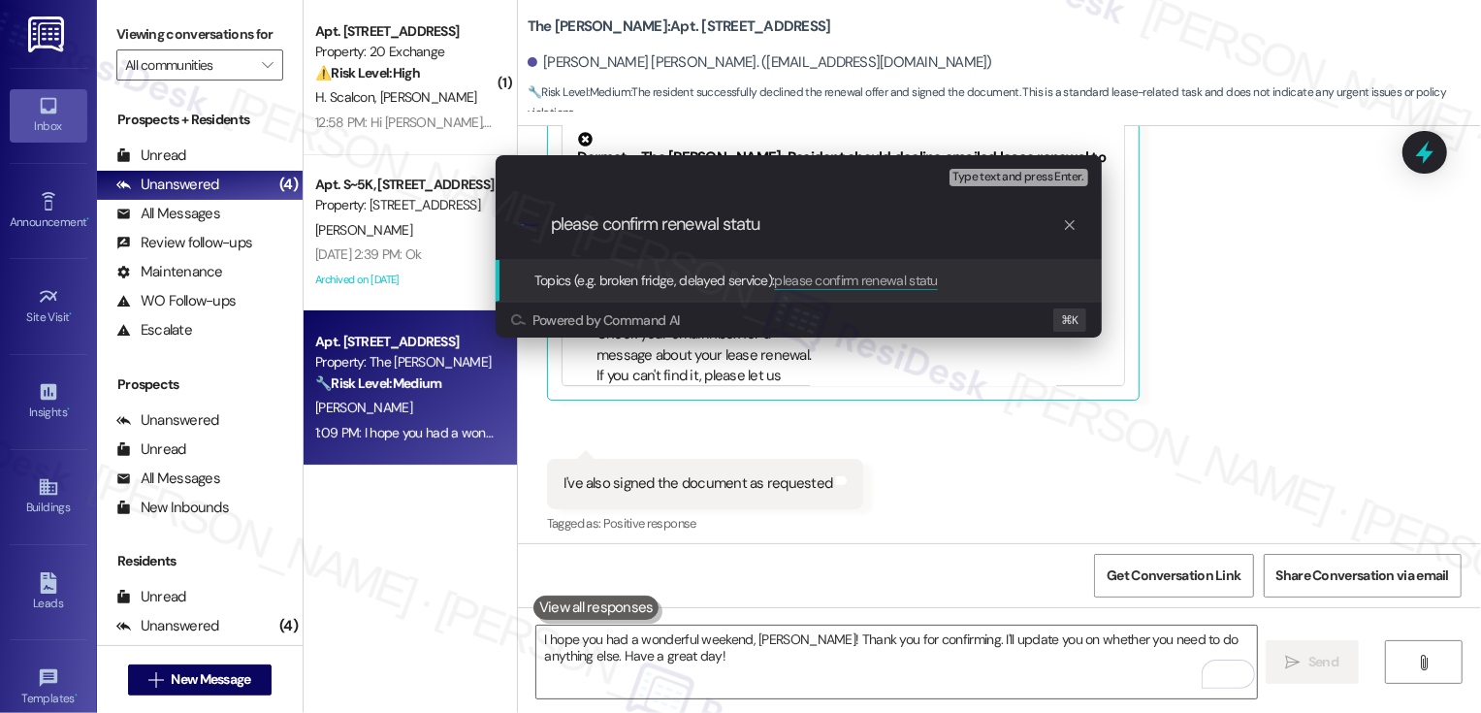
type input "please confirm renewal status"
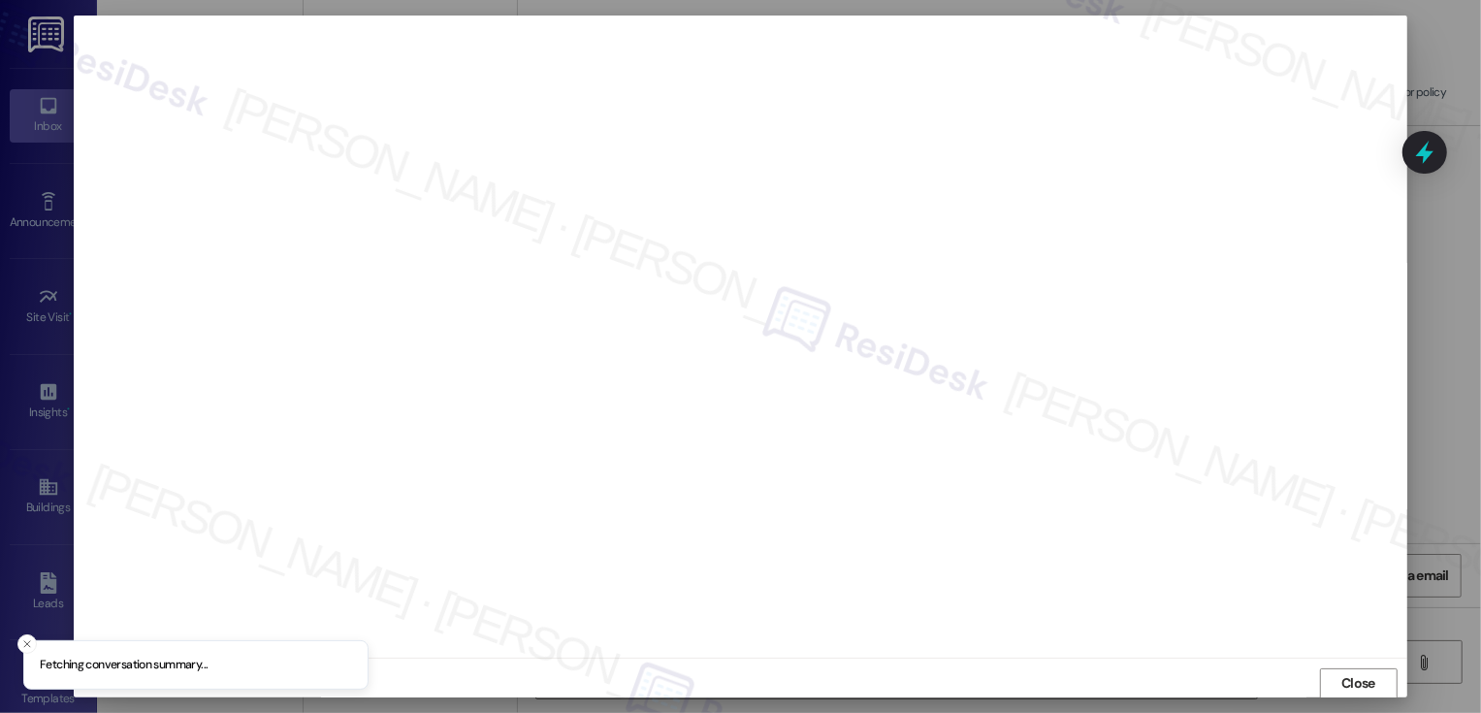
scroll to position [1, 0]
click at [1386, 679] on button "Close" at bounding box center [1359, 682] width 78 height 31
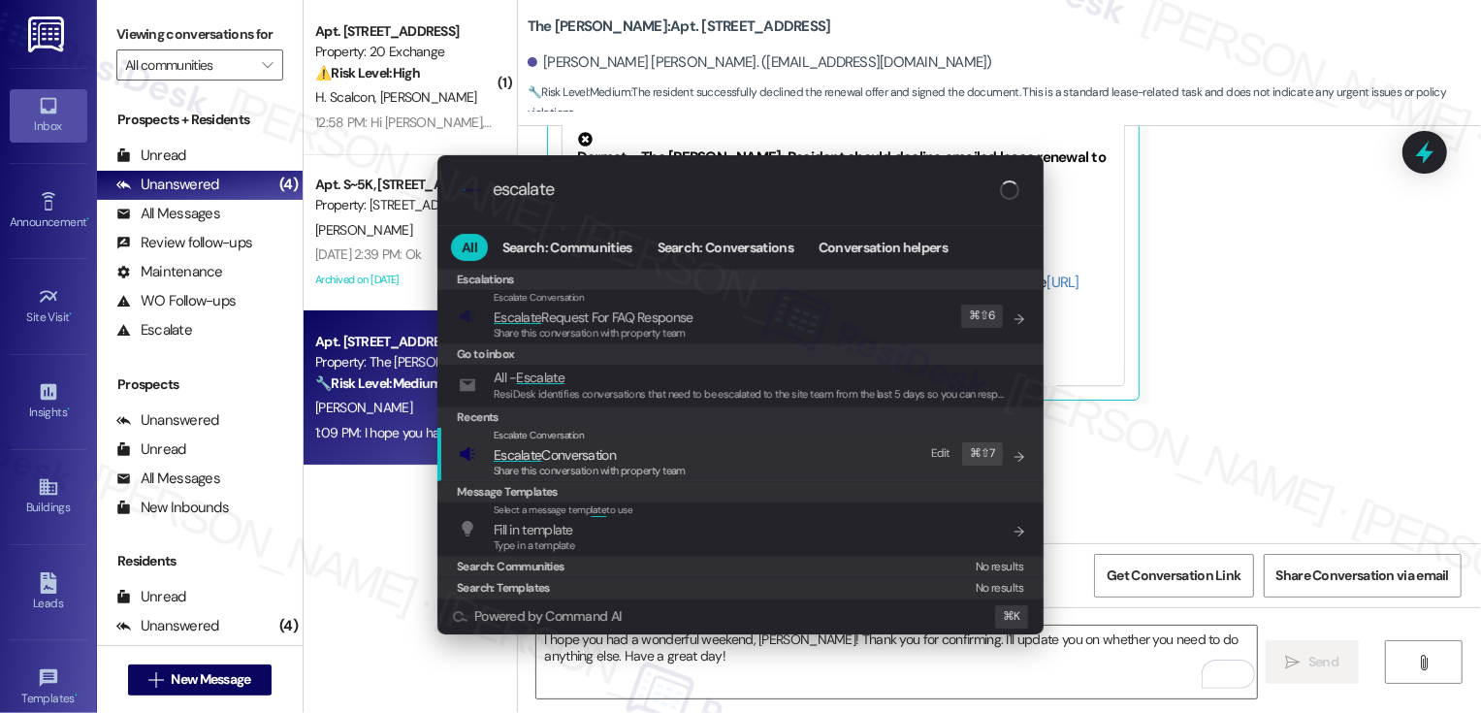
type input "escalate"
click at [550, 447] on span "Escalate Conversation" at bounding box center [555, 454] width 122 height 17
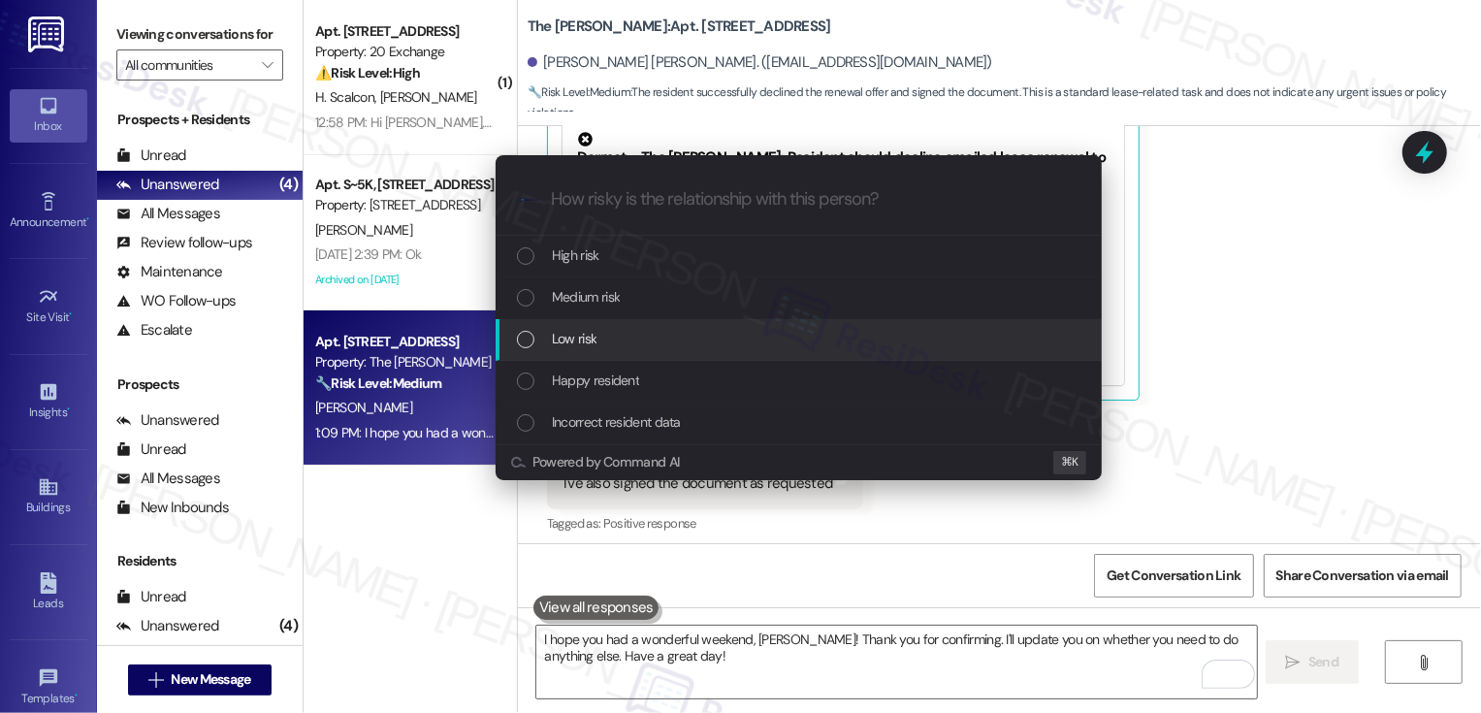
click at [582, 332] on span "Low risk" at bounding box center [574, 338] width 45 height 21
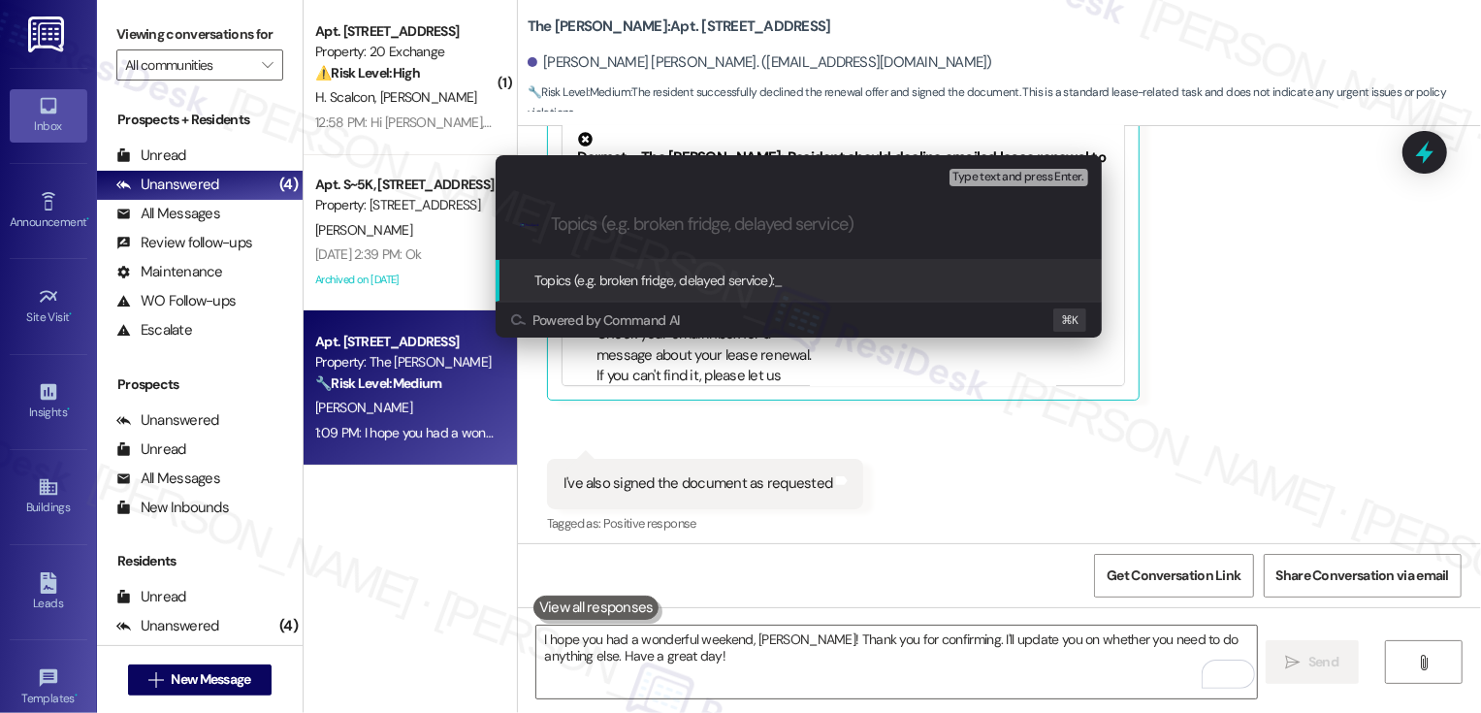
paste input "please confirm renewal status"
type input "please confirm renewal status"
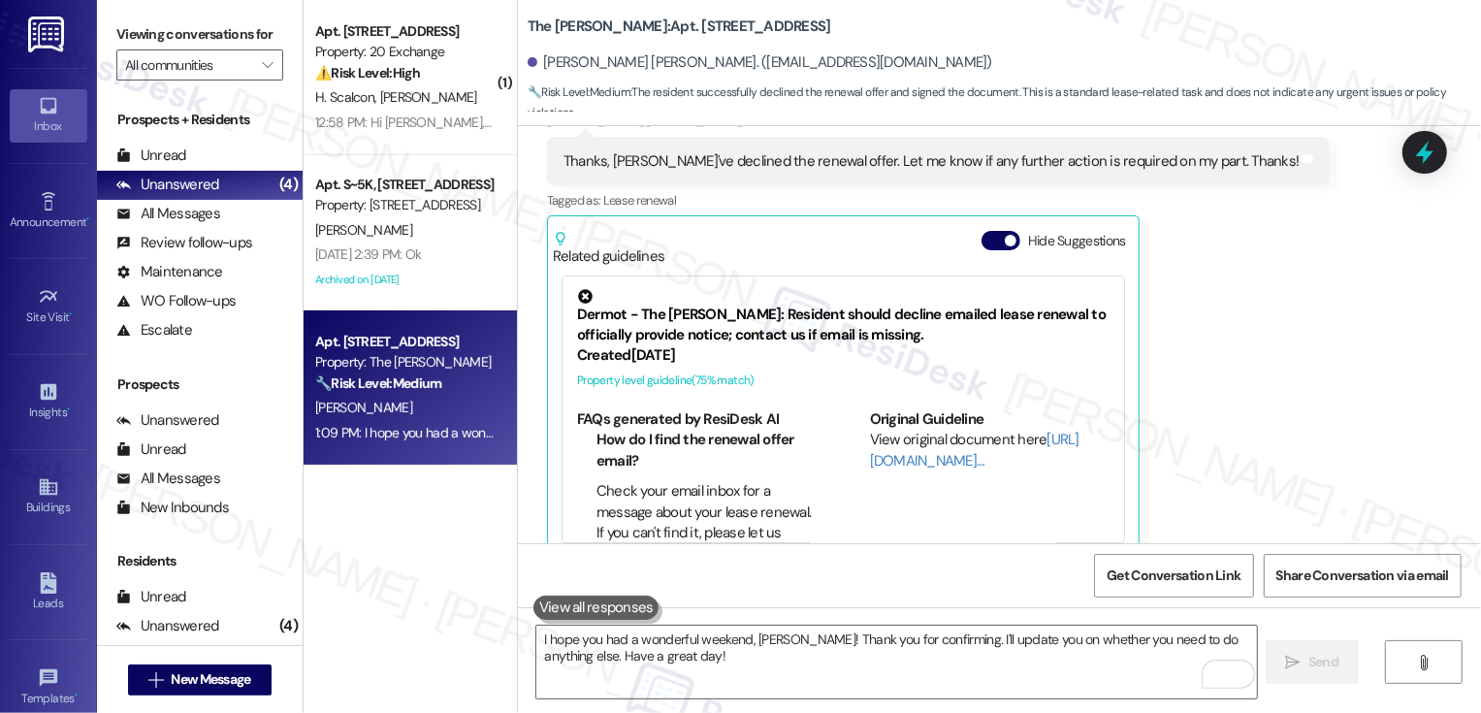
scroll to position [8781, 0]
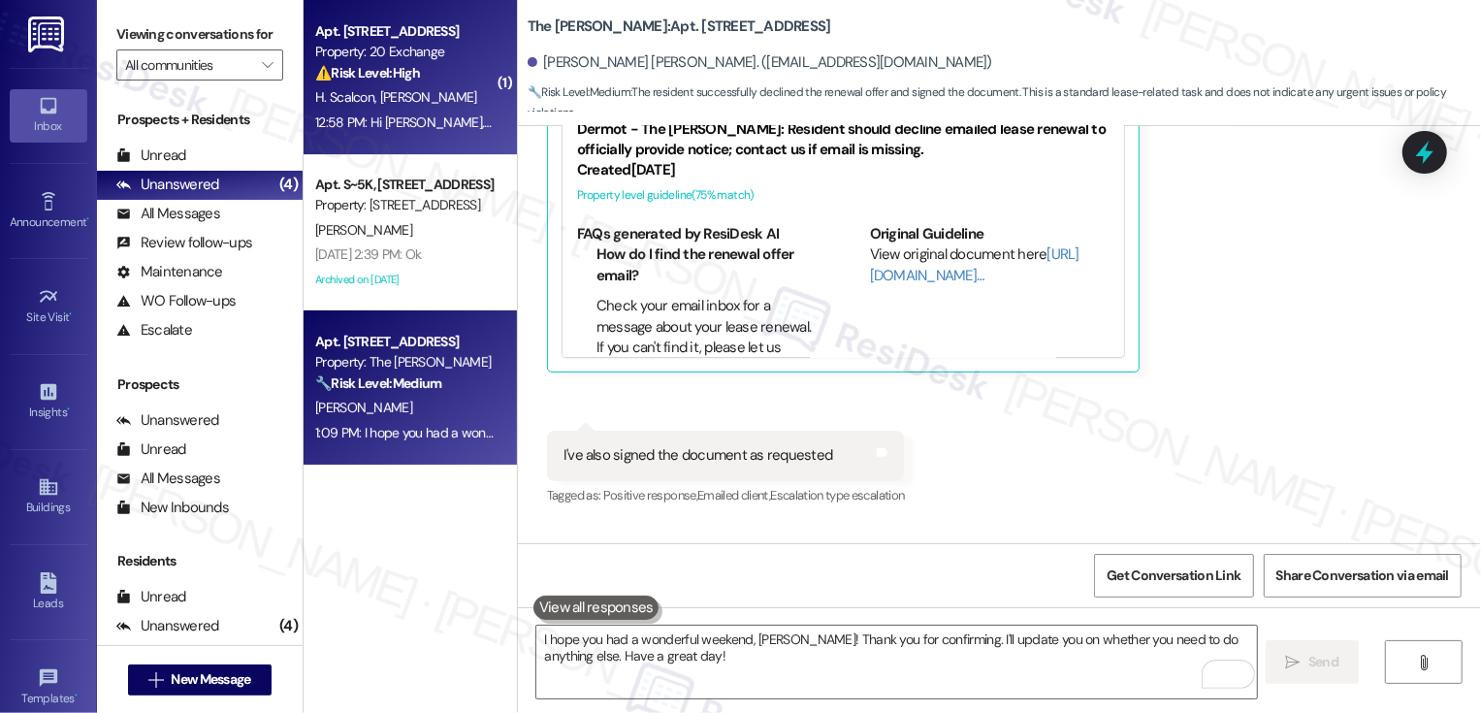
click at [438, 107] on div "H. Scalcon C. Calderaro" at bounding box center [404, 97] width 183 height 24
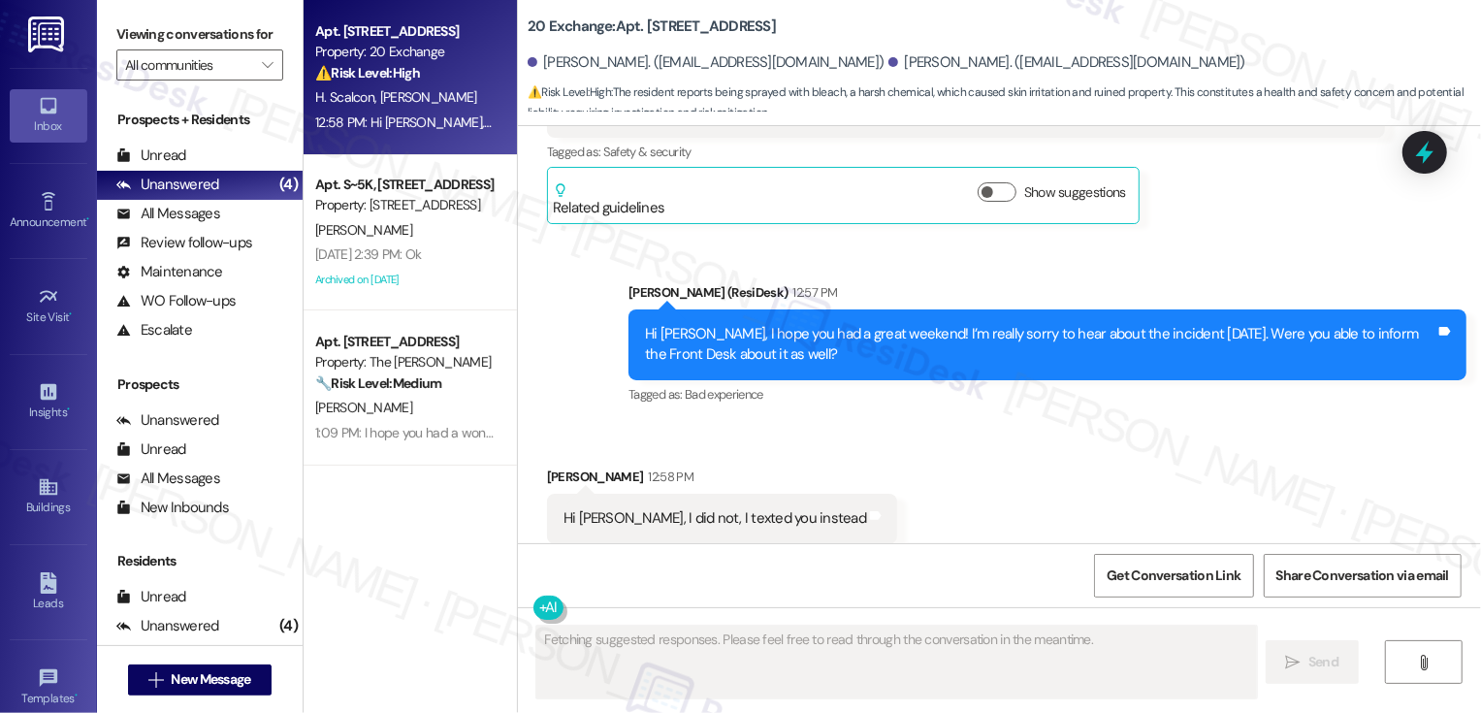
scroll to position [13696, 0]
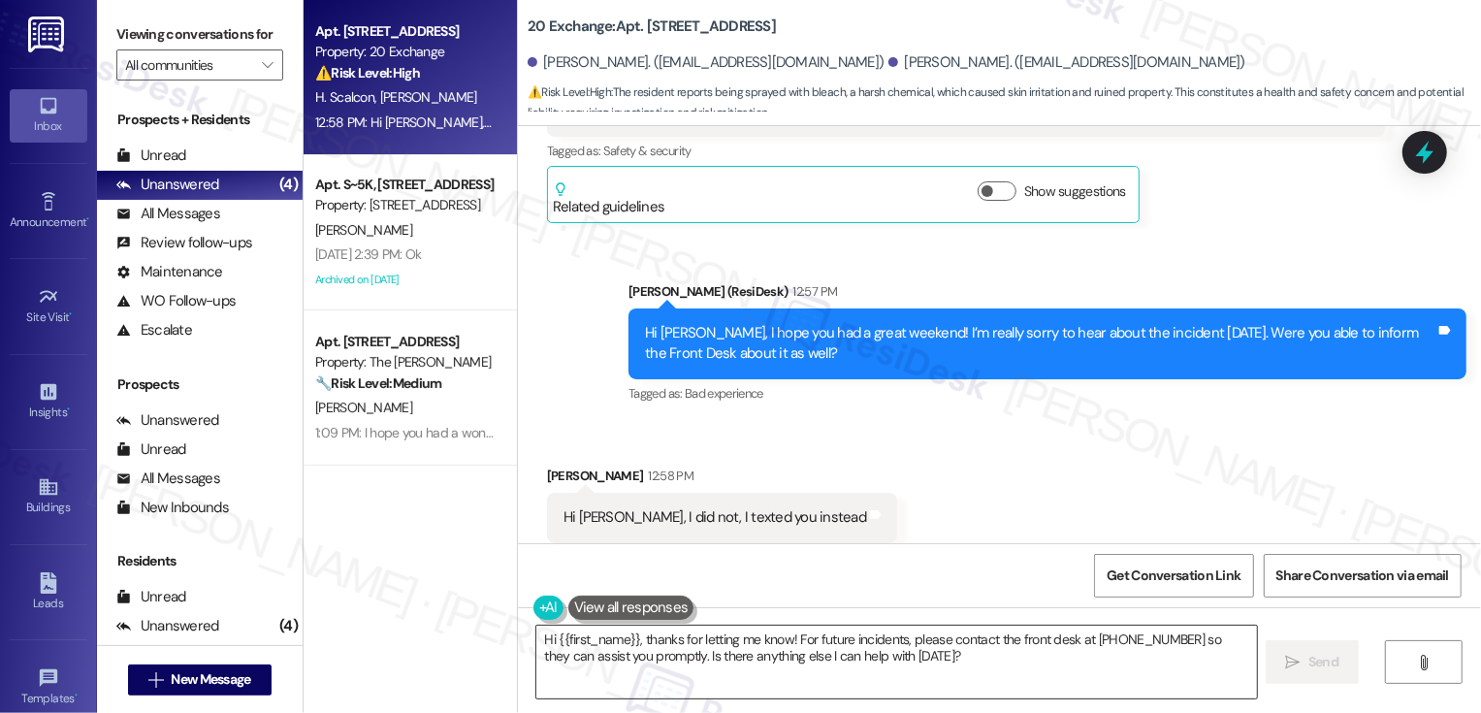
click at [749, 648] on textarea "Hi {{first_name}}, thanks for letting me know! For future incidents, please con…" at bounding box center [896, 662] width 721 height 73
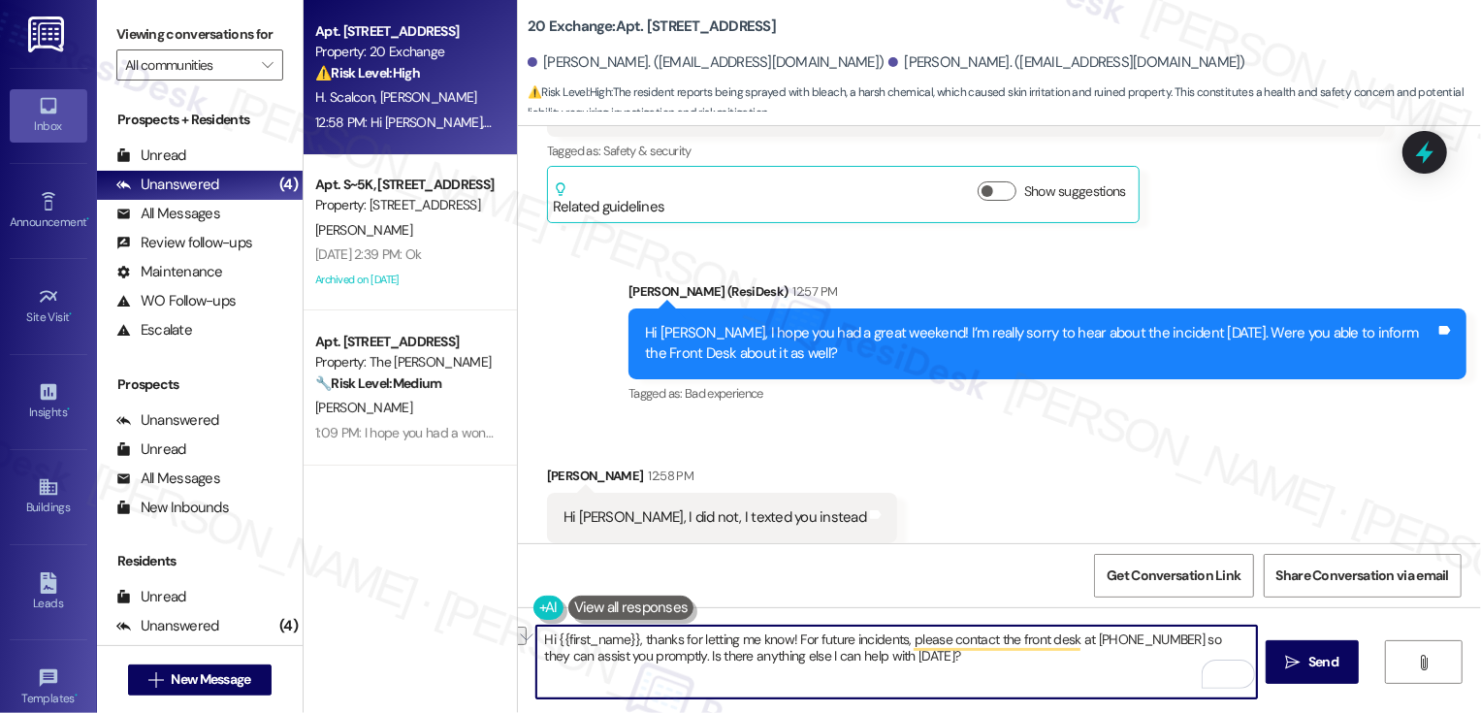
drag, startPoint x: 629, startPoint y: 640, endPoint x: 498, endPoint y: 639, distance: 130.9
click at [498, 639] on div "Apt. 1209, 20 Exchange Pl Property: 20 Exchange ⚠️ Risk Level: High The residen…" at bounding box center [892, 356] width 1177 height 713
drag, startPoint x: 721, startPoint y: 638, endPoint x: 937, endPoint y: 691, distance: 222.7
click at [937, 691] on textarea "Got it, thanks for letting me know! For future incidents, please contact the fr…" at bounding box center [896, 662] width 721 height 73
click at [1095, 658] on textarea "Got it, thanks for letting me know! I'll also bring this to the management team…" at bounding box center [896, 662] width 721 height 73
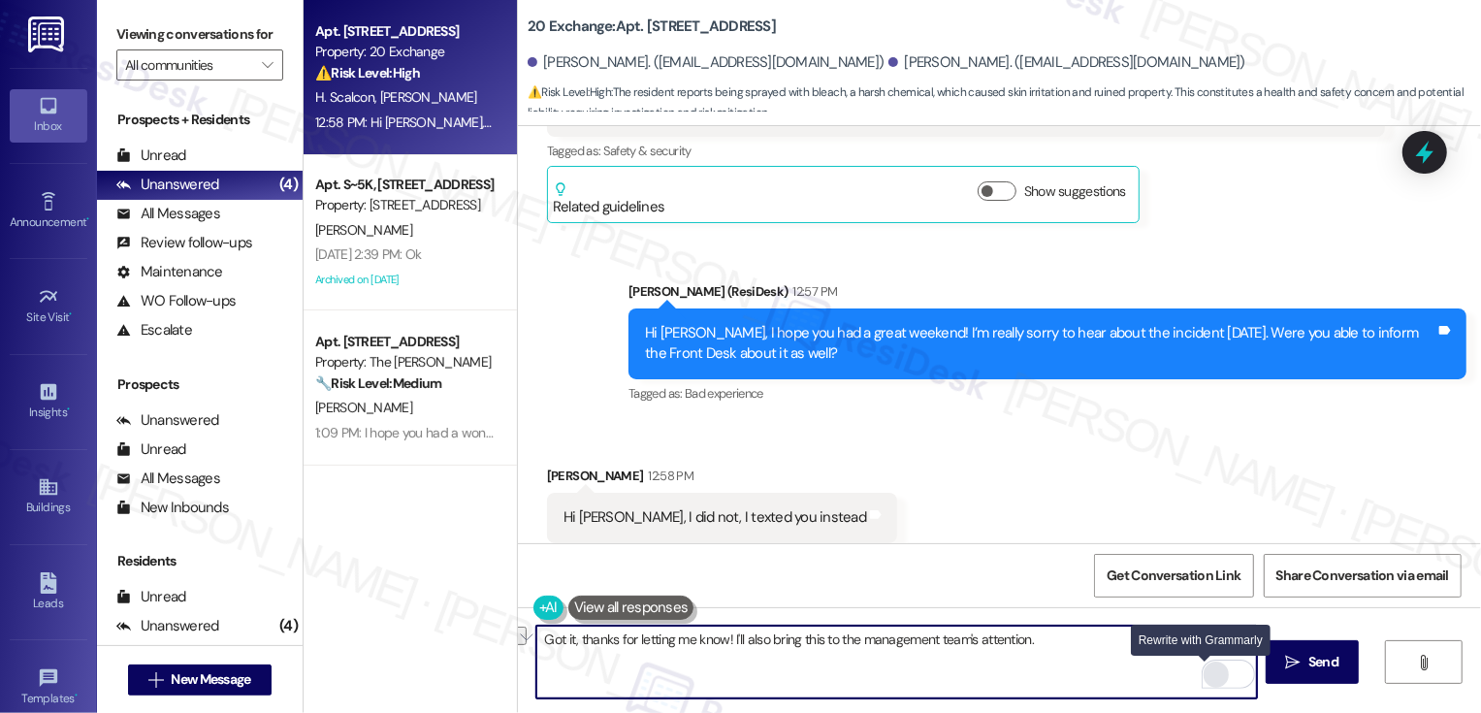
click at [1205, 676] on div "Rewrite with Grammarly" at bounding box center [1215, 674] width 21 height 22
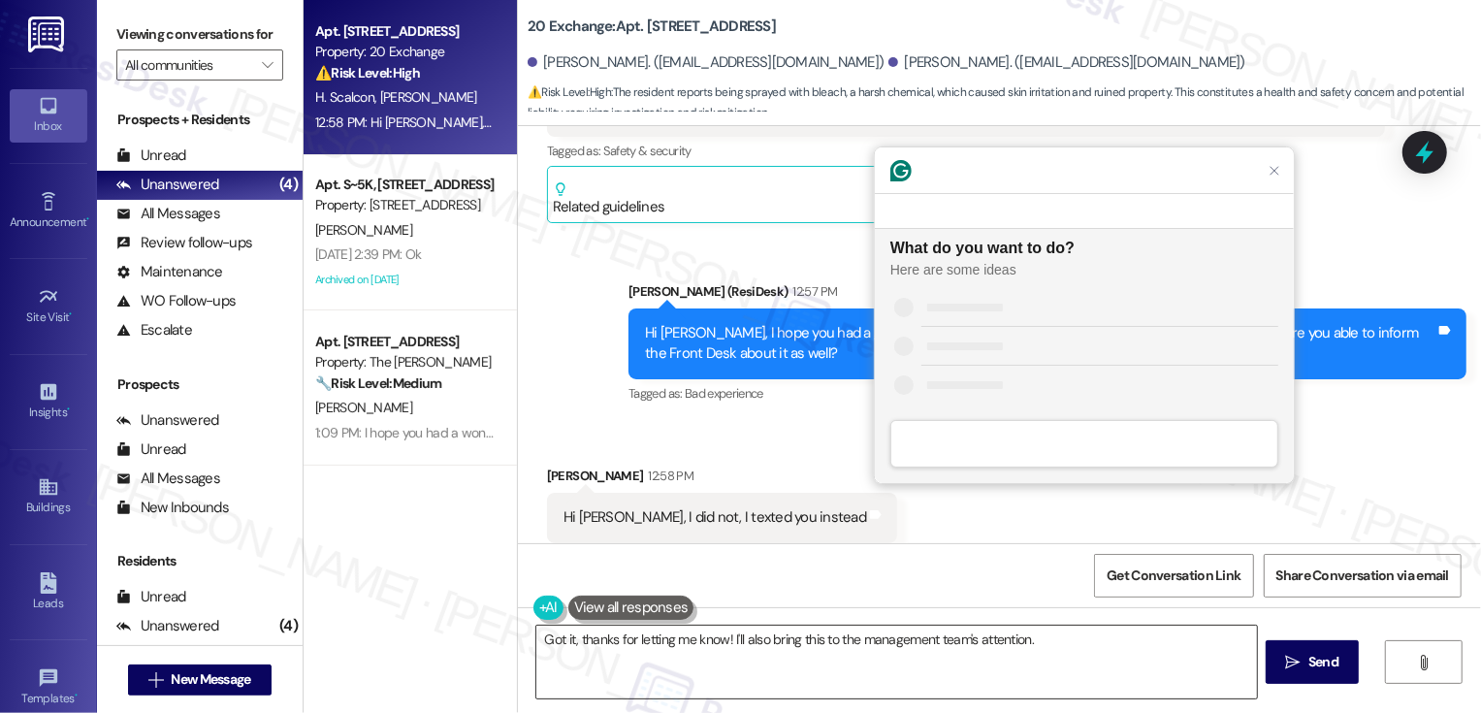
scroll to position [0, 0]
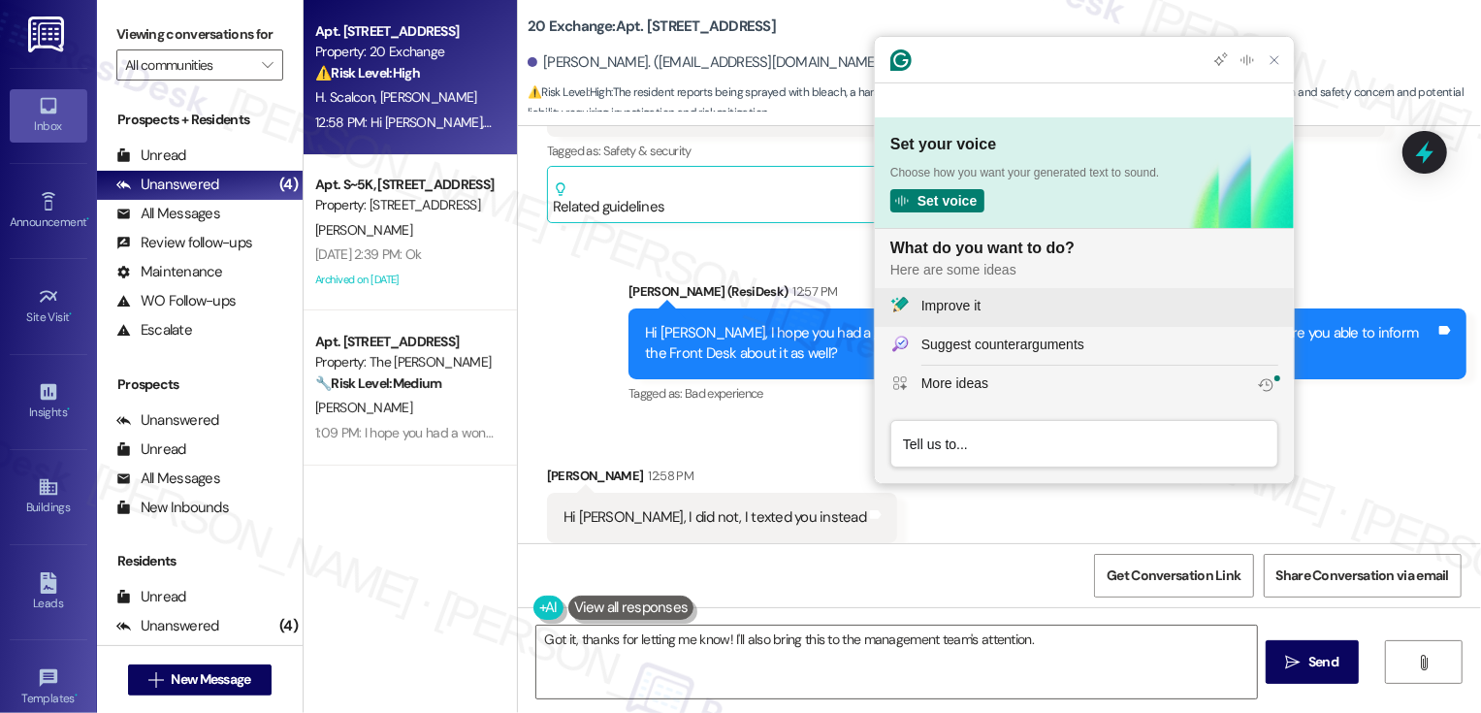
click at [1011, 311] on div "Improve it" at bounding box center [1099, 306] width 357 height 20
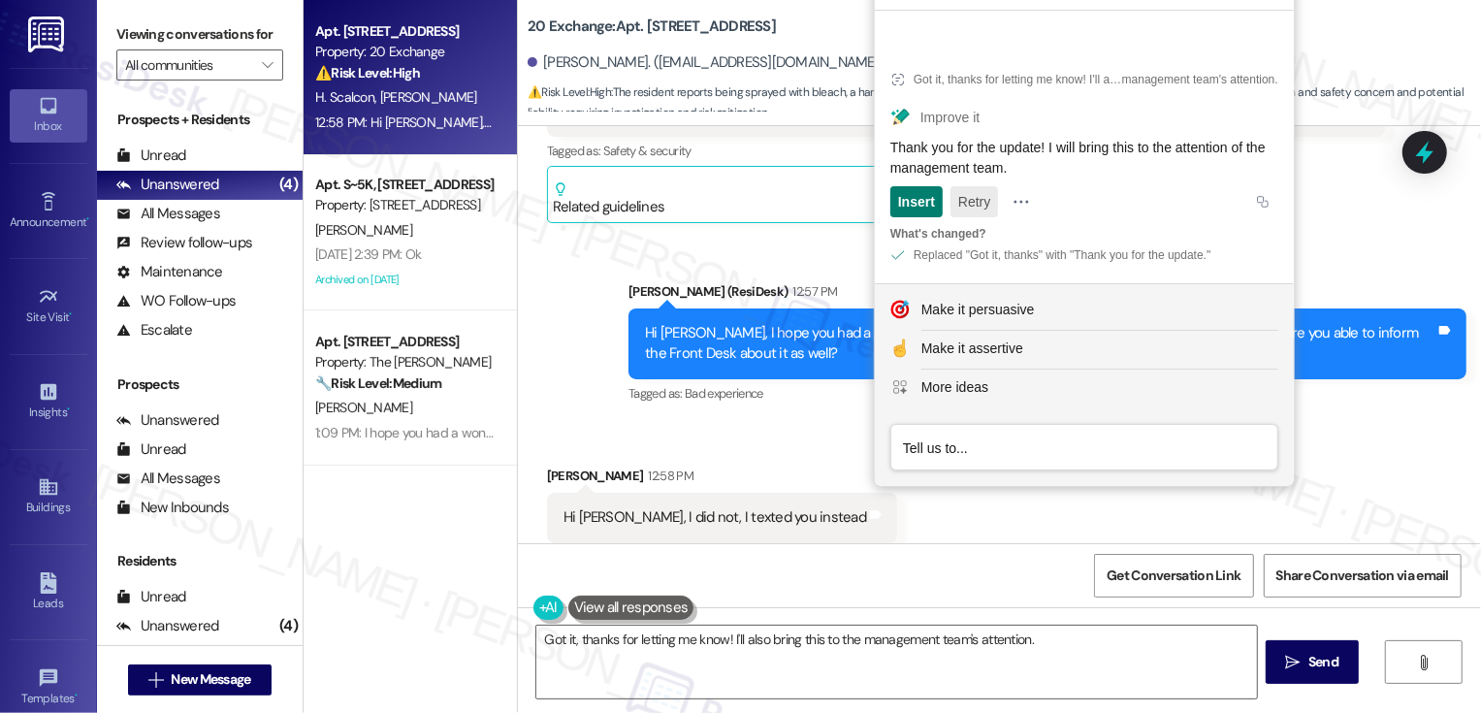
click at [991, 209] on button "Retry" at bounding box center [974, 201] width 48 height 31
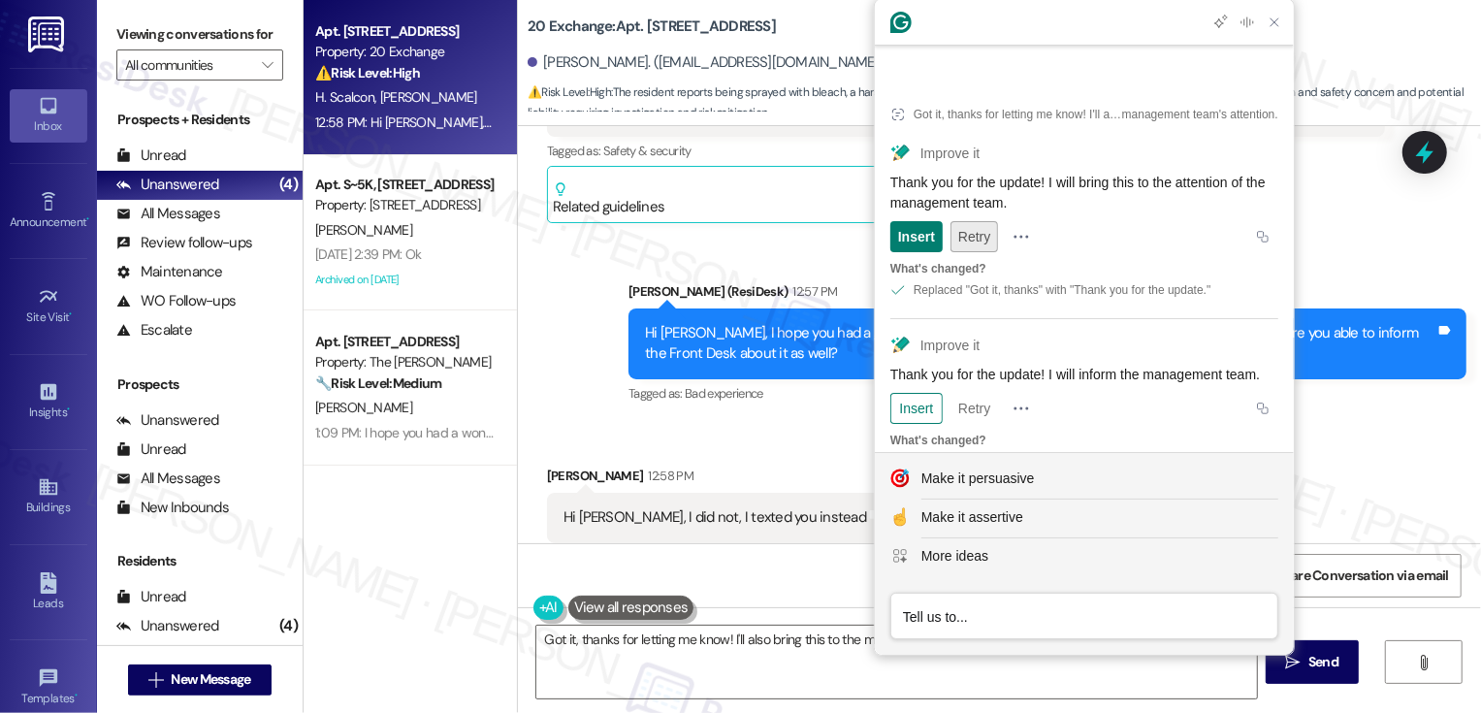
scroll to position [23, 0]
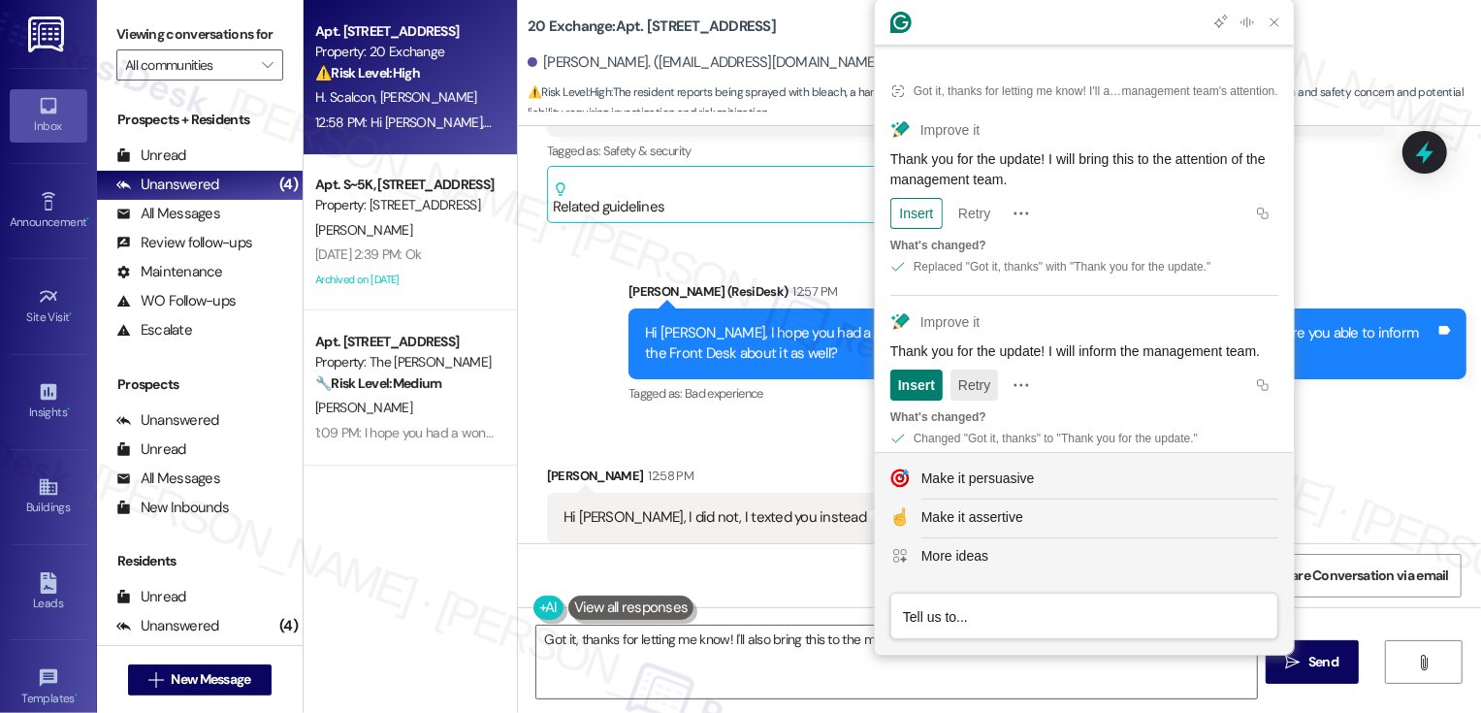
click at [970, 373] on button "Retry" at bounding box center [974, 384] width 48 height 31
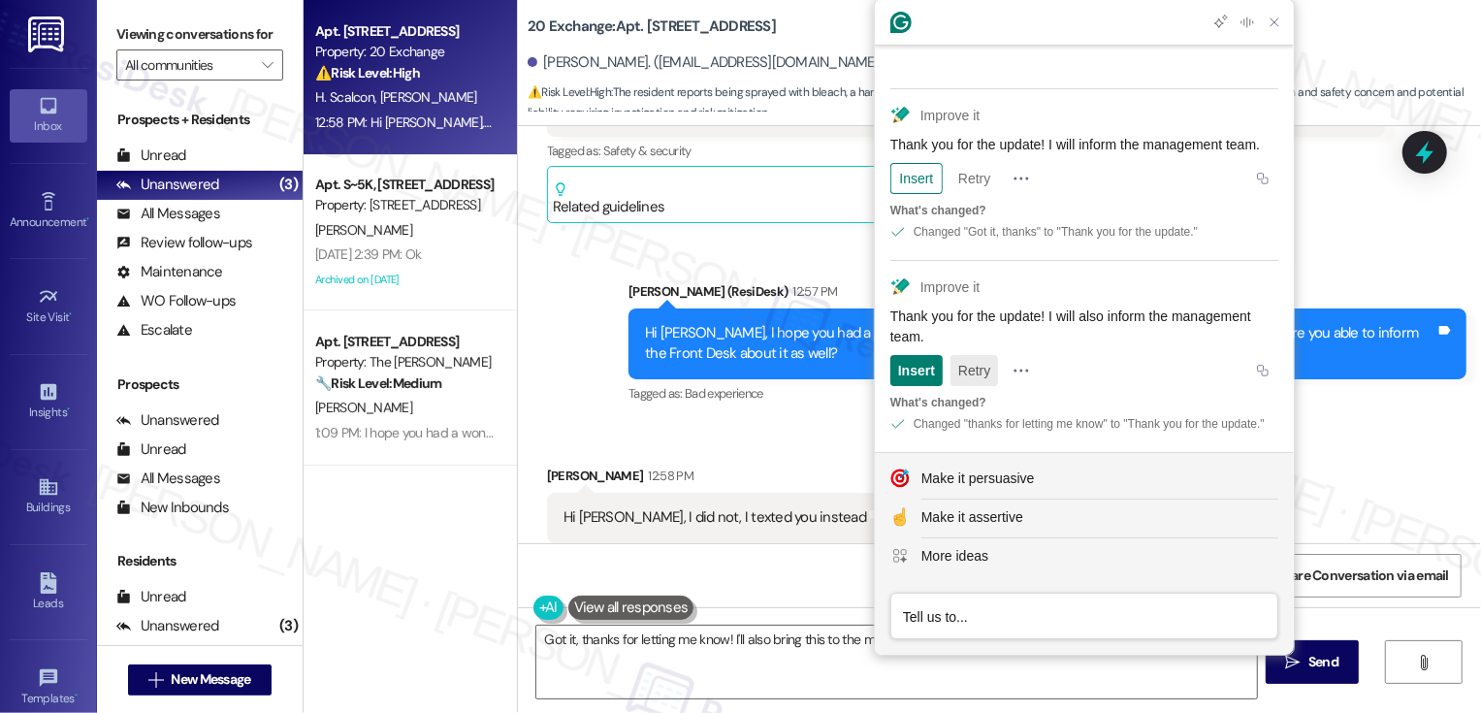
click at [976, 355] on button "Retry" at bounding box center [974, 370] width 48 height 31
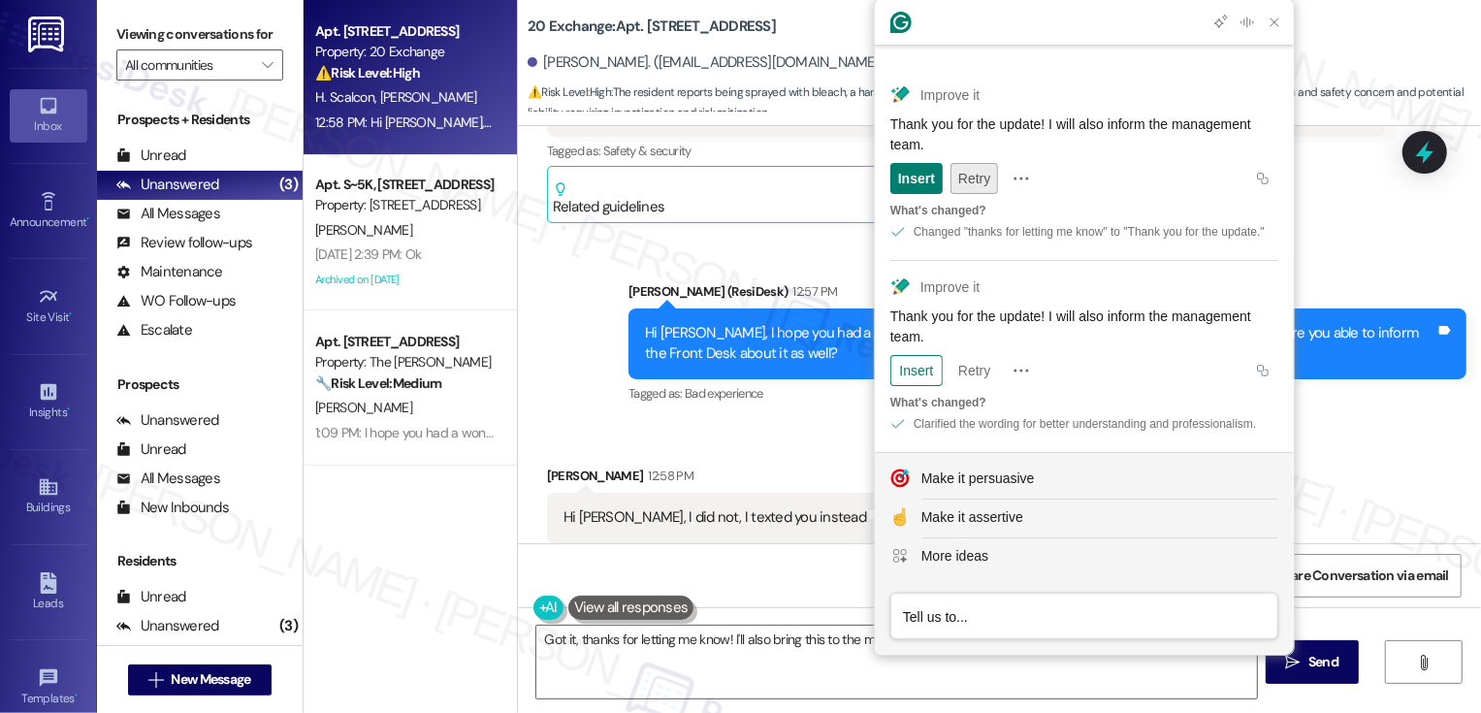
scroll to position [441, 0]
click at [970, 338] on article "Improve it Thank you for the update! I will also inform the management team. In…" at bounding box center [1084, 356] width 419 height 192
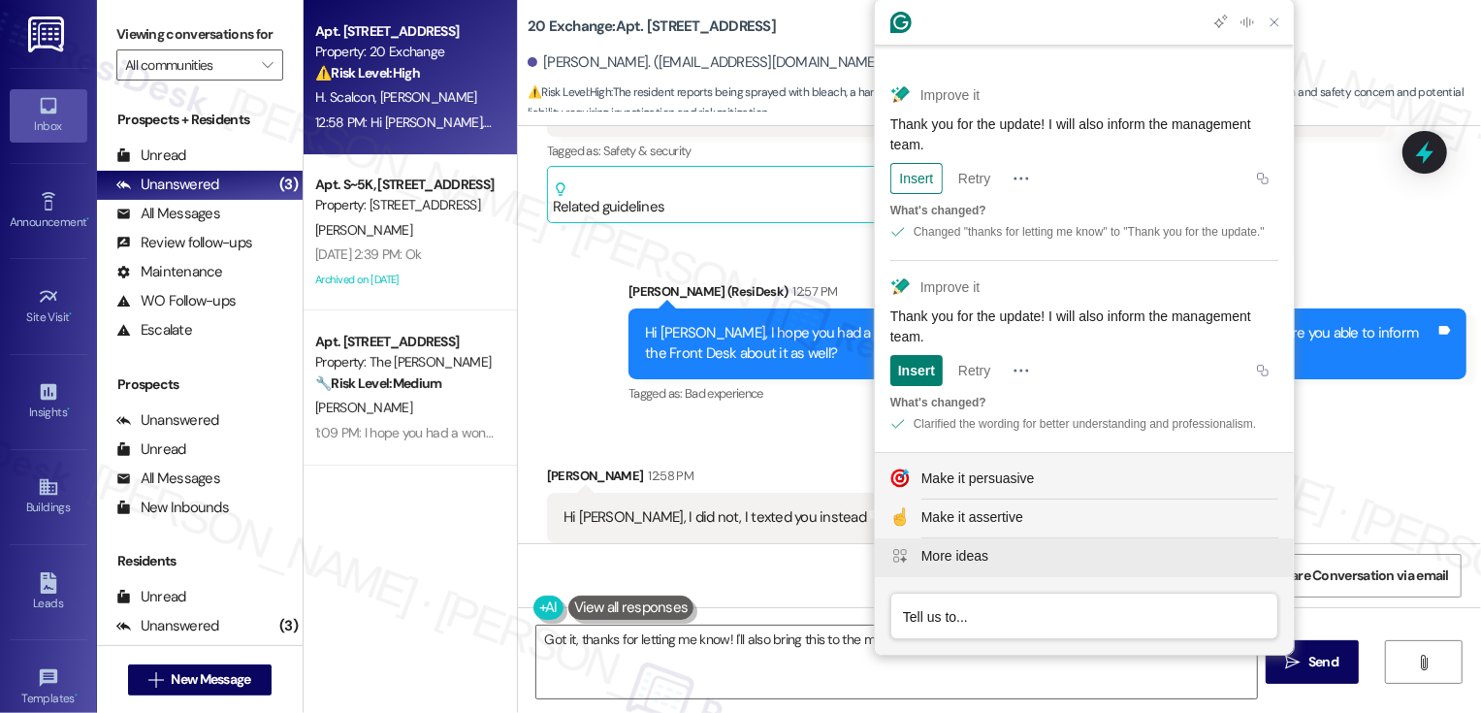
click at [981, 553] on div "More ideas" at bounding box center [954, 556] width 67 height 20
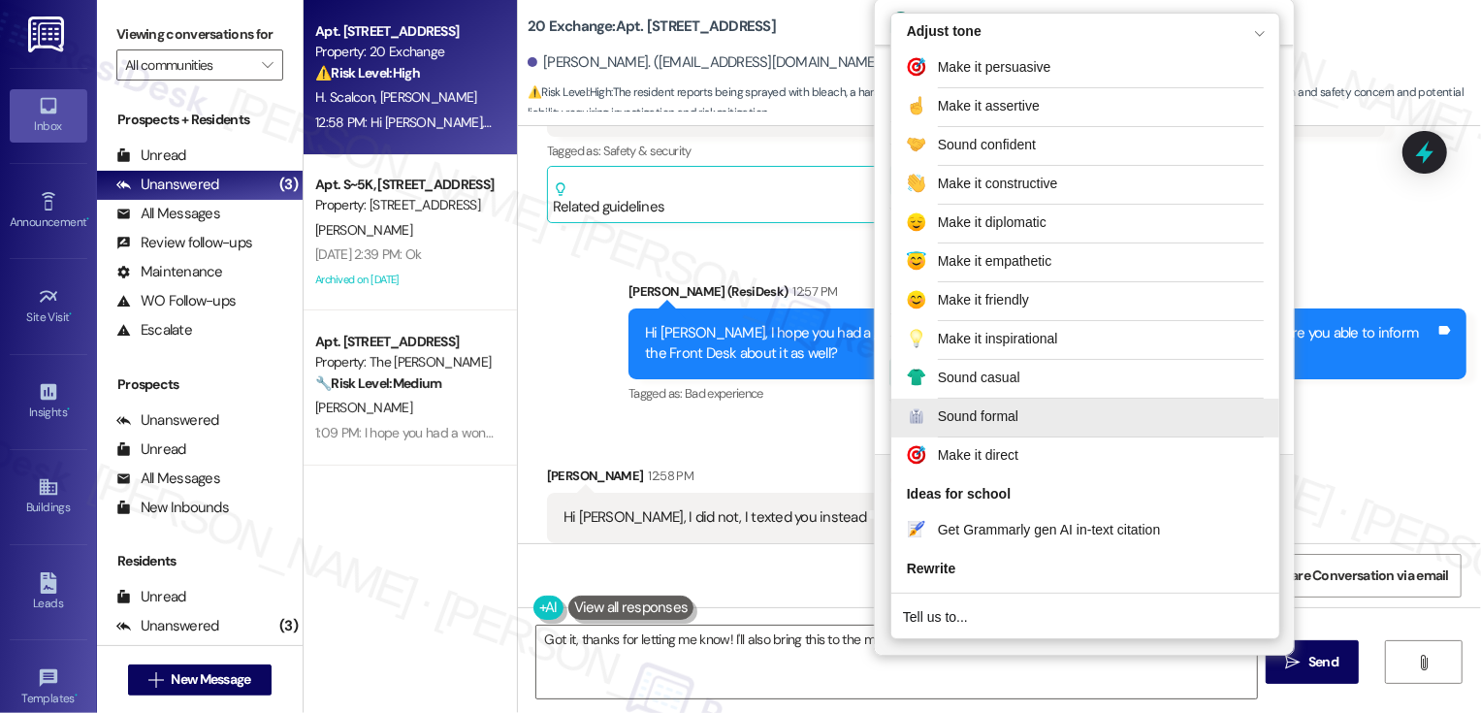
scroll to position [47, 0]
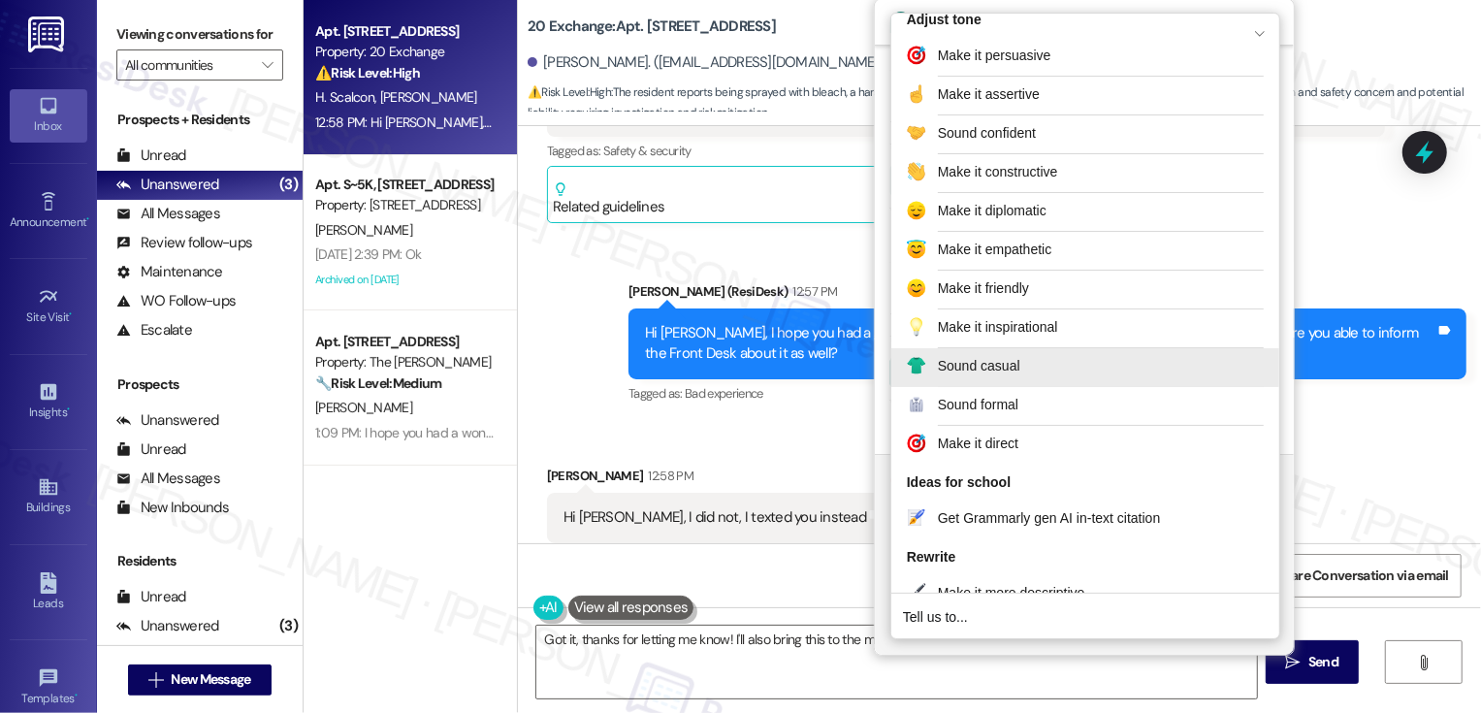
click at [1001, 360] on div "Sound casual" at bounding box center [979, 366] width 82 height 20
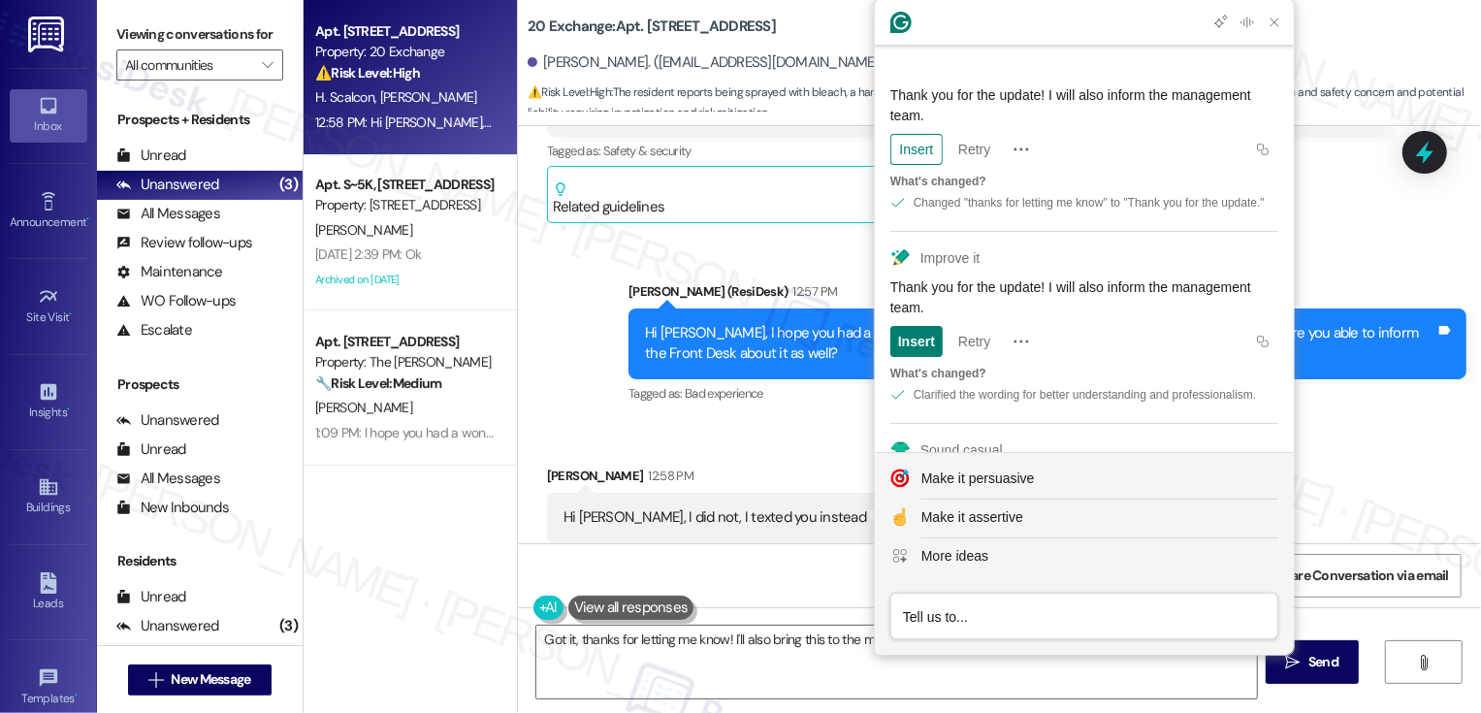
scroll to position [583, 0]
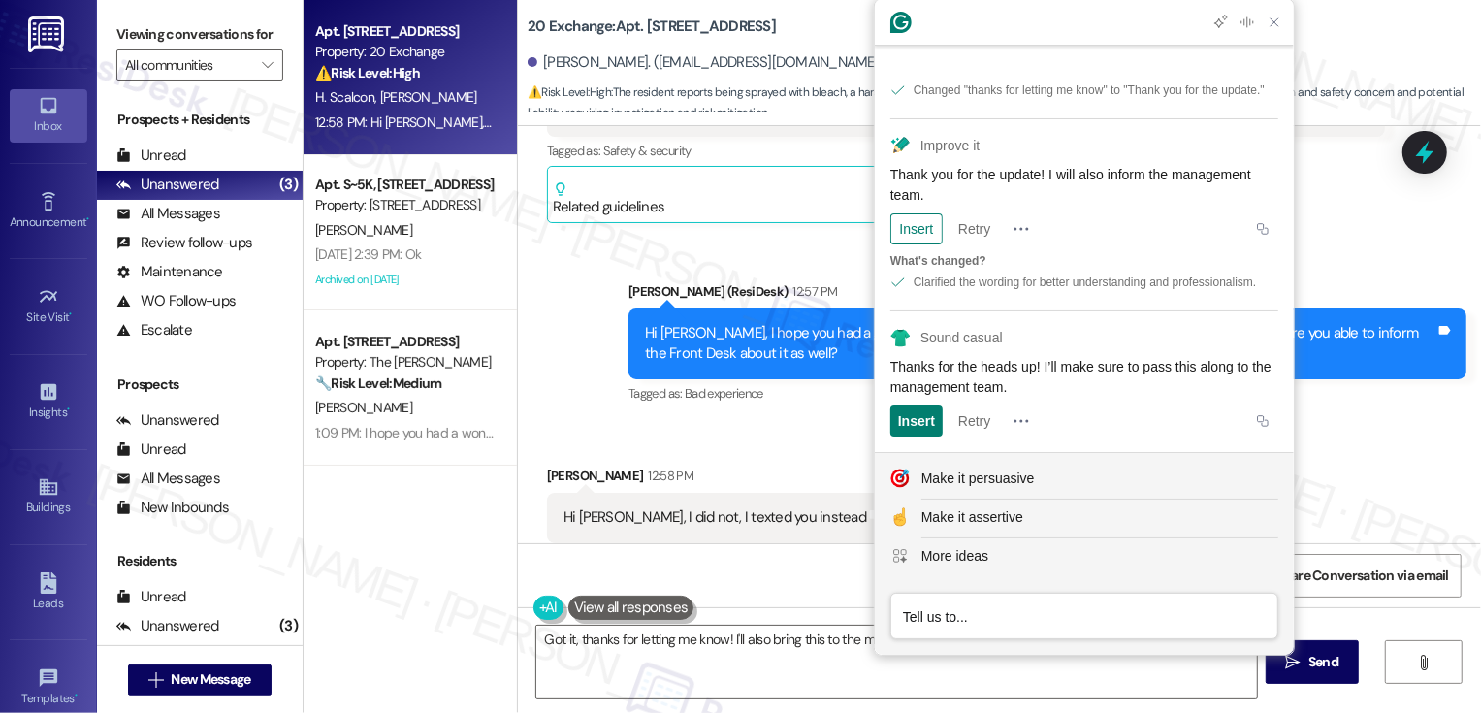
drag, startPoint x: 1052, startPoint y: 369, endPoint x: 1079, endPoint y: 402, distance: 43.5
click at [1079, 402] on article "Sound casual Thanks for the heads up! I’ll make sure to pass this along to the …" at bounding box center [1084, 381] width 419 height 142
drag, startPoint x: 1051, startPoint y: 363, endPoint x: 1070, endPoint y: 391, distance: 33.6
click at [1070, 391] on div "Thanks for the heads up! I’ll make sure to pass this along to the management te…" at bounding box center [1084, 377] width 388 height 41
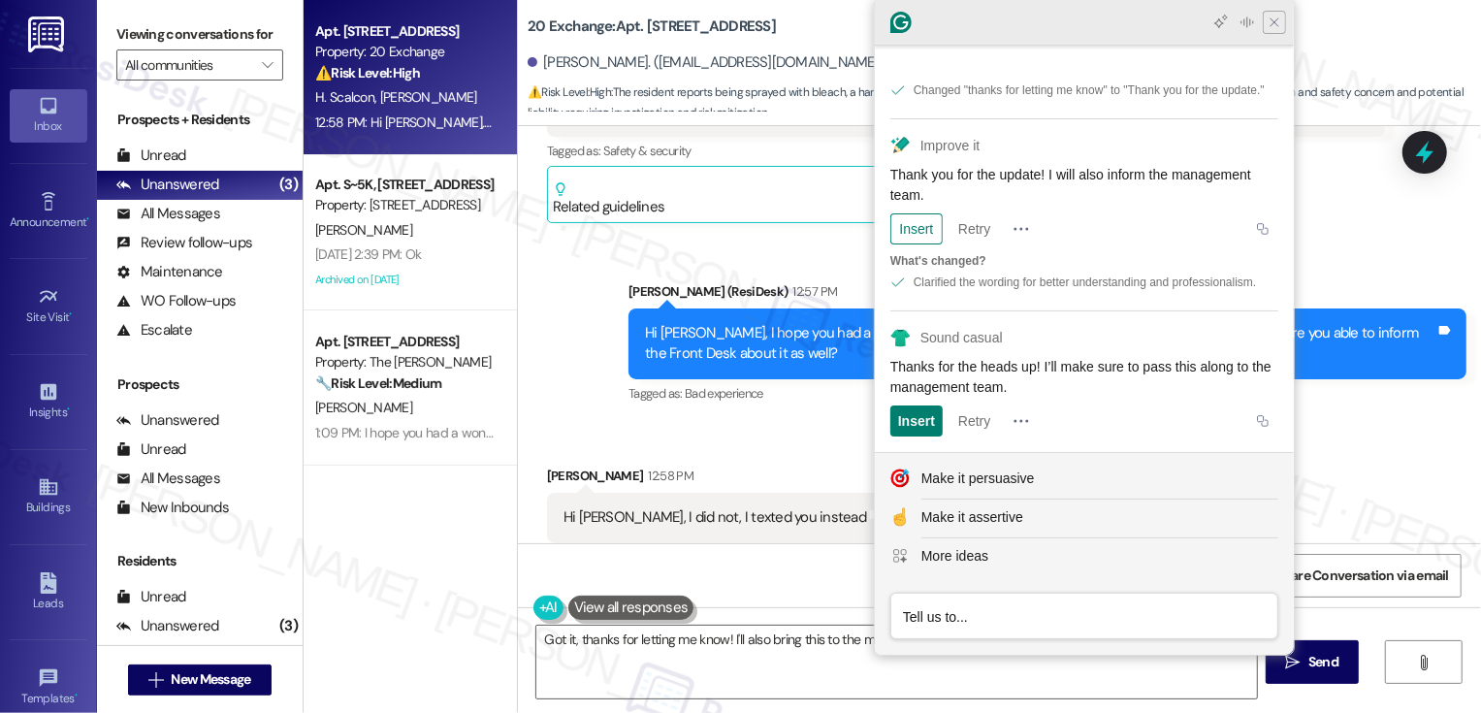
click at [1280, 23] on icon "Close Grammarly Assistant" at bounding box center [1275, 23] width 16 height 16
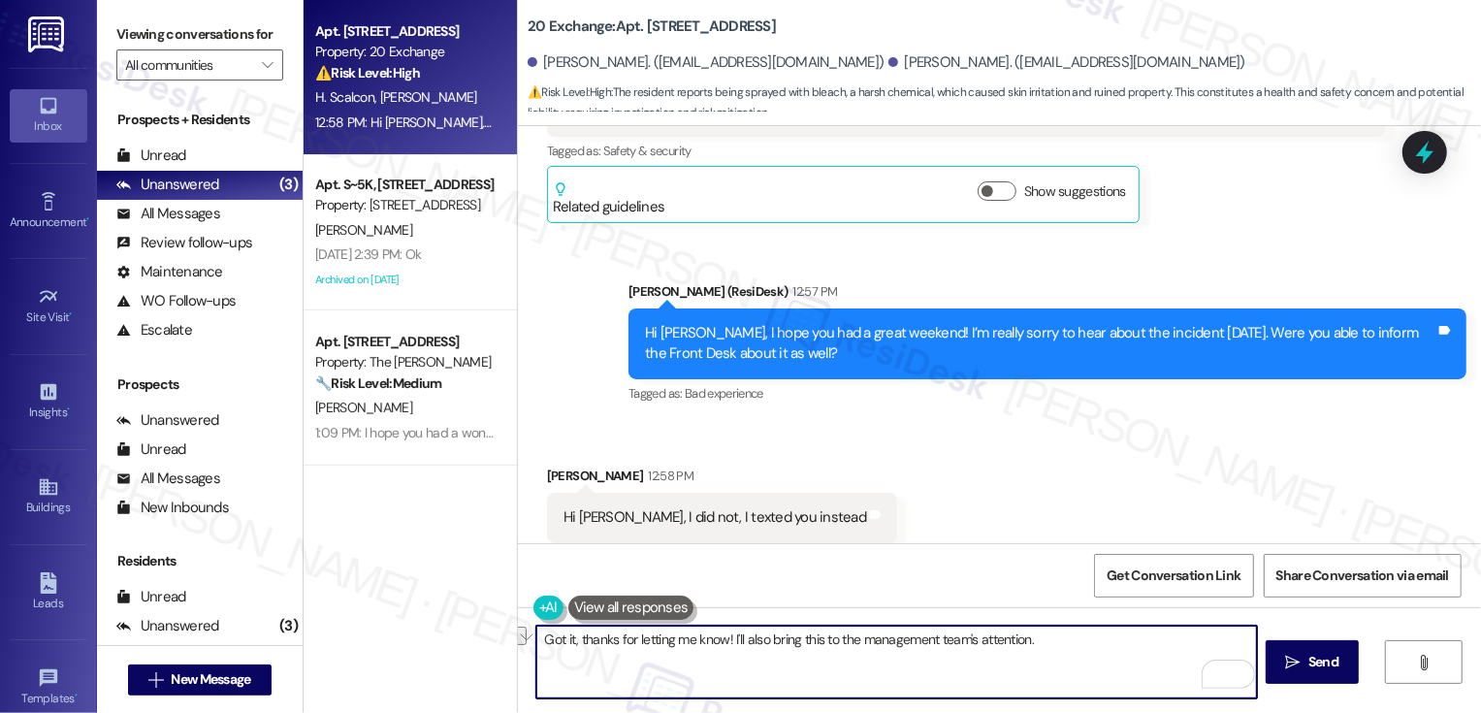
click at [728, 676] on textarea "Got it, thanks for letting me know! I'll also bring this to the management team…" at bounding box center [896, 662] width 721 height 73
drag, startPoint x: 724, startPoint y: 638, endPoint x: 775, endPoint y: 683, distance: 67.3
click at [775, 683] on textarea "Got it, thanks for letting me know! I'll also bring this to the management team…" at bounding box center [896, 662] width 721 height 73
paste textarea "I’ll make sure to pass this along to the management team."
click at [723, 637] on textarea "Got it, thanks for letting me know! I’ll make sure to pass this along to the ma…" at bounding box center [896, 662] width 721 height 73
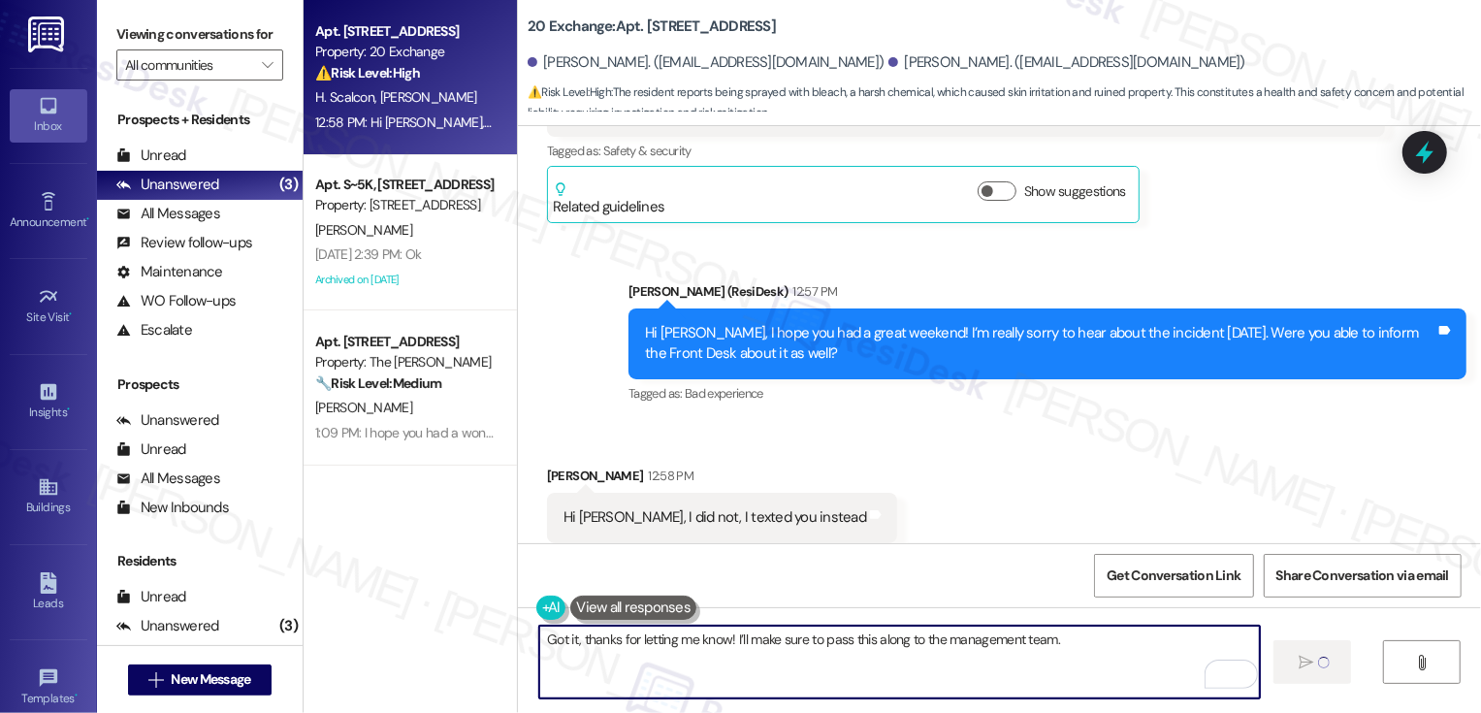
type textarea "Got it, thanks for letting me know! I’ll make sure to pass this along to the ma…"
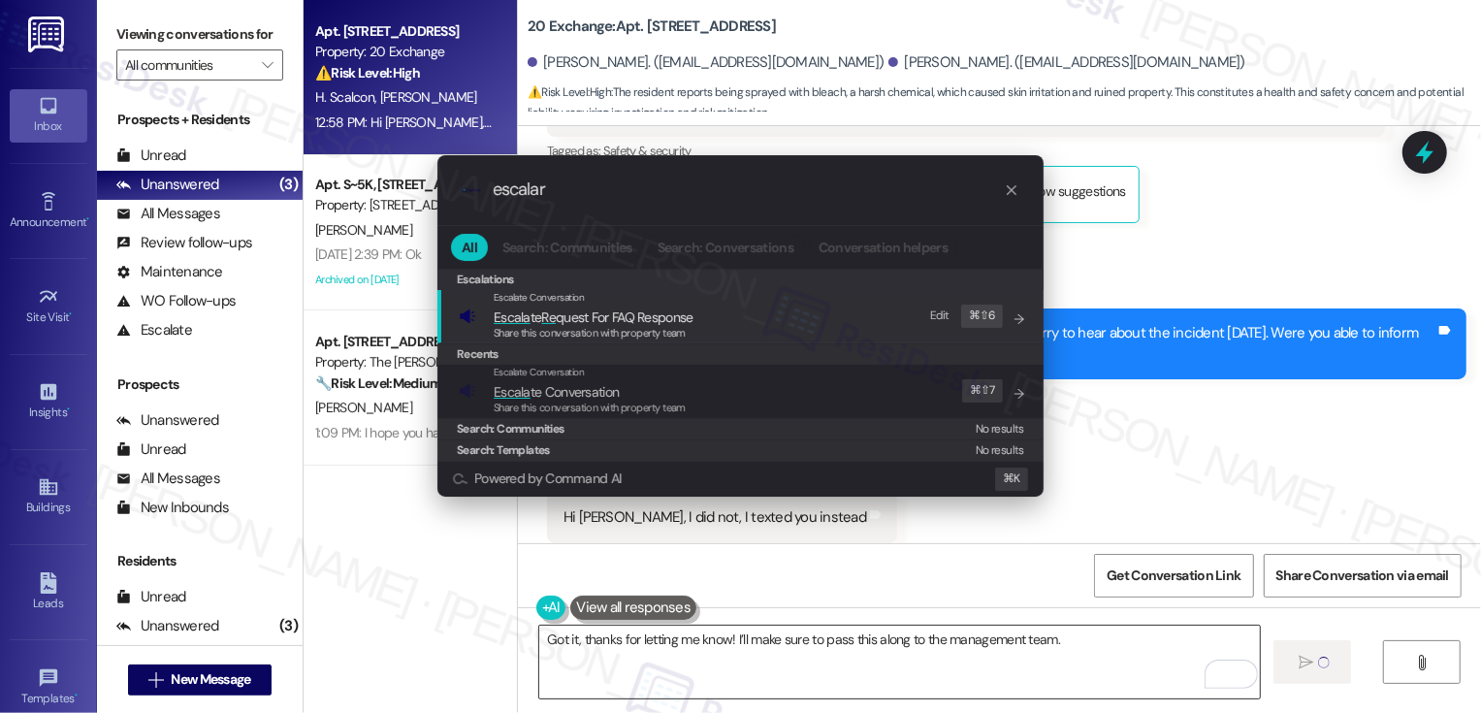
type input "escala"
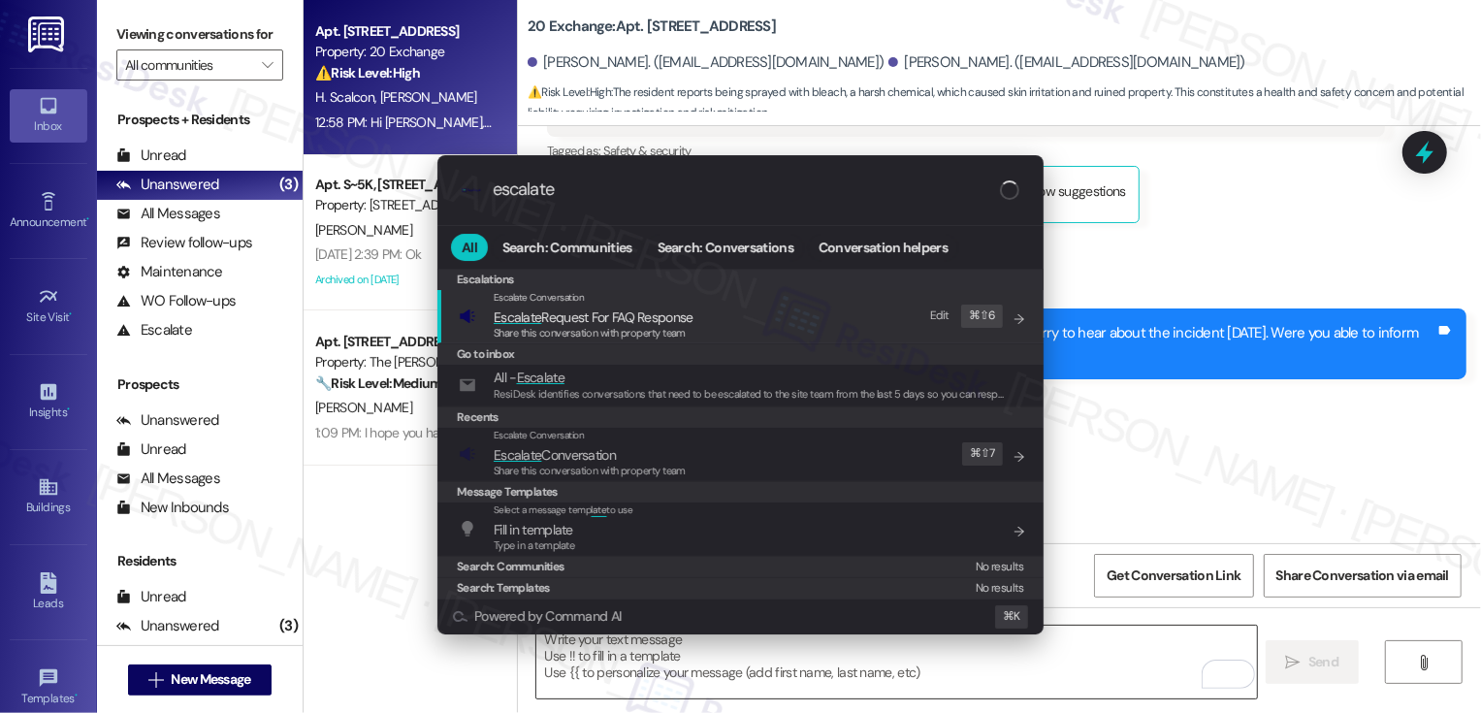
scroll to position [13695, 0]
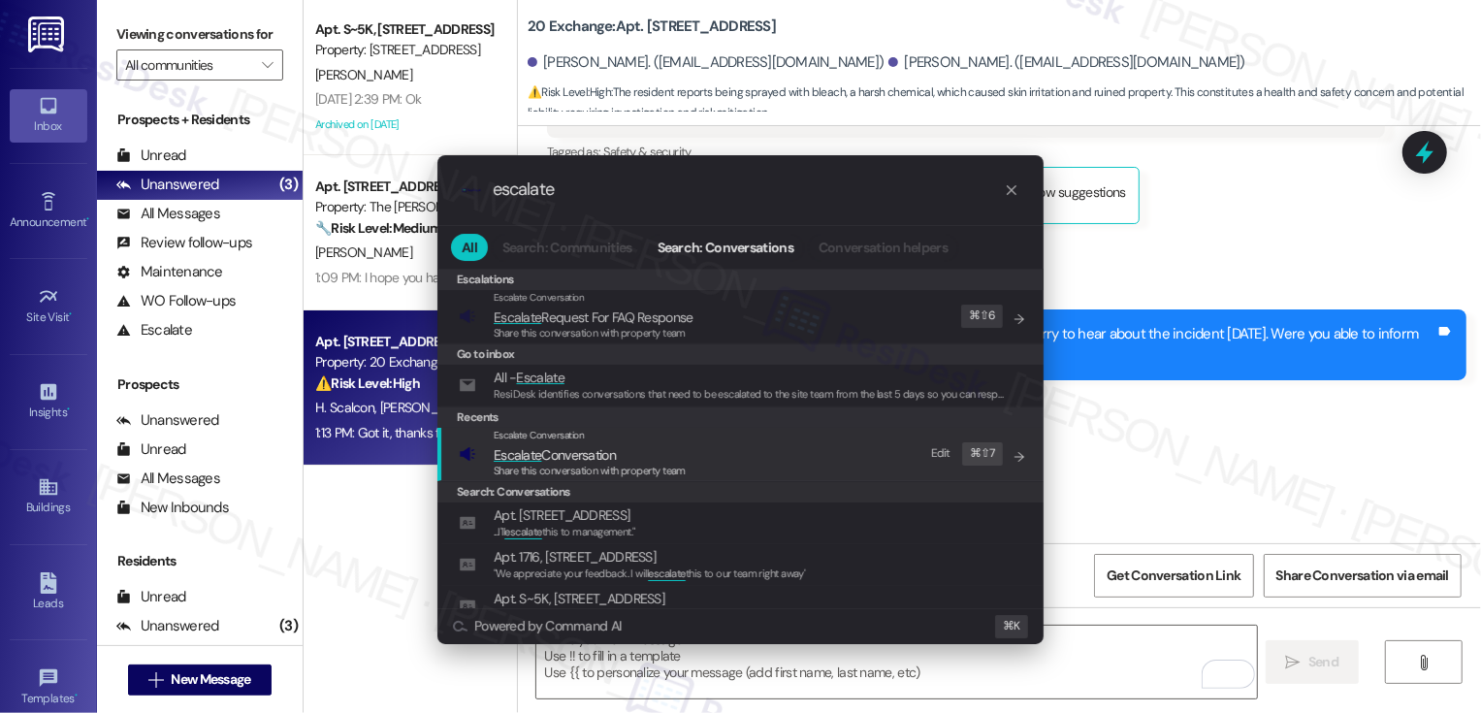
type input "escalate"
click at [570, 459] on span "Escalate Conversation" at bounding box center [555, 454] width 122 height 17
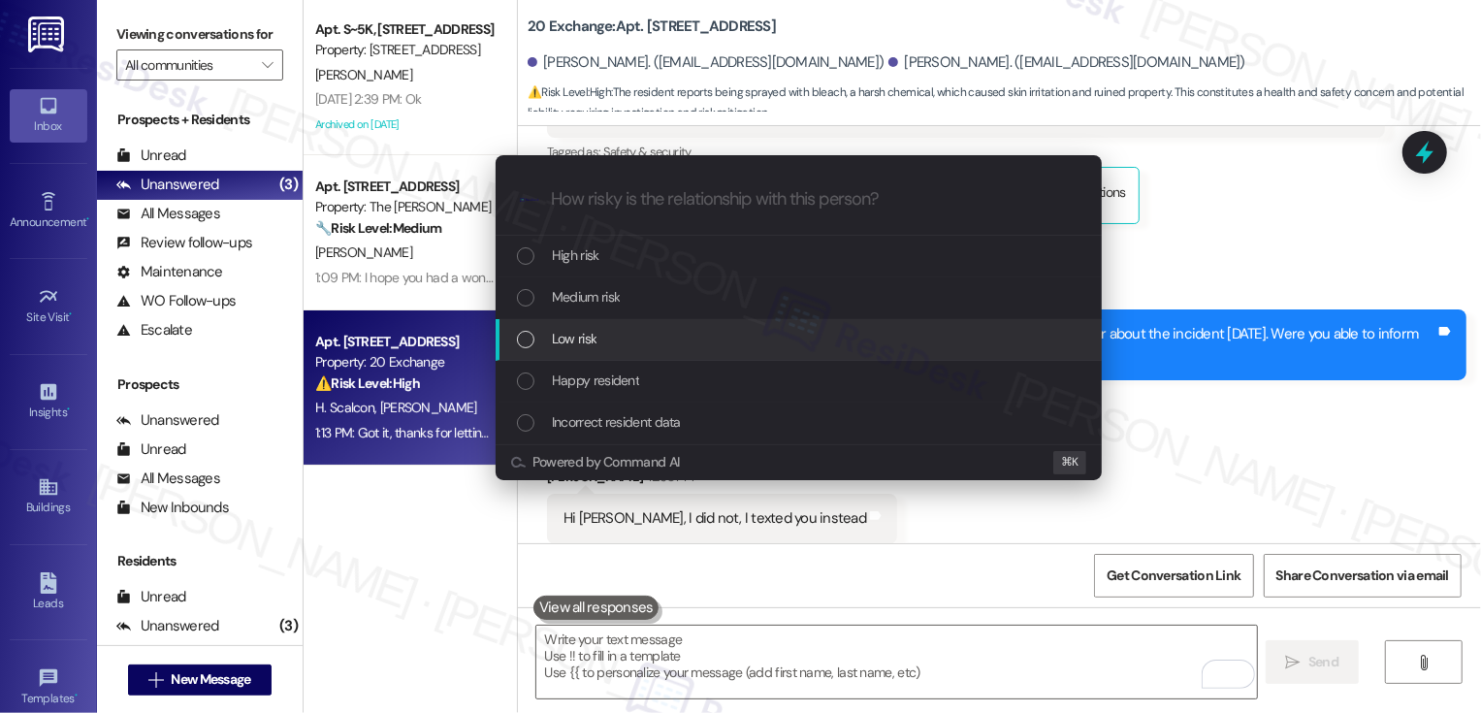
click at [593, 337] on span "Low risk" at bounding box center [574, 338] width 45 height 21
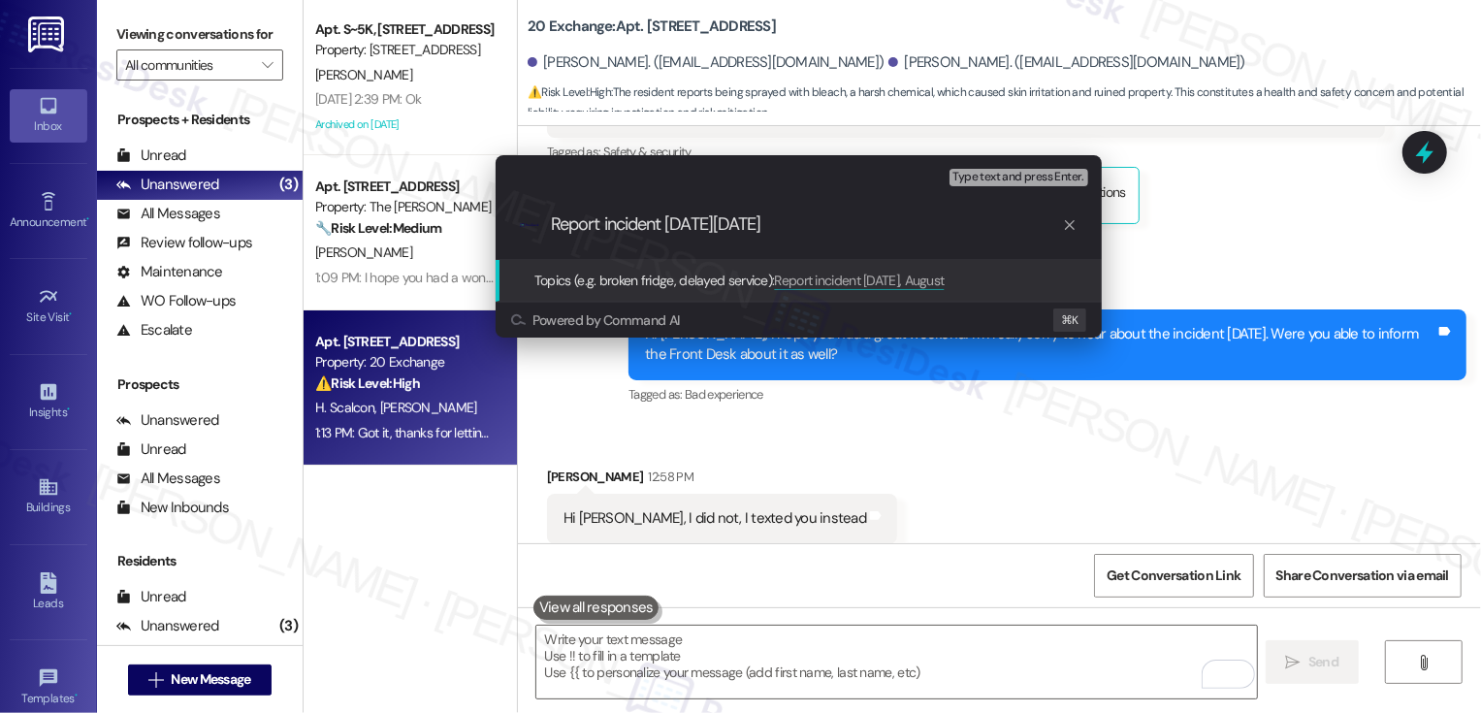
type input "Report incident last Friday, August 15"
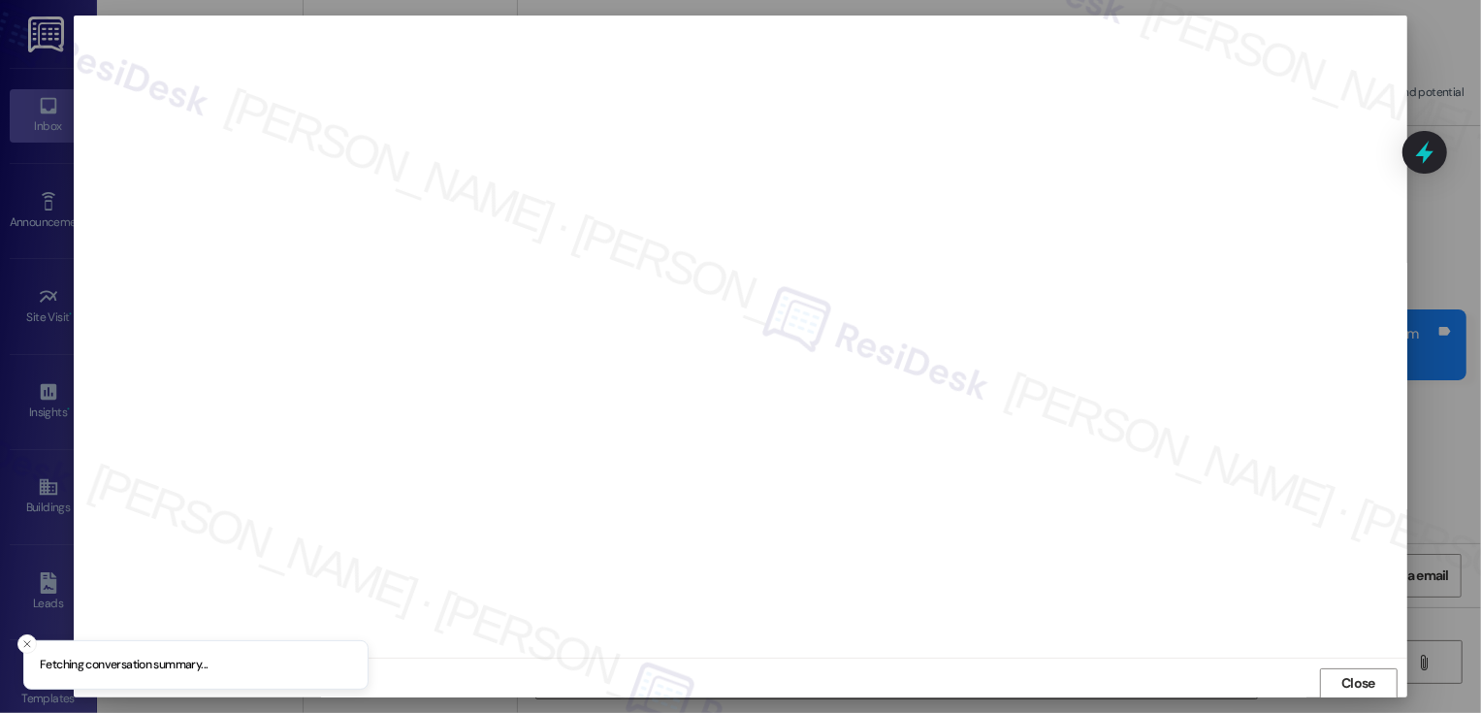
scroll to position [1, 0]
click at [1350, 691] on button "Close" at bounding box center [1359, 682] width 78 height 31
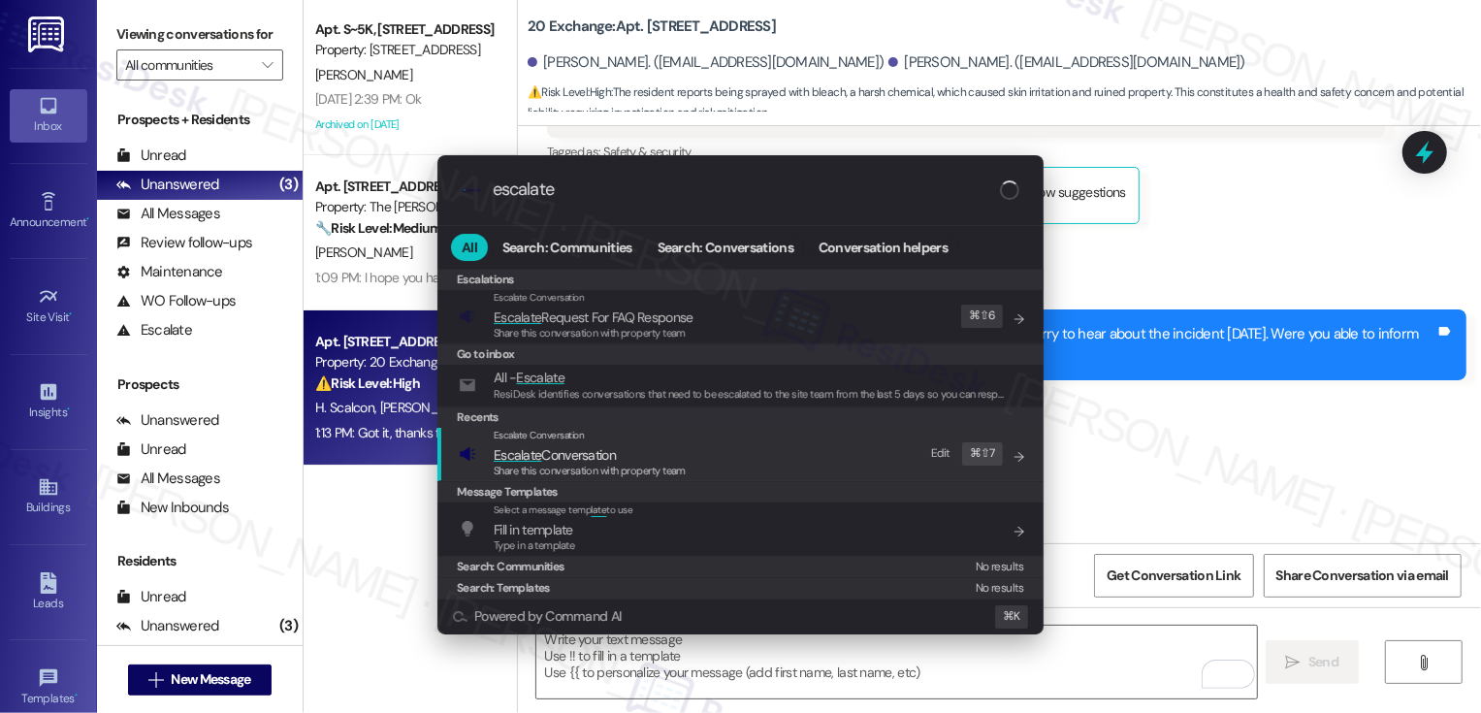
type input "escalate"
click at [623, 457] on span "Escalate Conversation" at bounding box center [590, 454] width 192 height 21
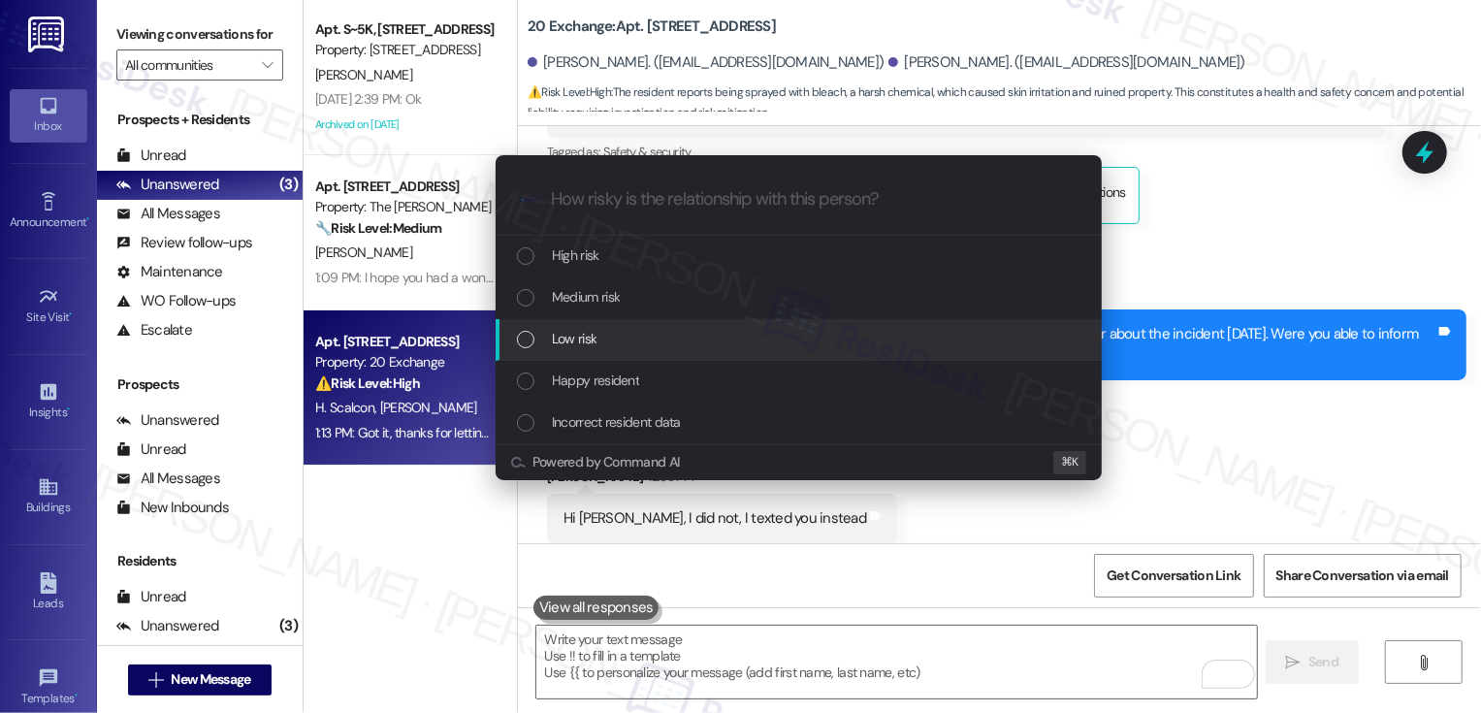
click at [611, 344] on div "Low risk" at bounding box center [800, 338] width 567 height 21
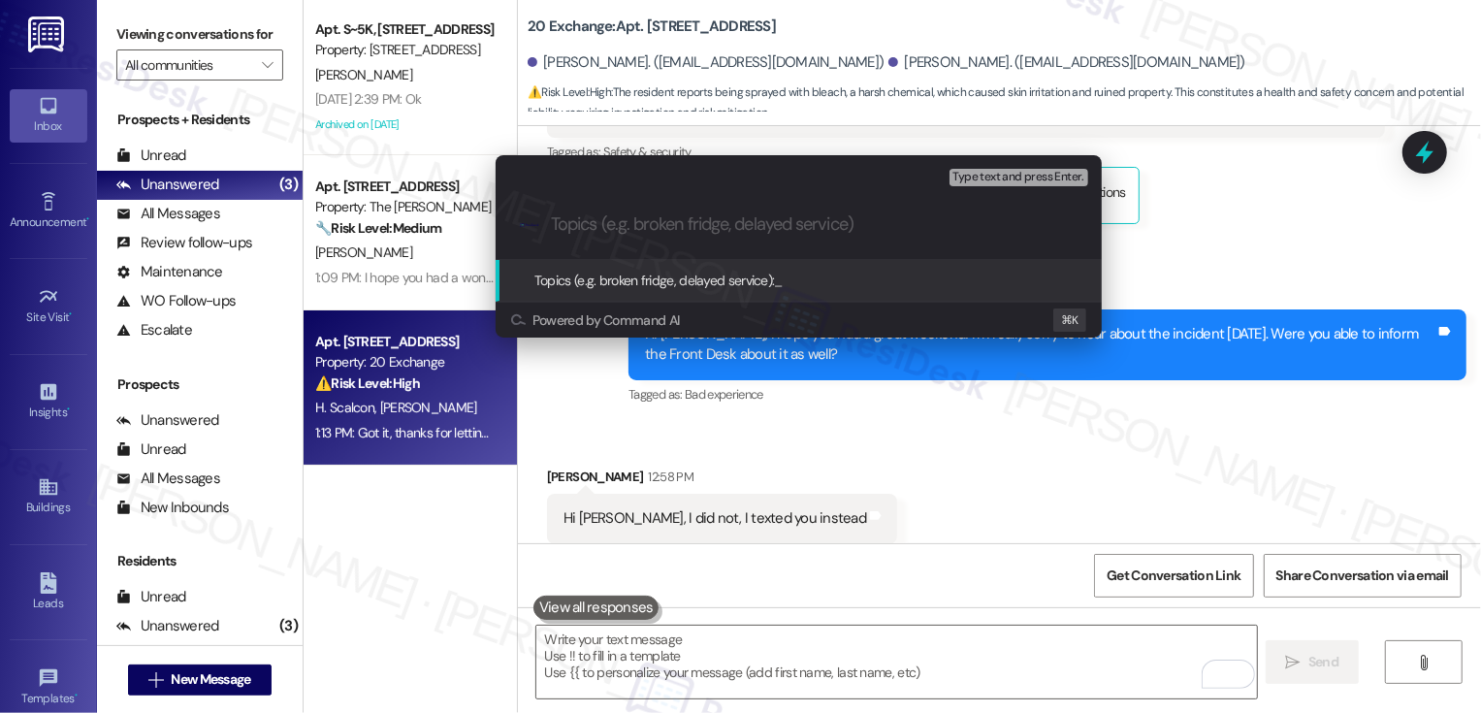
paste input "Report incident last Friday, August 15"
type input "Report incident last Friday, August 15"
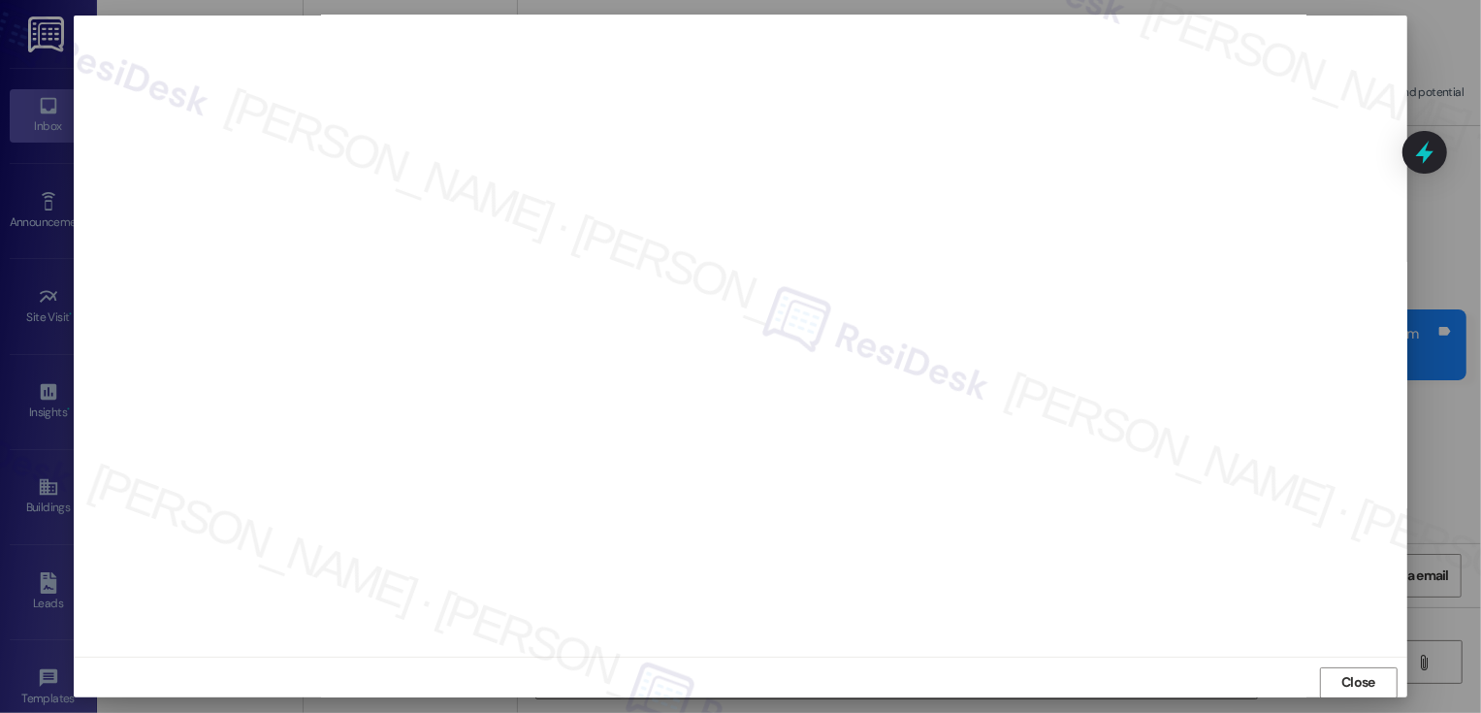
scroll to position [11, 0]
click at [1364, 669] on span "Close" at bounding box center [1358, 672] width 34 height 20
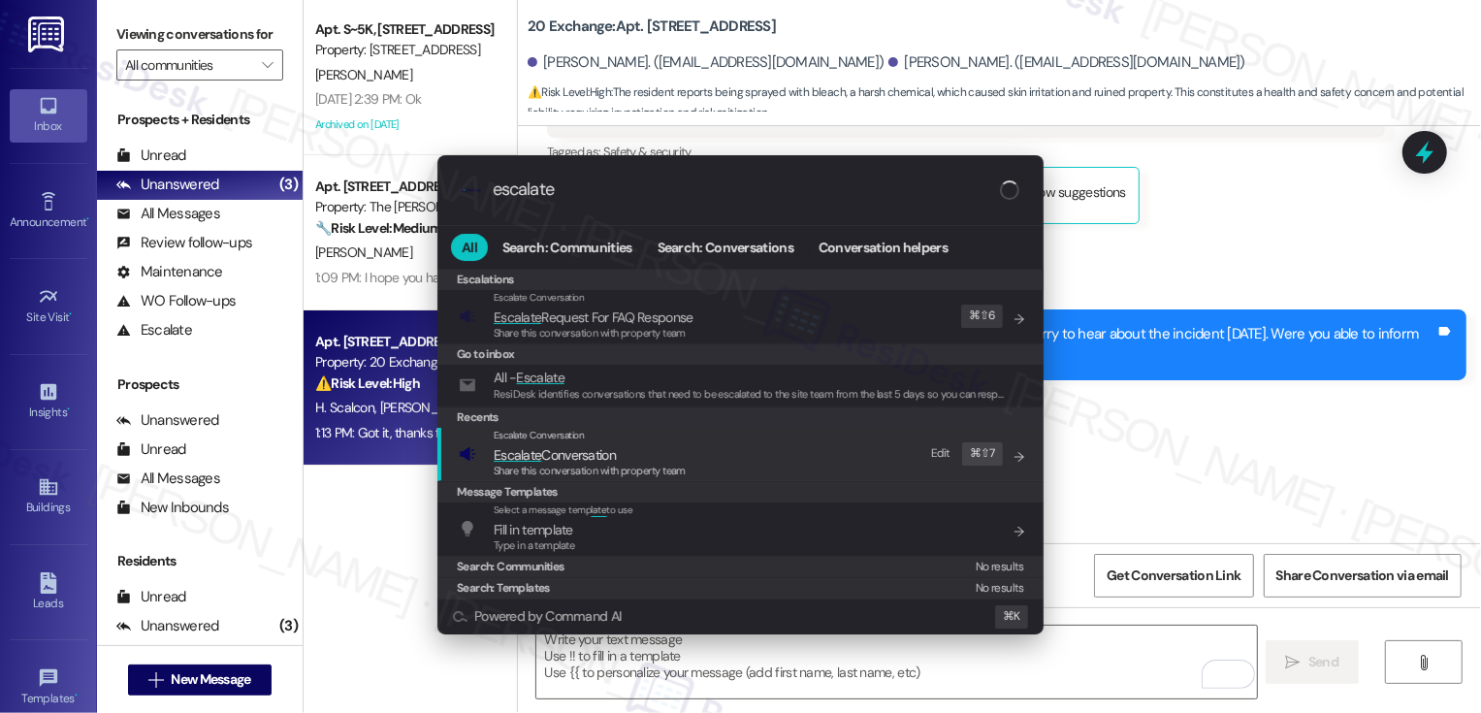
type input "escalate"
click at [678, 462] on span "Escalate Conversation" at bounding box center [590, 454] width 192 height 21
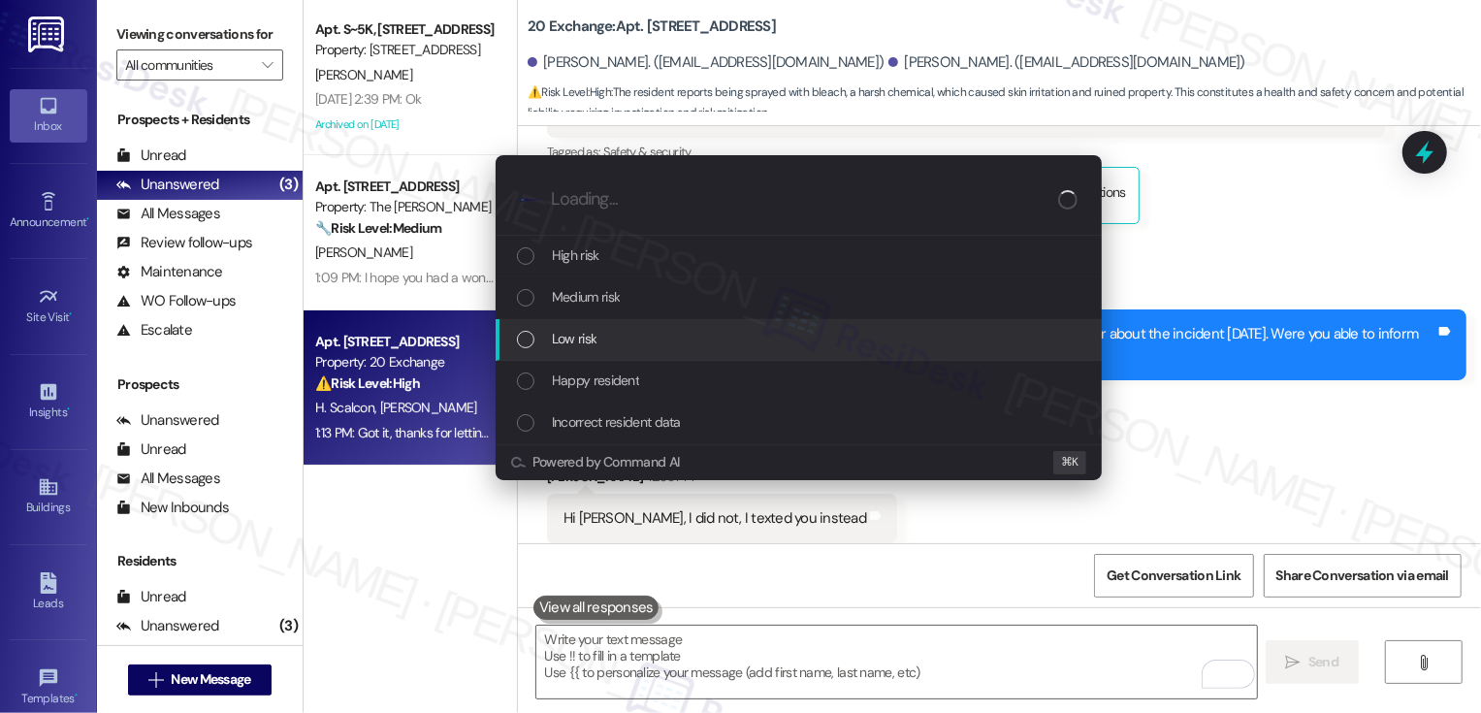
click at [595, 337] on span "Low risk" at bounding box center [574, 338] width 45 height 21
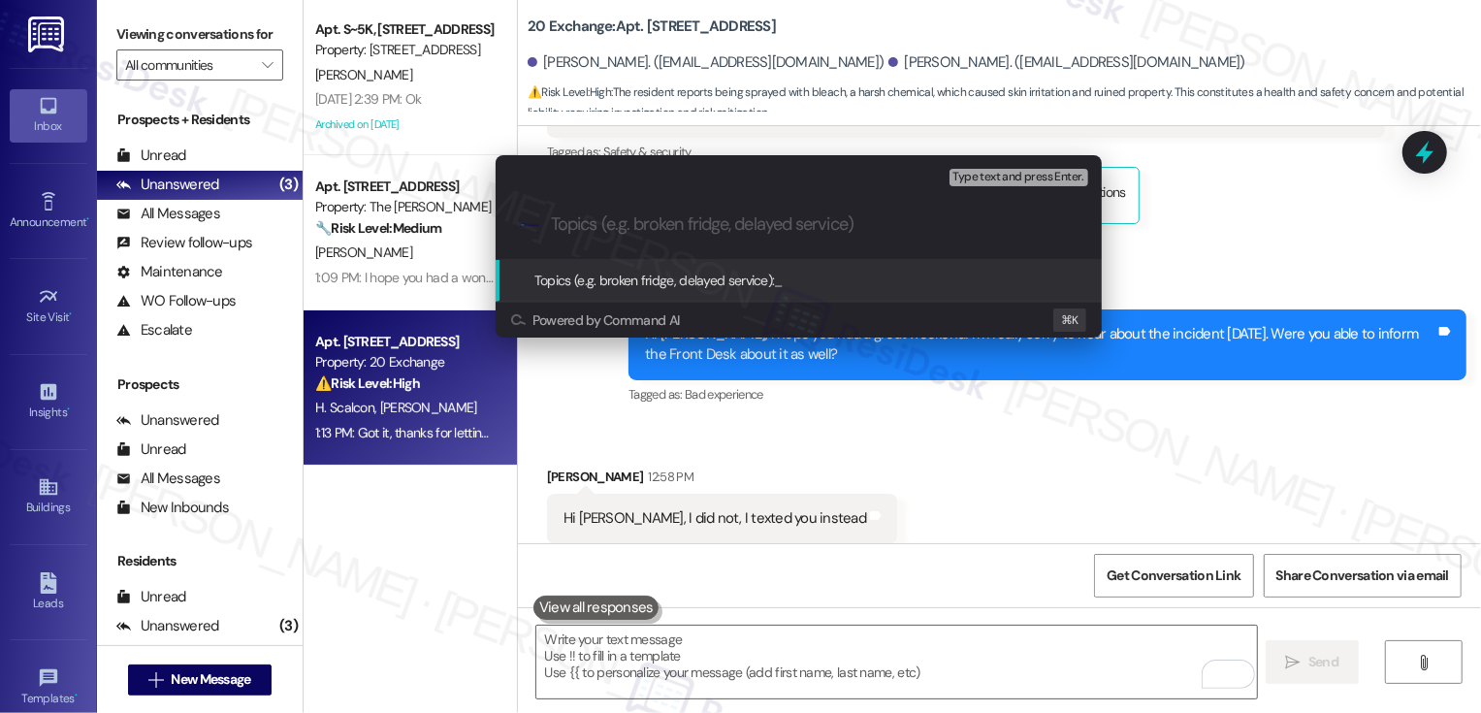
paste input "Report incident last Friday, August 15"
type input "Report incident last Friday, August 15"
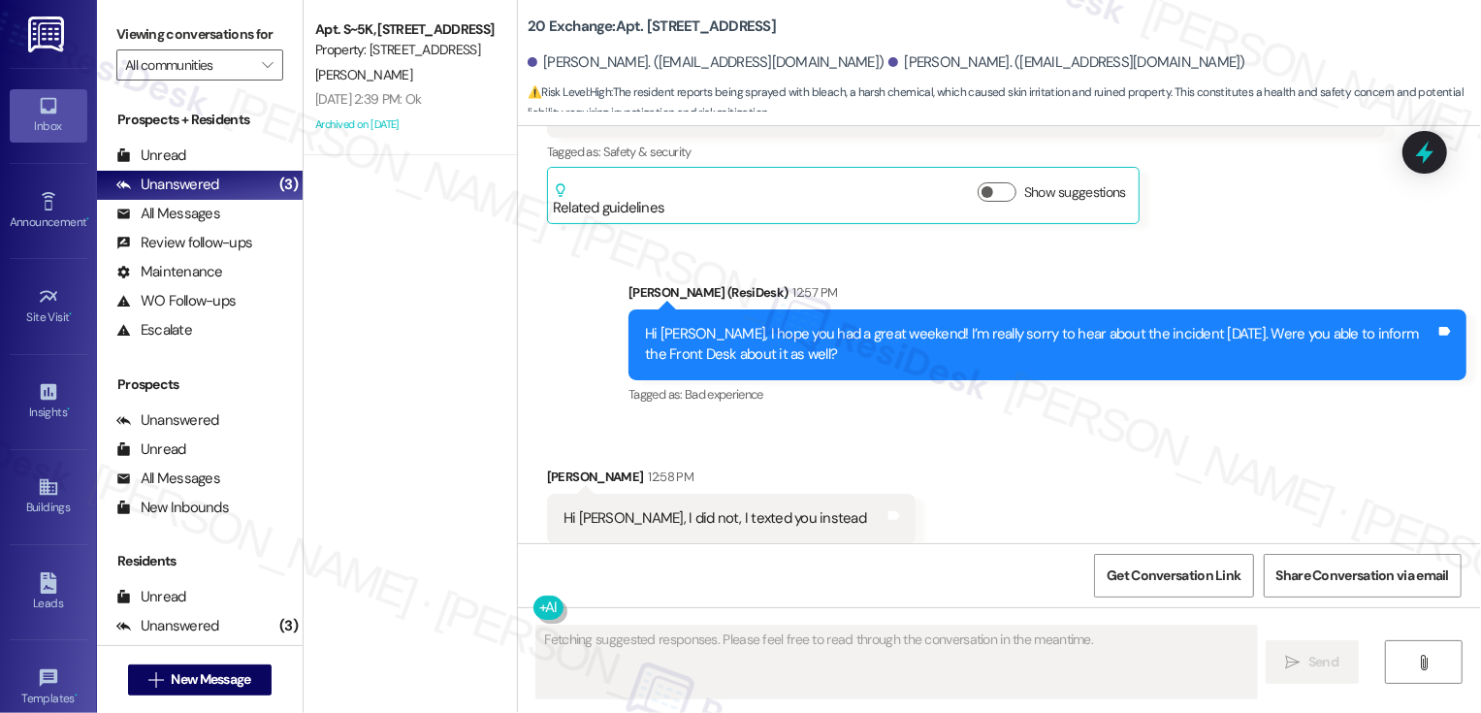
scroll to position [13860, 0]
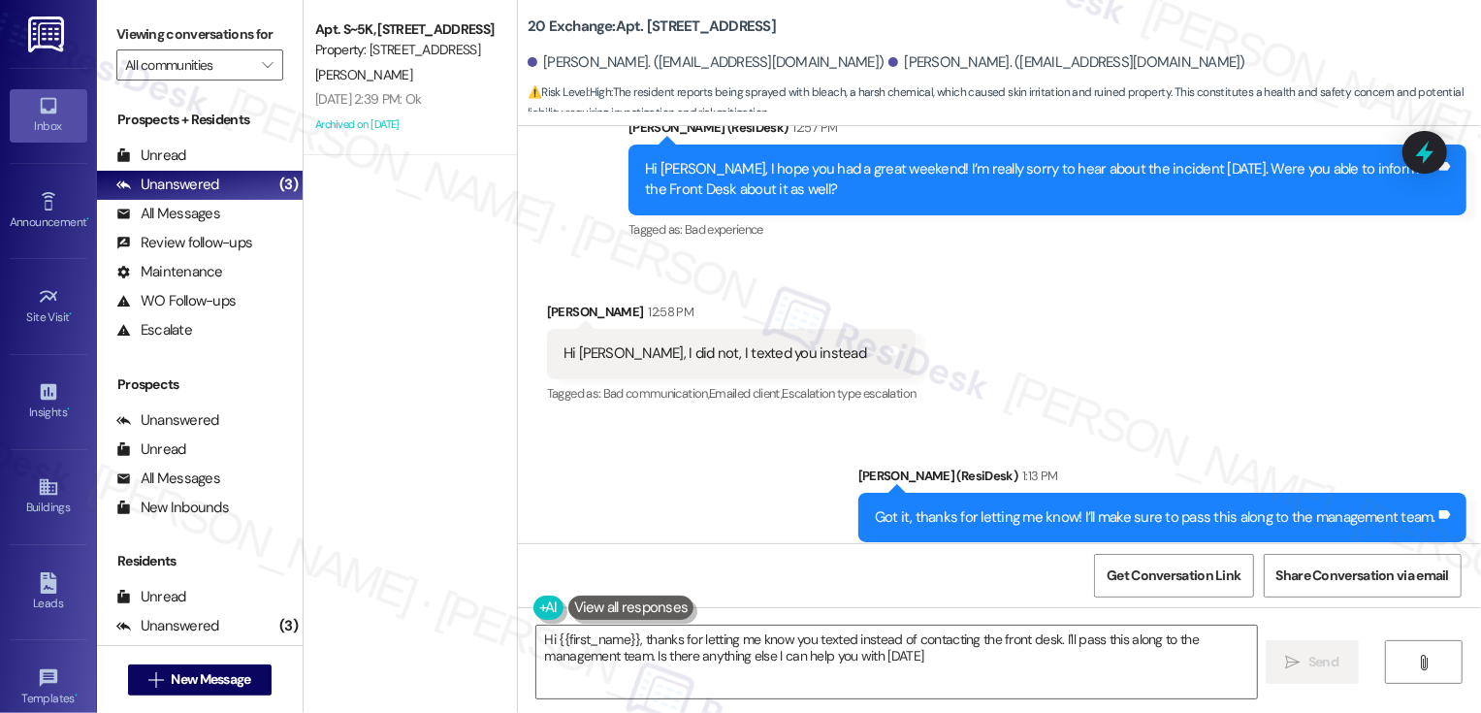
type textarea "Hi {{first_name}}, thanks for letting me know you texted instead of contacting …"
click at [227, 668] on button " New Message" at bounding box center [200, 679] width 144 height 31
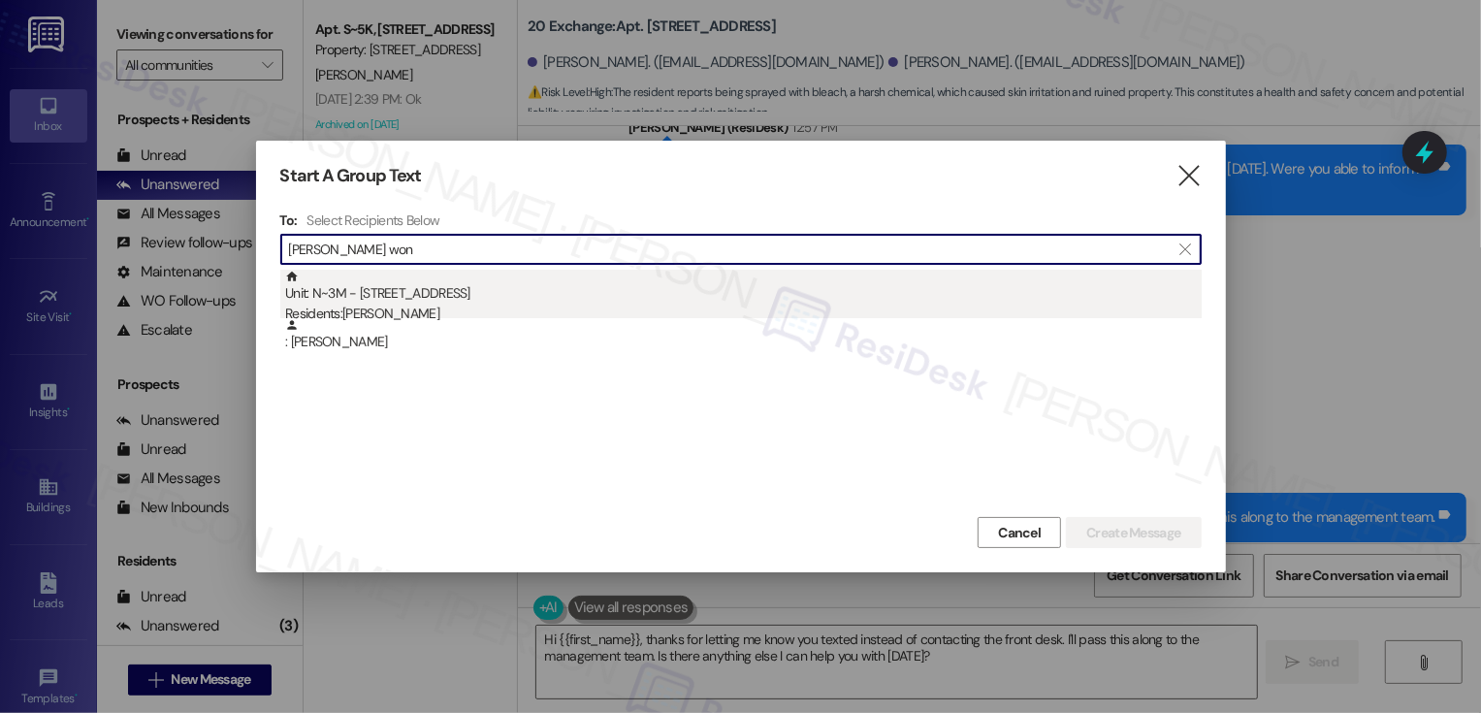
type input "reagan won"
click at [460, 285] on div "Unit: N~3M - 535 W. 43rd Street Residents: Reagan Wong" at bounding box center [743, 297] width 916 height 55
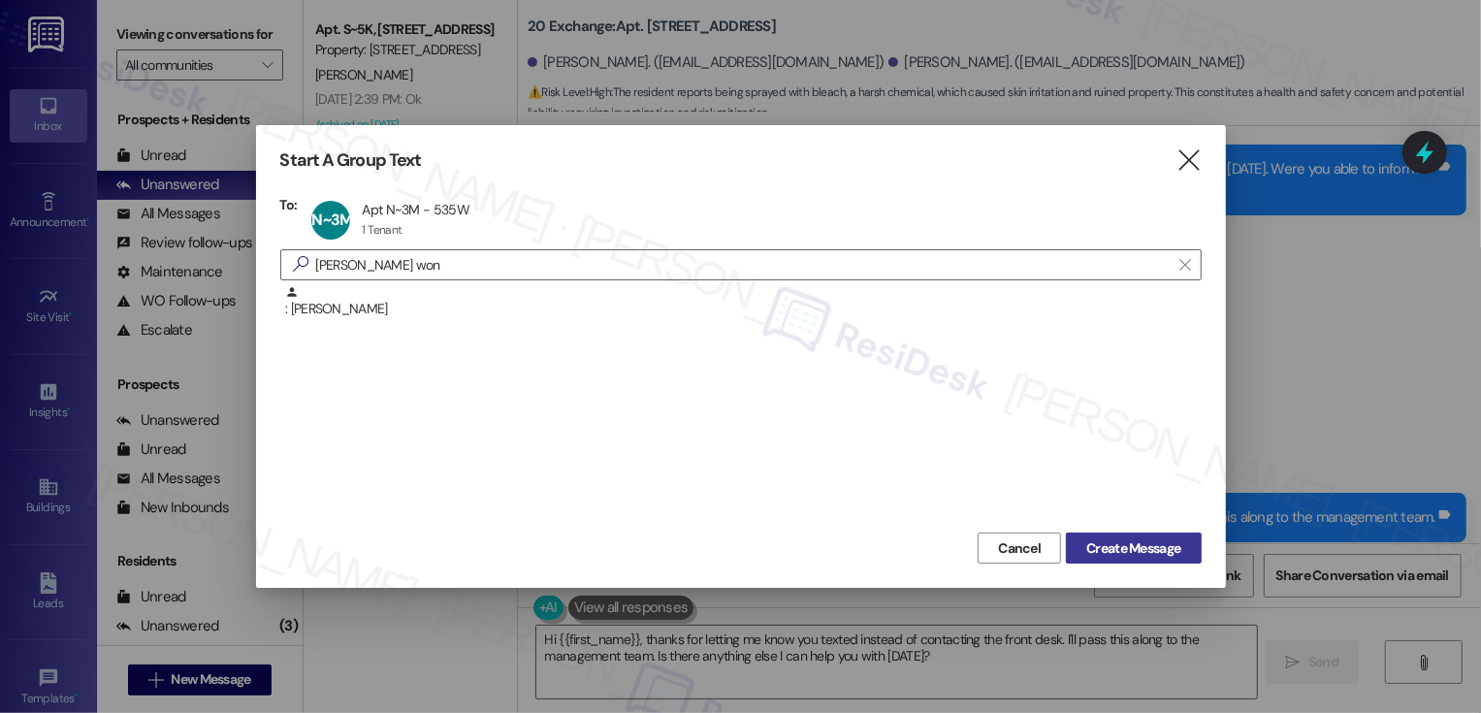
click at [1098, 543] on span "Create Message" at bounding box center [1133, 548] width 94 height 20
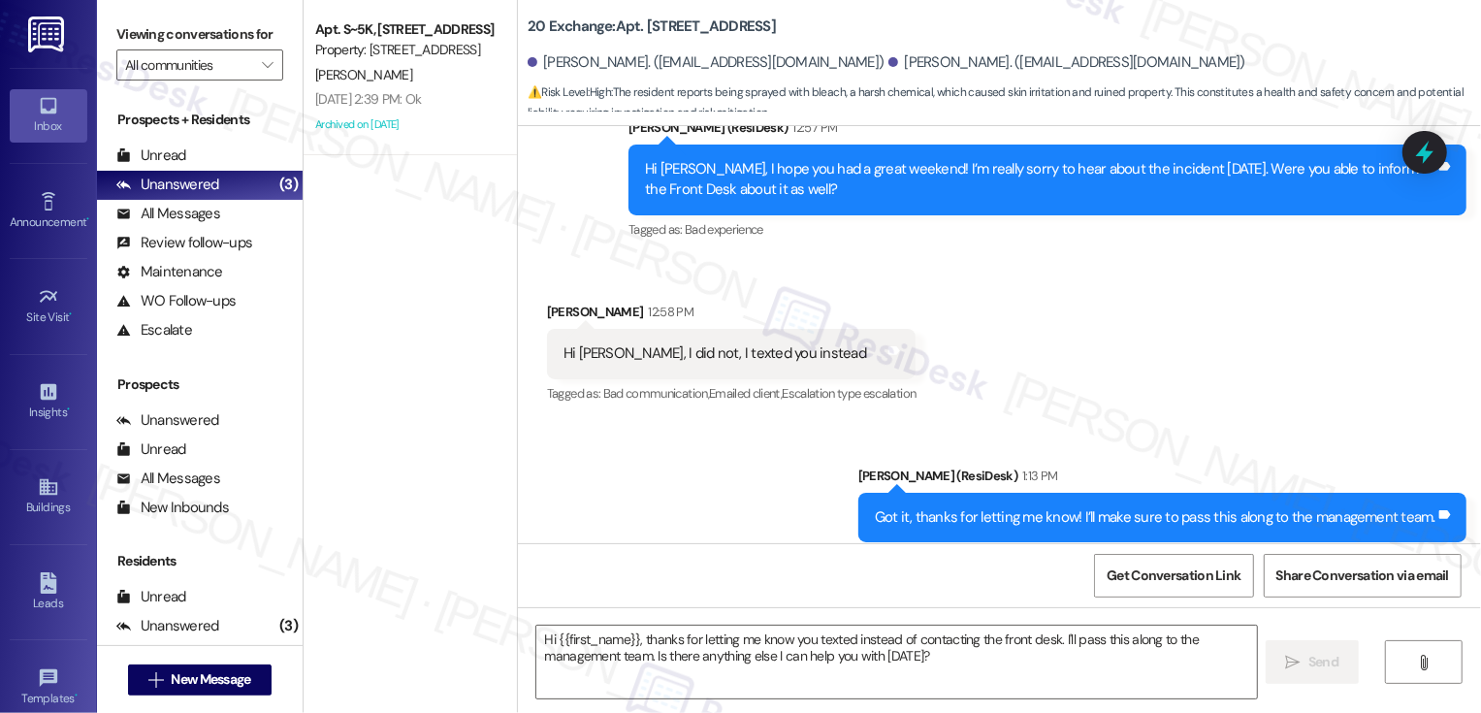
type textarea "Fetching suggested responses. Please feel free to read through the conversation…"
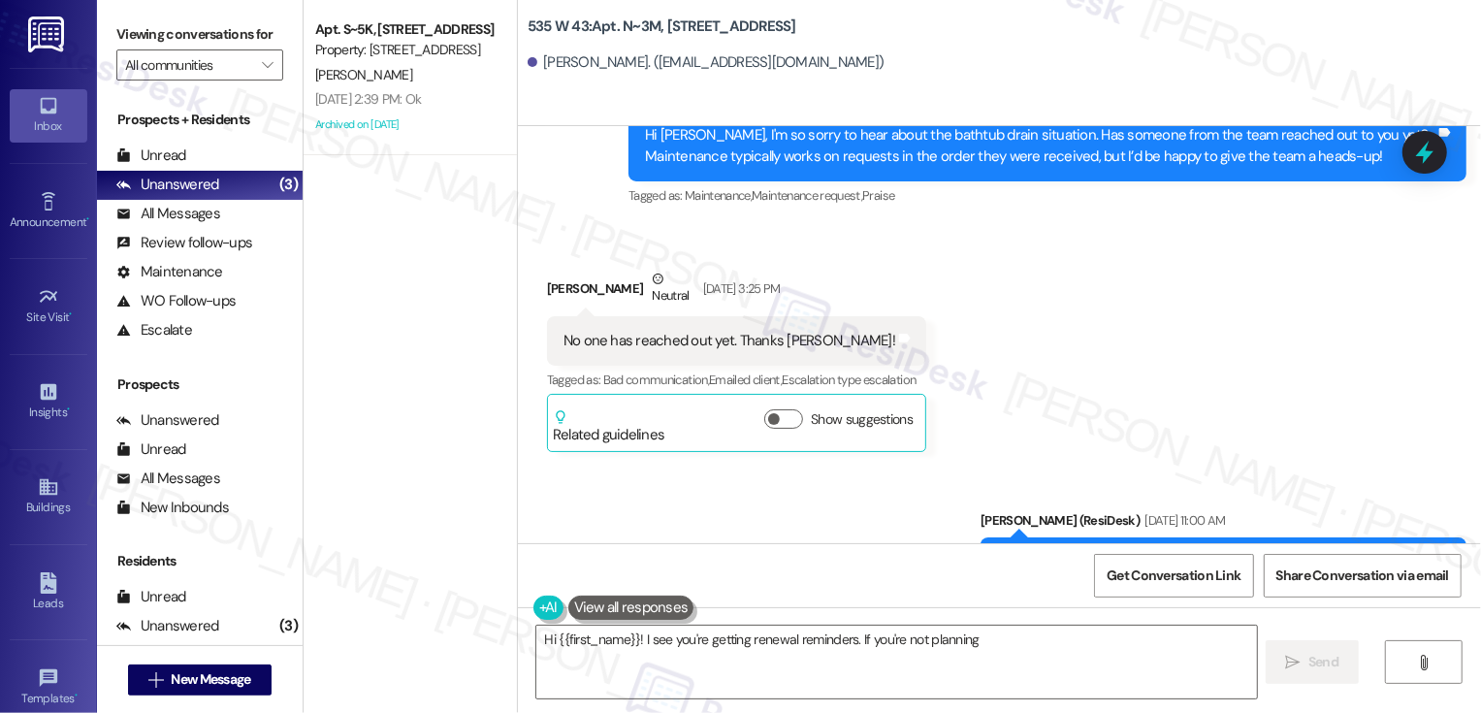
scroll to position [8214, 0]
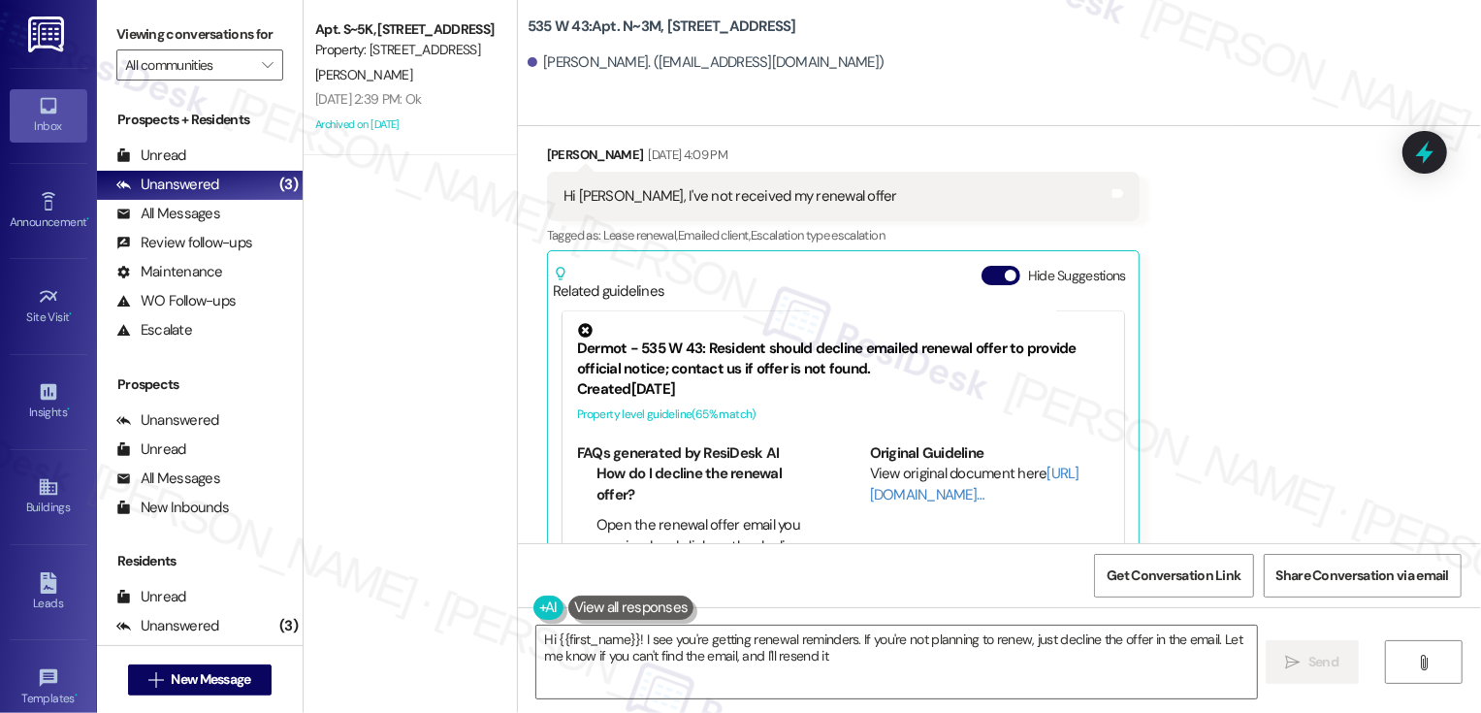
type textarea "Hi {{first_name}}! I see you're getting renewal reminders. If you're not planni…"
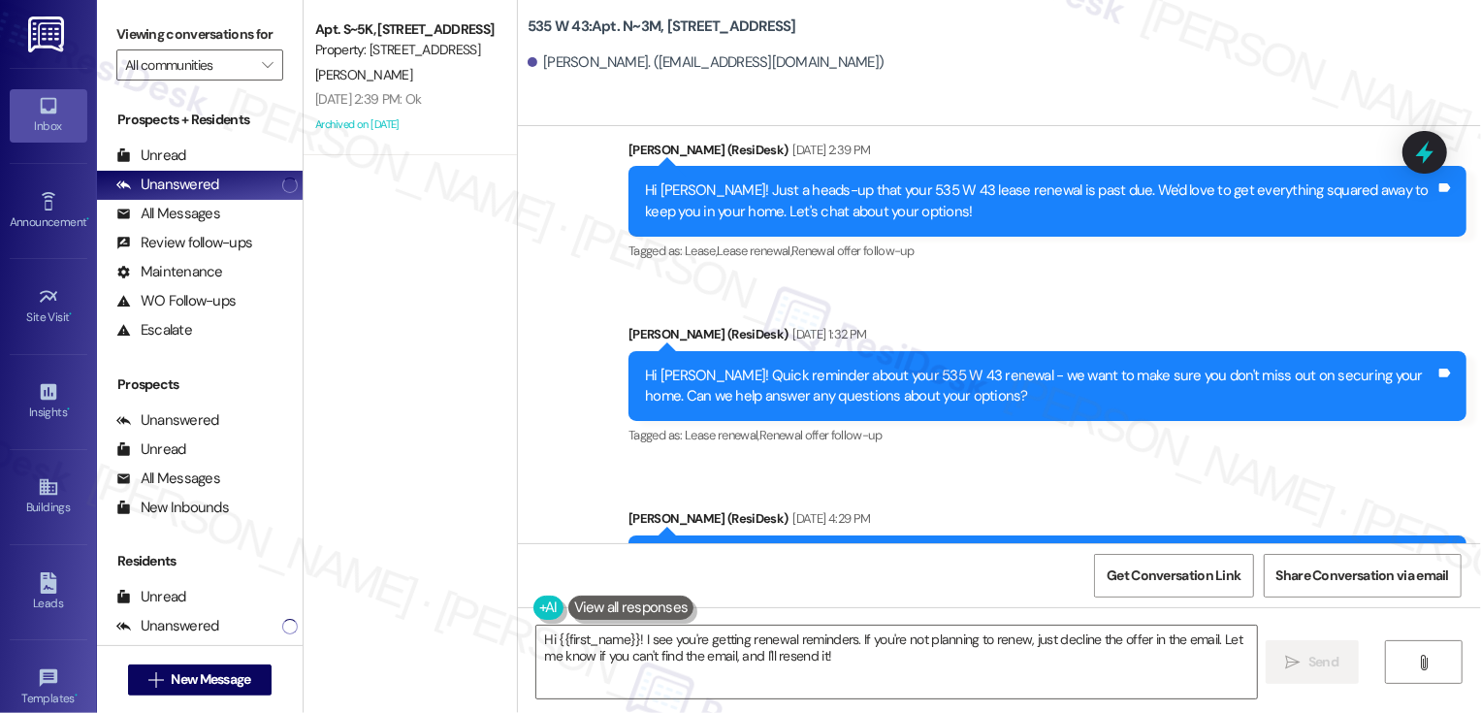
scroll to position [9397, 0]
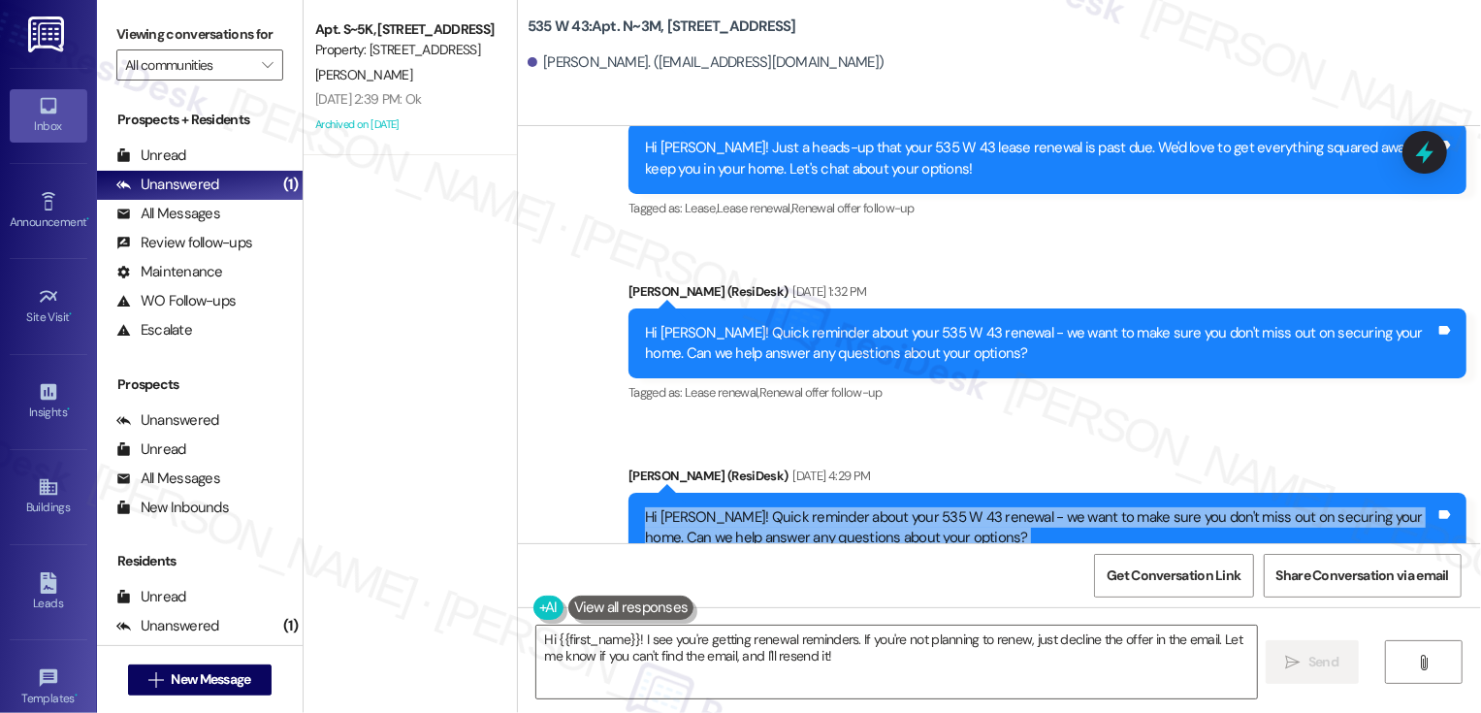
drag, startPoint x: 632, startPoint y: 450, endPoint x: 989, endPoint y: 506, distance: 361.3
click at [989, 506] on div "Sarah (ResiDesk) Aug 15, 2025 at 4:29 PM Hi Reagan! Quick reminder about your 5…" at bounding box center [1047, 529] width 838 height 126
copy div "Hi Reagan! Quick reminder about your 535 W 43 renewal - we want to make sure yo…"
click at [774, 507] on div "Hi Reagan! Quick reminder about your 535 W 43 renewal - we want to make sure yo…" at bounding box center [1040, 528] width 790 height 42
drag, startPoint x: 631, startPoint y: 451, endPoint x: 941, endPoint y: 466, distance: 309.7
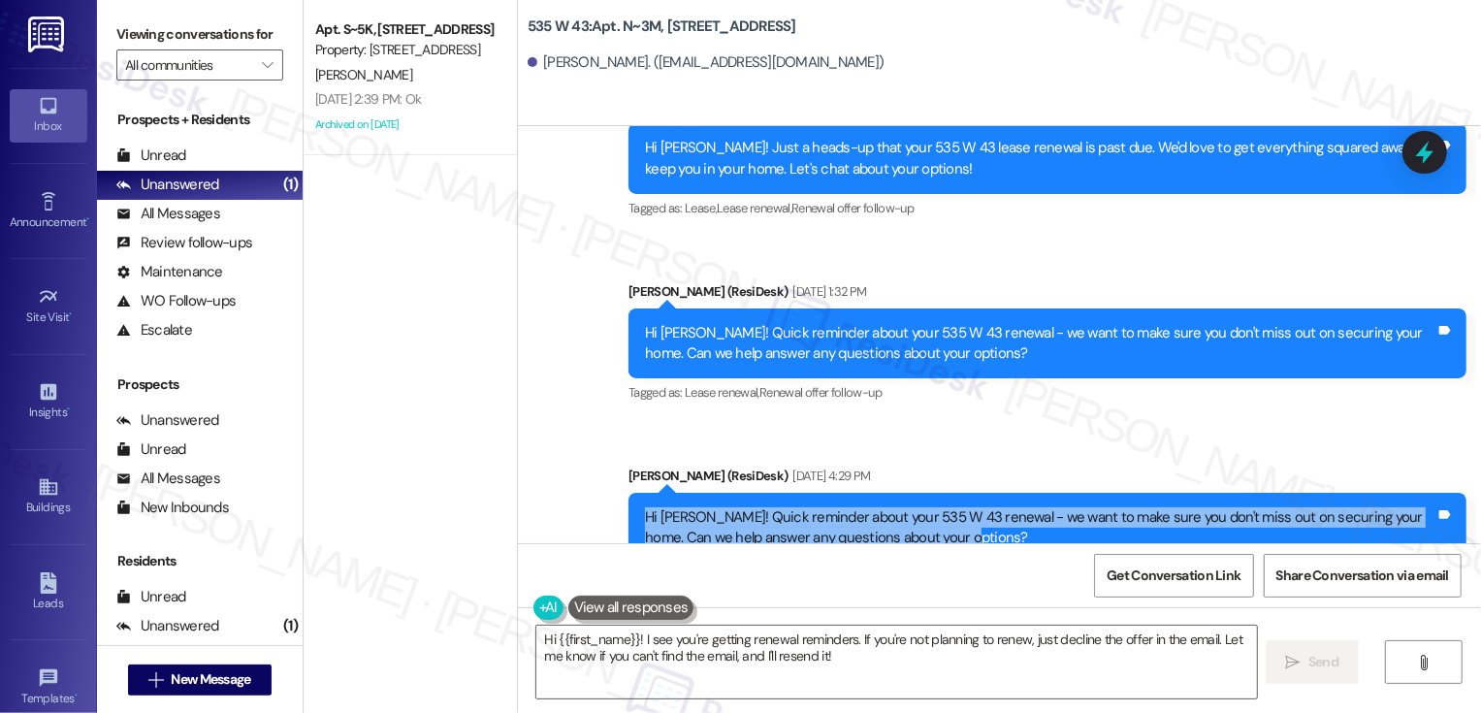
click at [941, 507] on div "Hi Reagan! Quick reminder about your 535 W 43 renewal - we want to make sure yo…" at bounding box center [1040, 528] width 794 height 42
copy div "Hi Reagan! Quick reminder about your 535 W 43 renewal - we want to make sure yo…"
click at [859, 642] on textarea "Hi {{first_name}}! I see you're getting renewal reminders. If you're not planni…" at bounding box center [896, 662] width 721 height 73
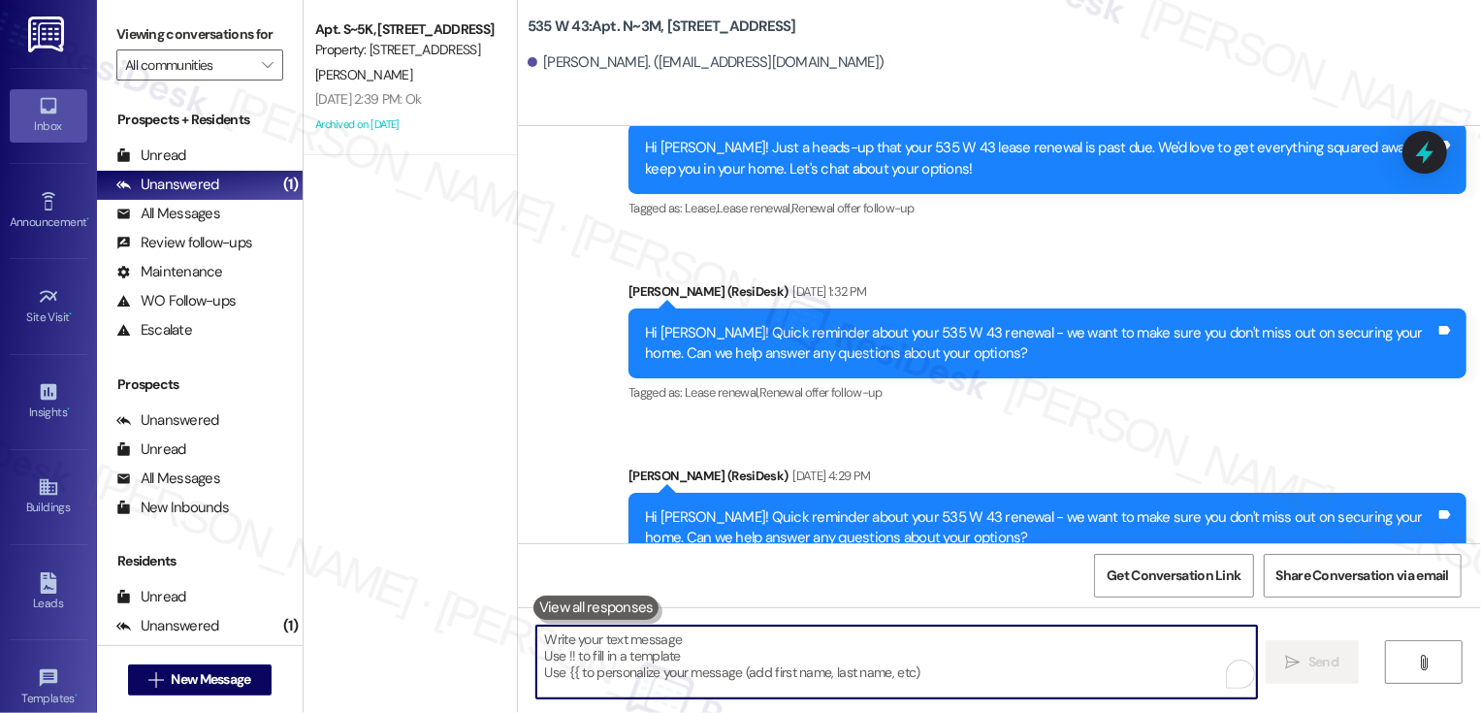
paste textarea "Hi Reagan! Quick reminder about your 535 W 43 renewal - we want to make sure yo…"
type textarea "Hi Reagan! Quick reminder about your 535 W 43 renewal - we want to make sure yo…"
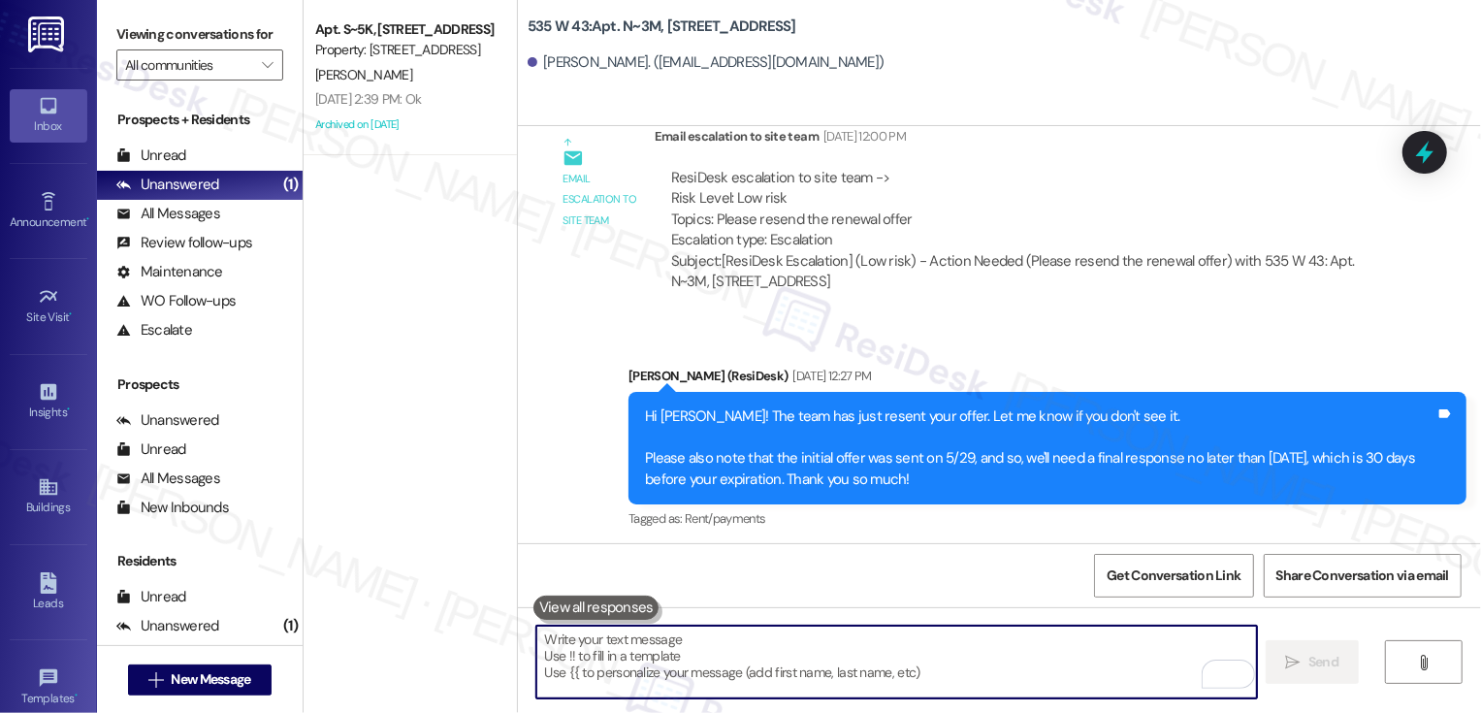
scroll to position [8662, 0]
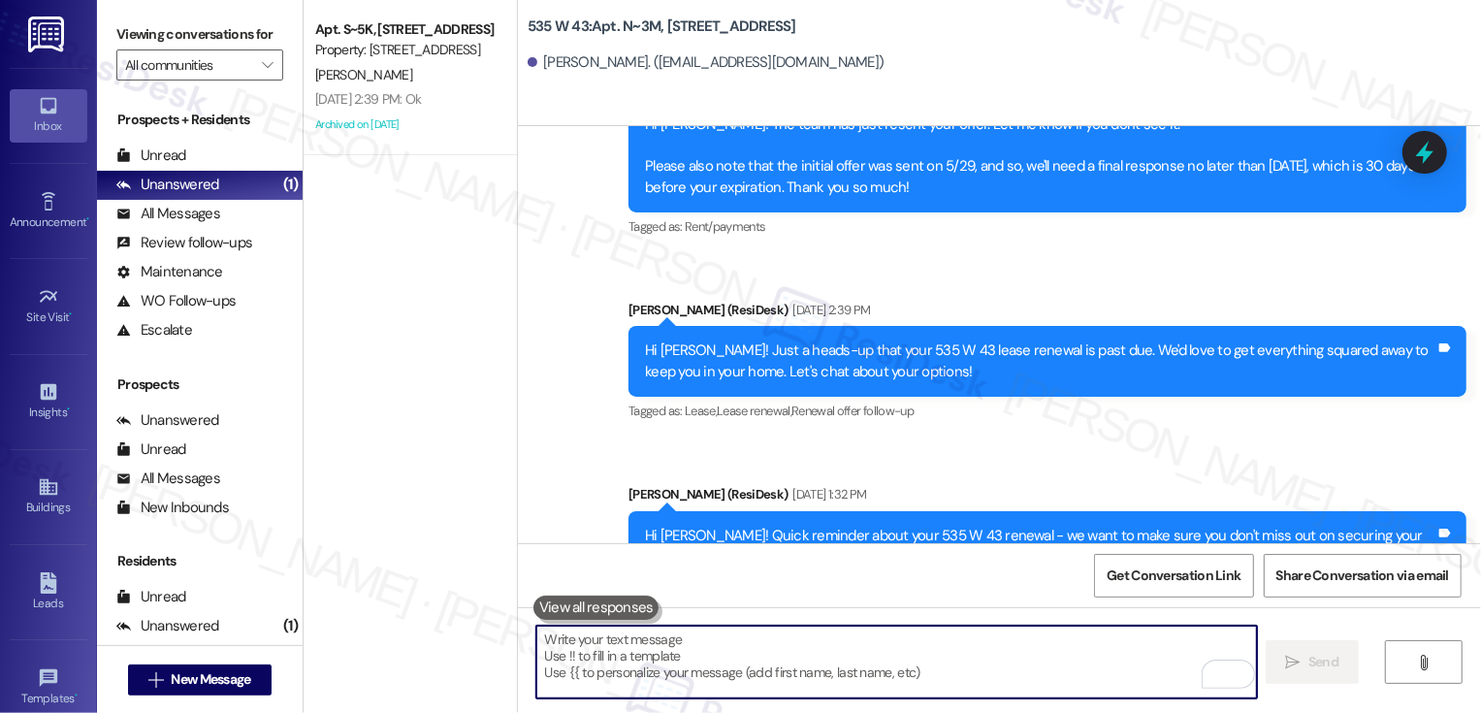
scroll to position [9553, 0]
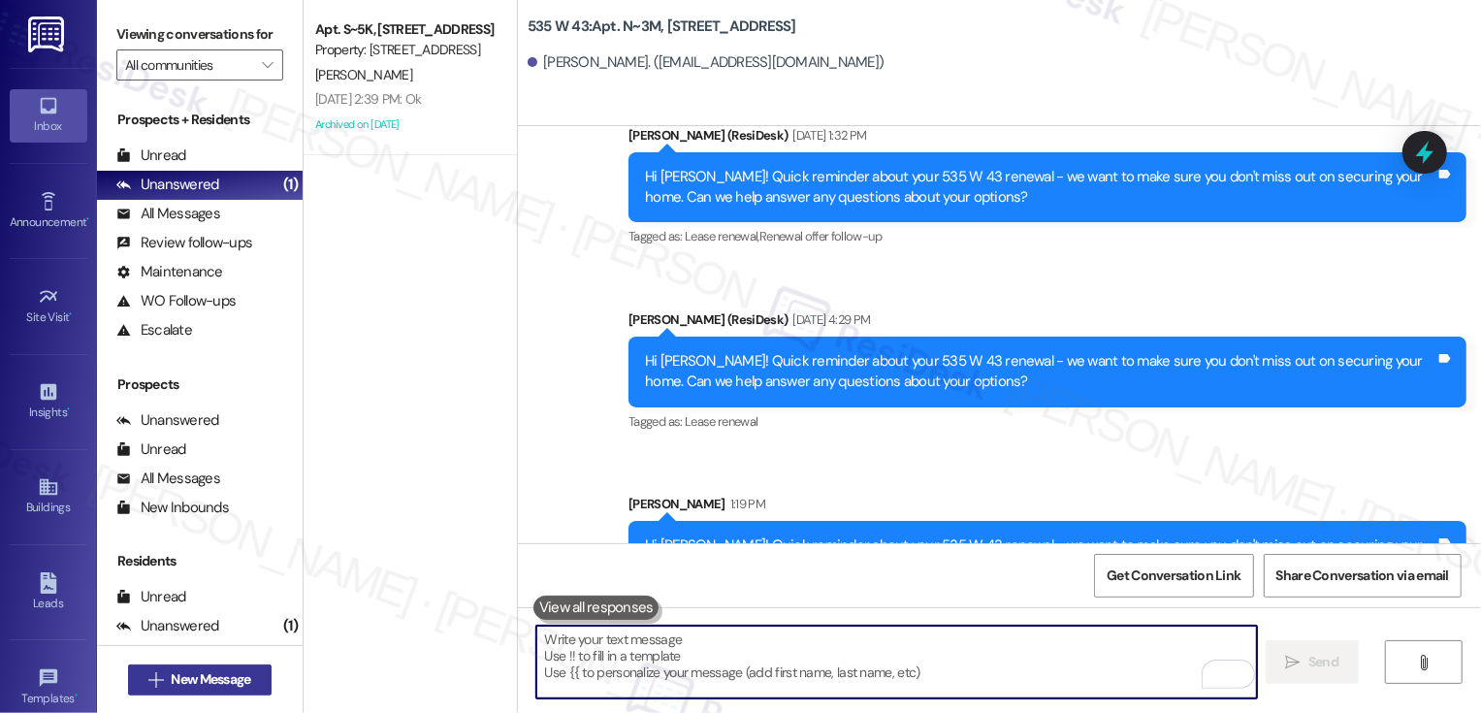
click at [199, 681] on span "New Message" at bounding box center [211, 679] width 80 height 20
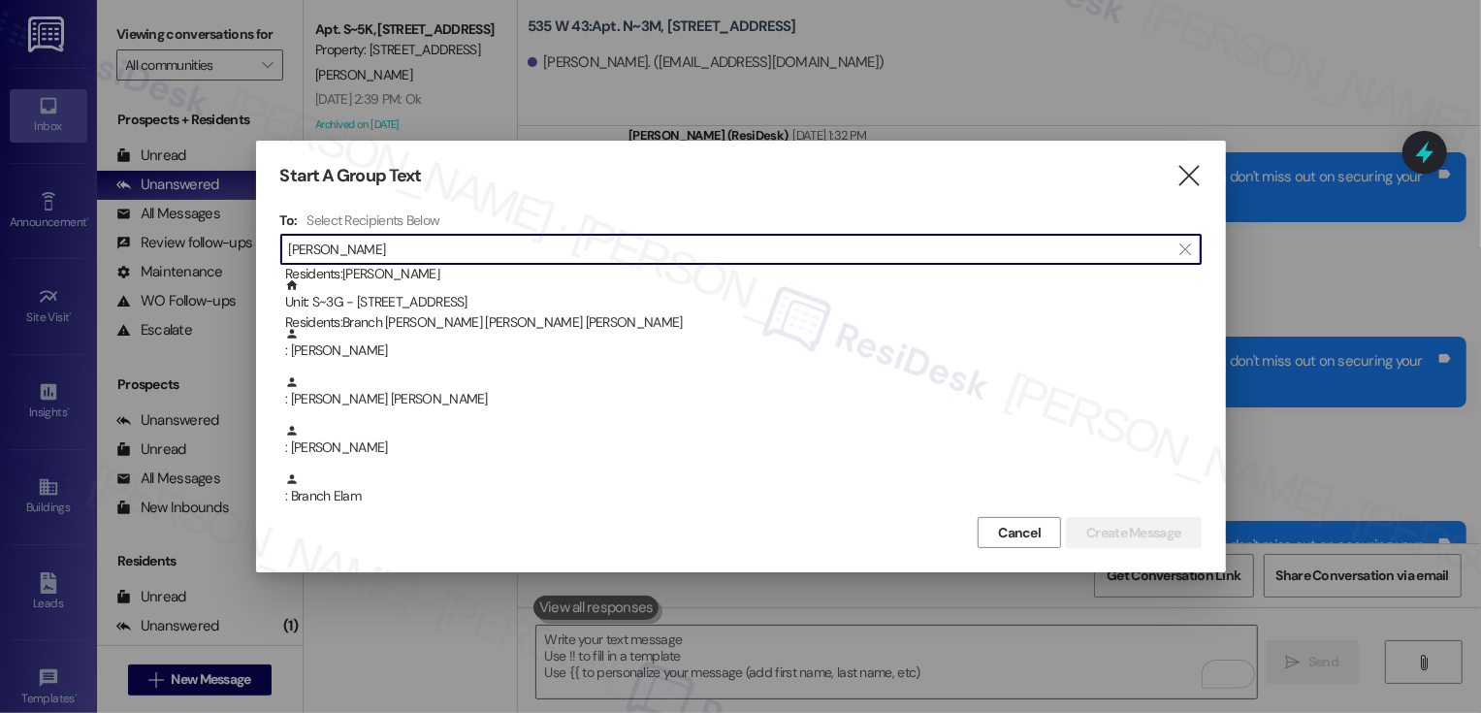
scroll to position [241, 0]
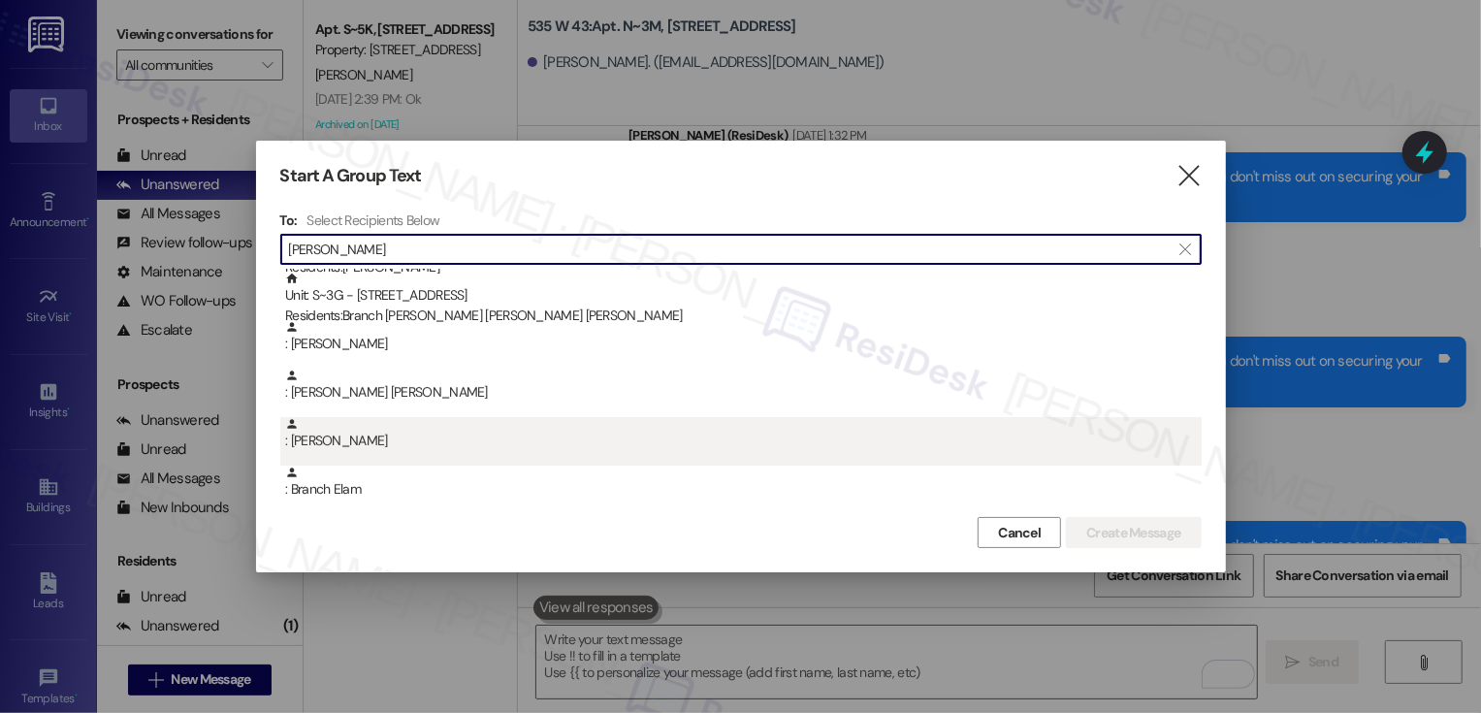
type input "lam"
click at [413, 454] on div ": Christopher Elam" at bounding box center [740, 441] width 921 height 48
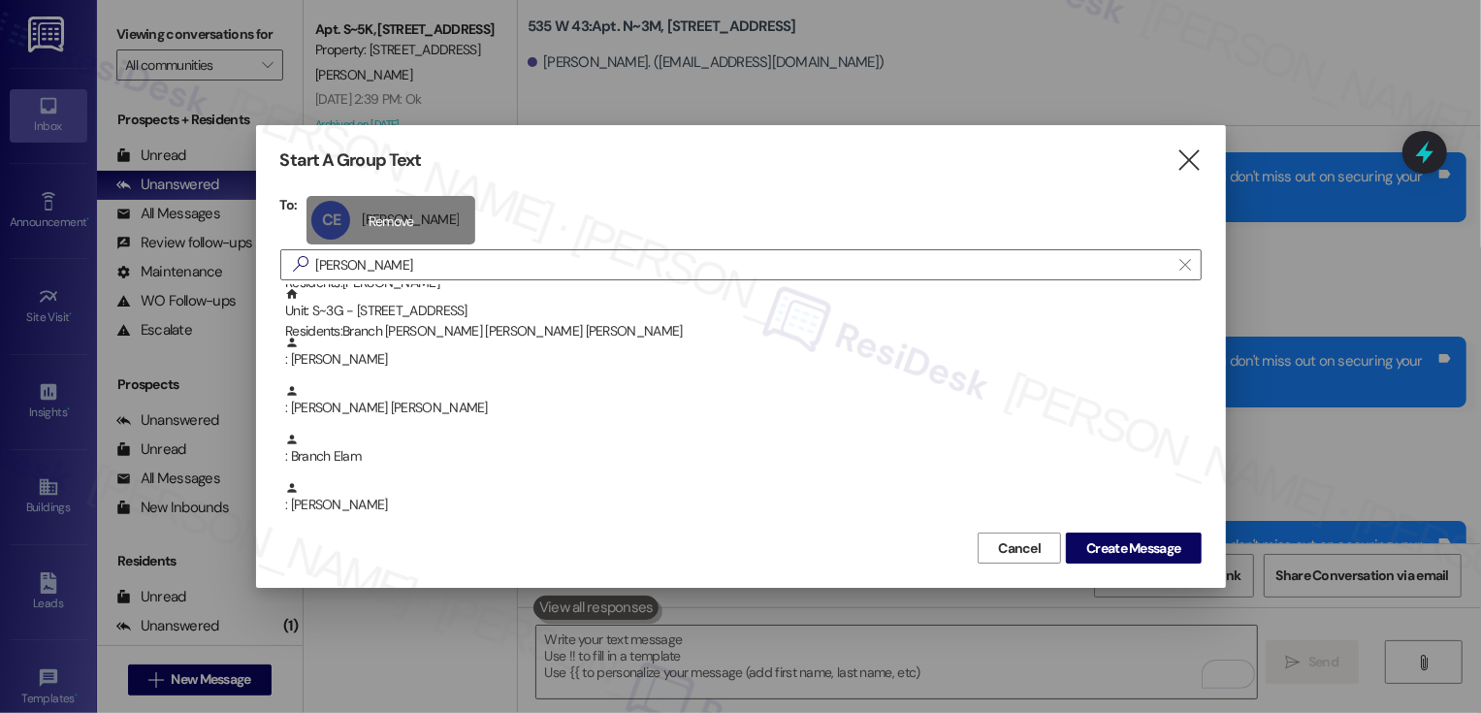
click at [376, 229] on div "CE Christopher Elam Christopher Elam click to remove" at bounding box center [390, 220] width 169 height 48
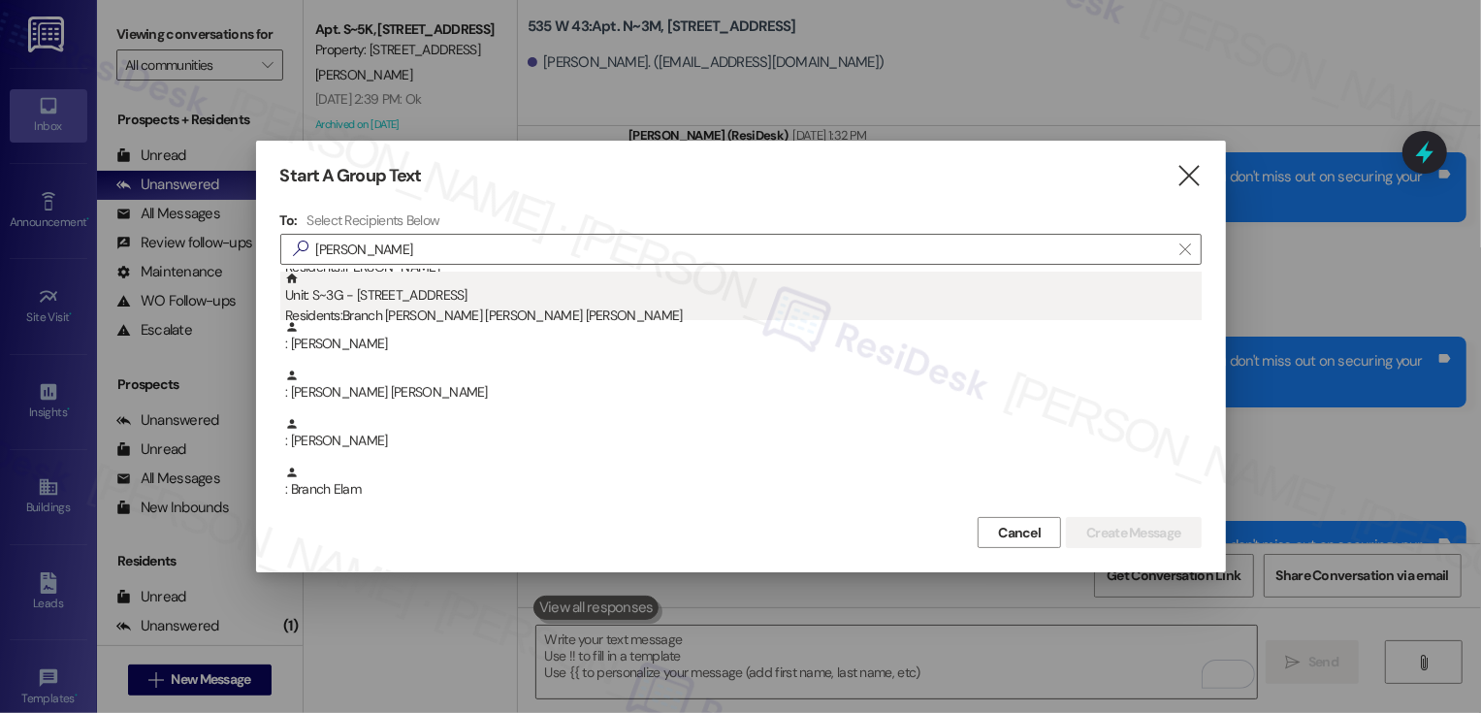
click at [444, 315] on div "Residents: Branch Elam, Christopher Elam, Heather York Elam" at bounding box center [743, 315] width 916 height 20
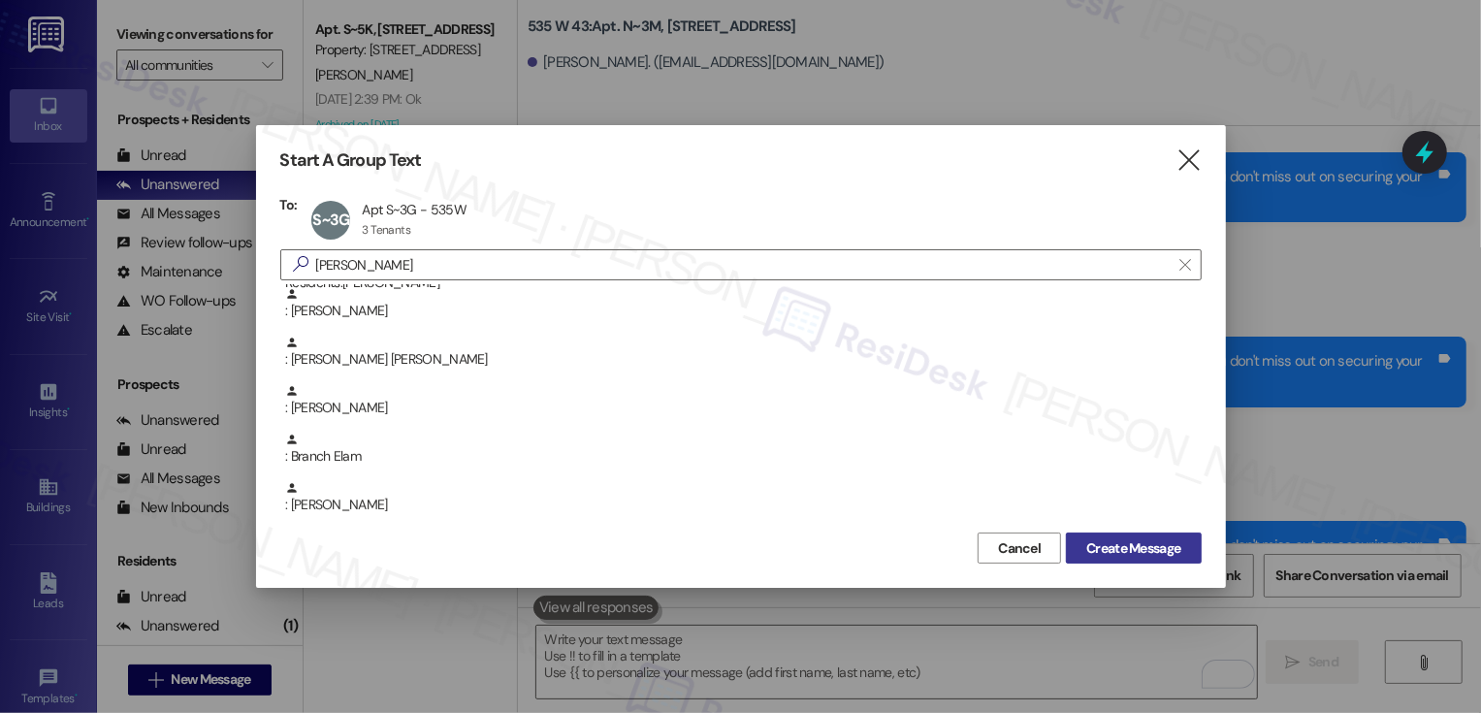
click at [1162, 549] on span "Create Message" at bounding box center [1133, 548] width 94 height 20
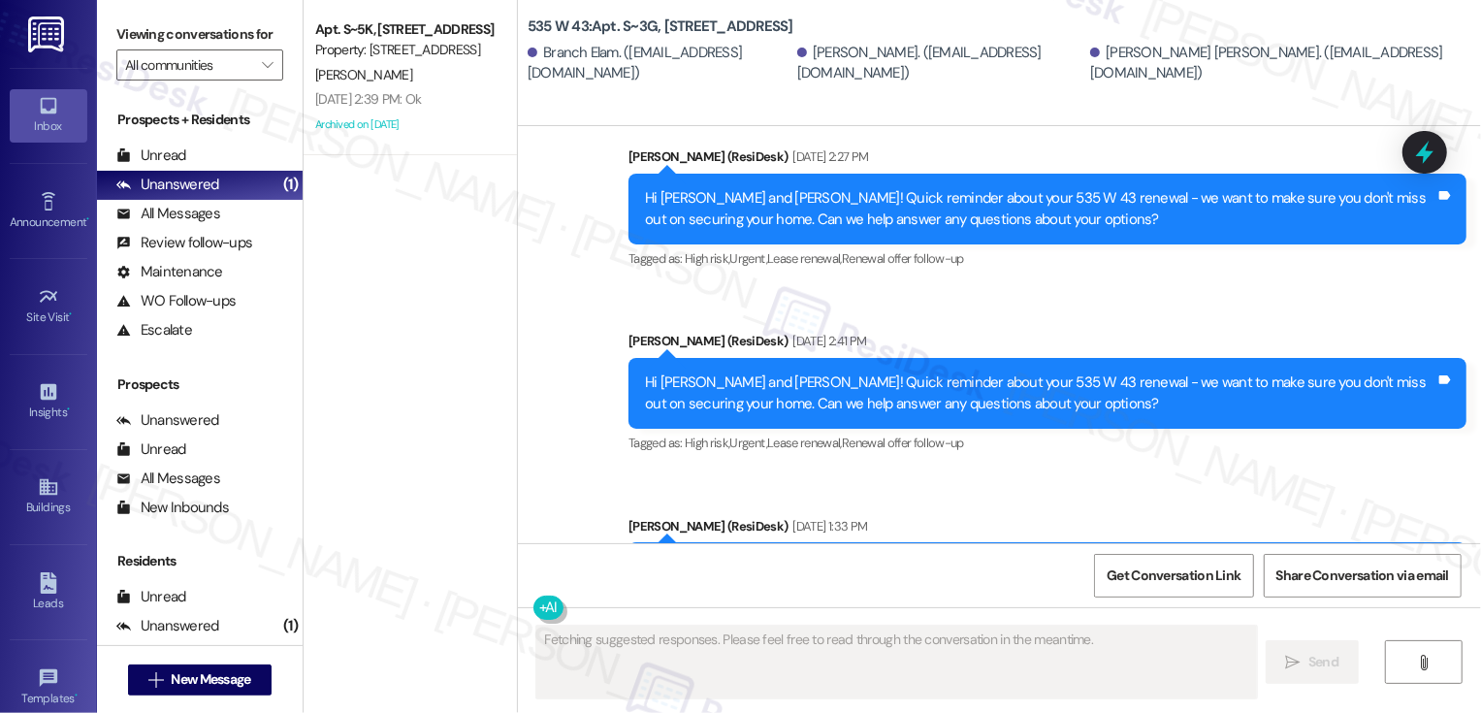
scroll to position [9810, 0]
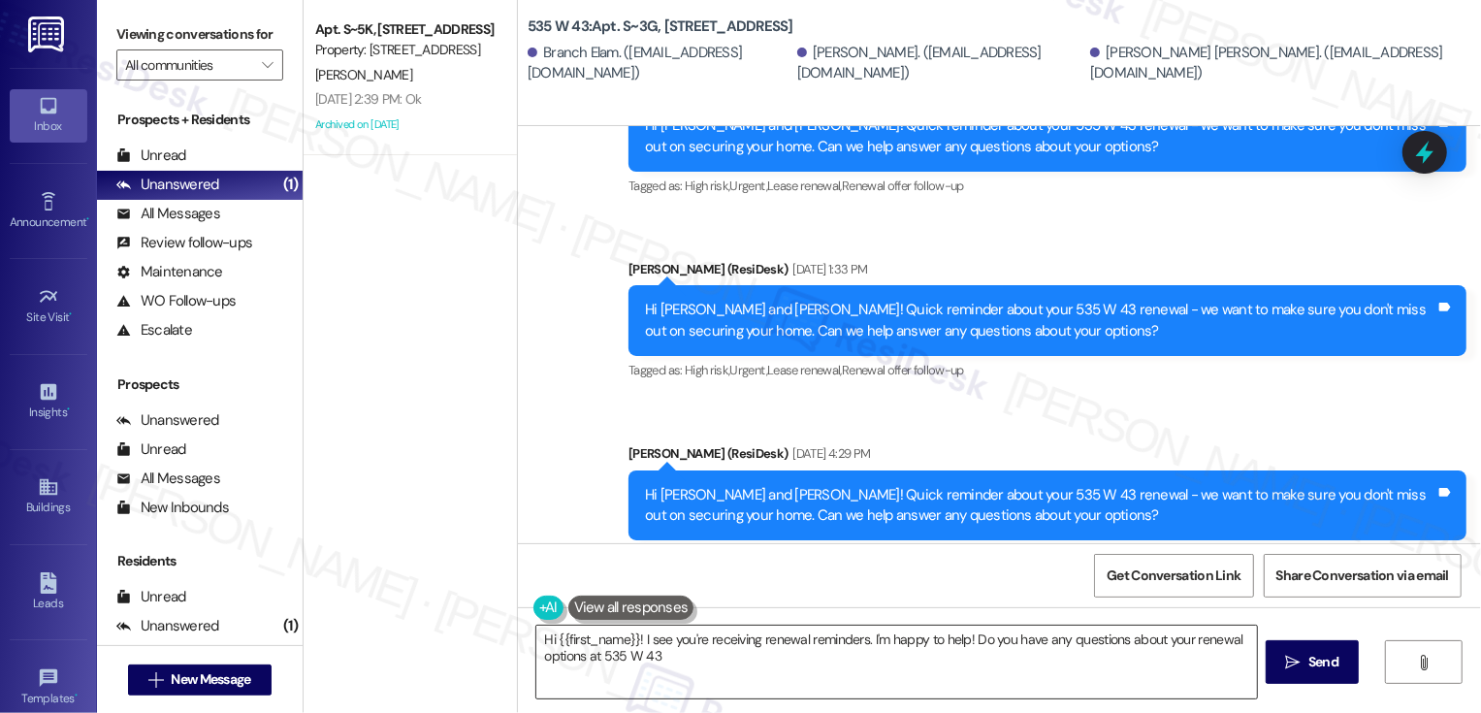
type textarea "Hi {{first_name}}! I see you're receiving renewal reminders. I'm happy to help!…"
click at [897, 634] on textarea "Hi {{first_name}}! I see you're receiving renewal reminders. I'm happy to help!…" at bounding box center [896, 662] width 721 height 73
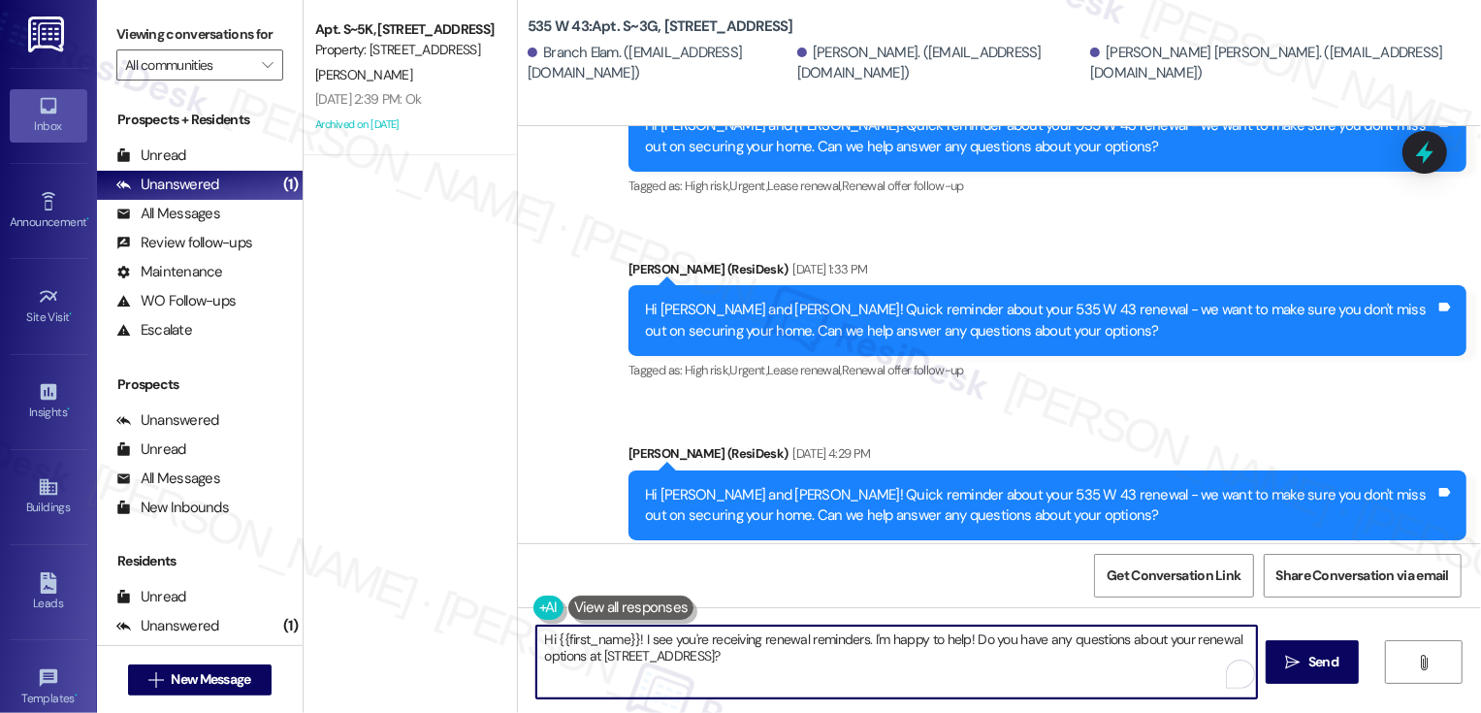
click at [892, 657] on textarea "Hi {{first_name}}! I see you're receiving renewal reminders. I'm happy to help!…" at bounding box center [896, 662] width 721 height 73
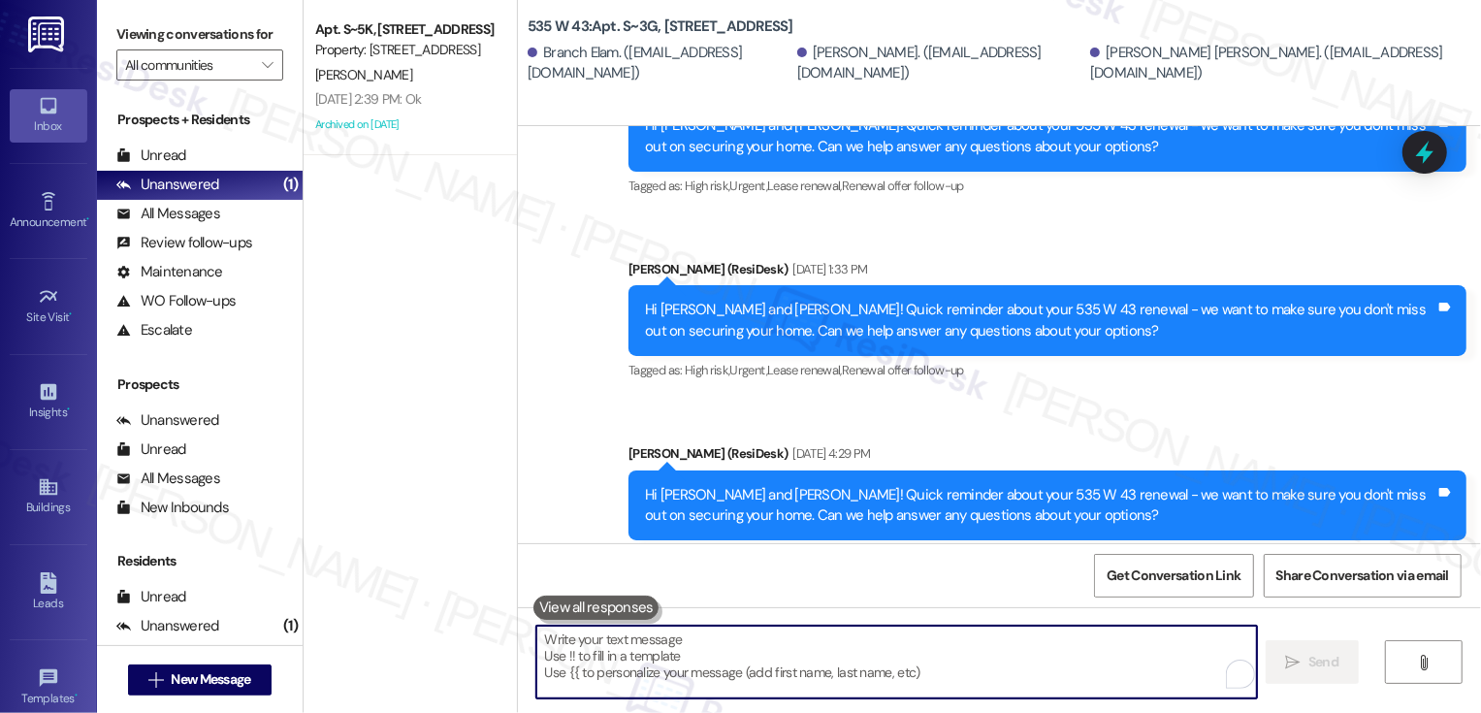
paste textarea "Hi {{first_name}}! Just a heads-up that your {{property}} lease renewal is past…"
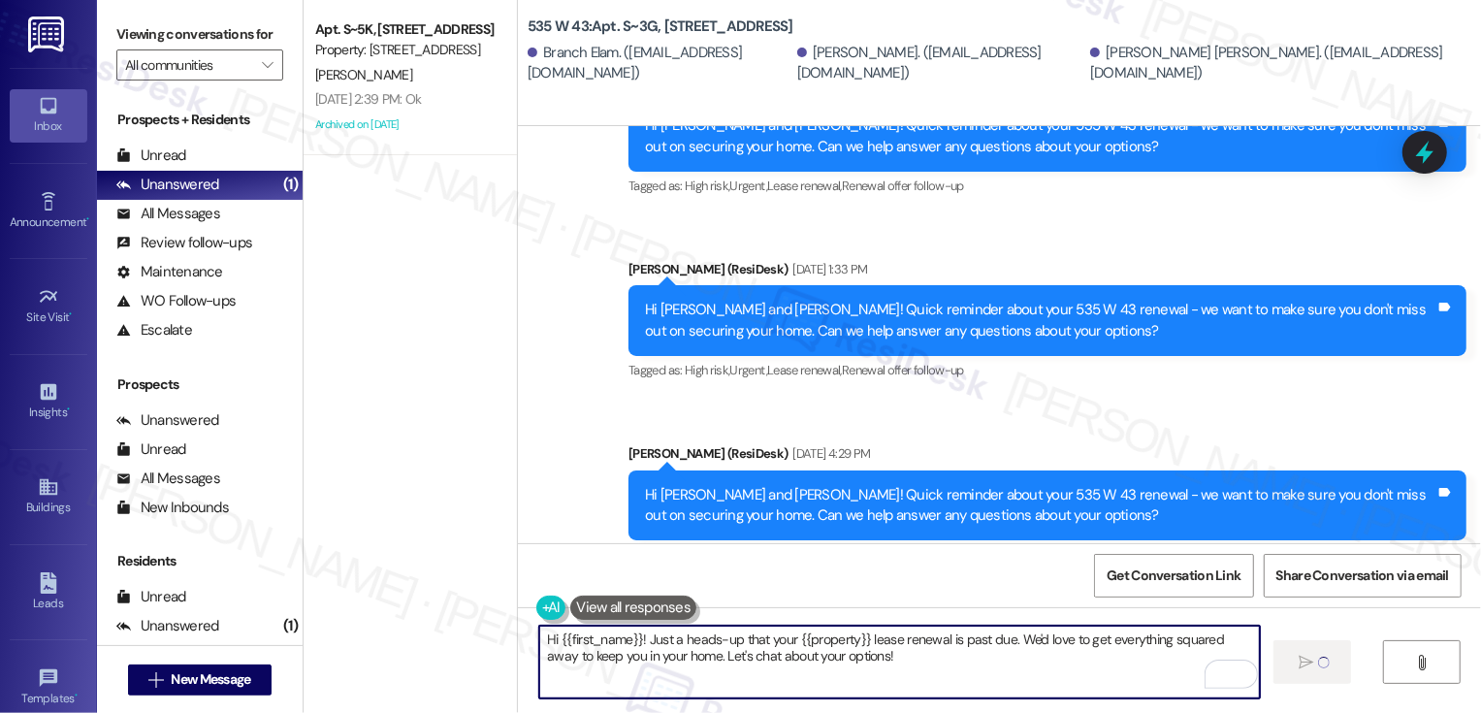
type textarea "Hi {{first_name}}! Just a heads-up that your {{property}} lease renewal is past…"
